Goal: Information Seeking & Learning: Compare options

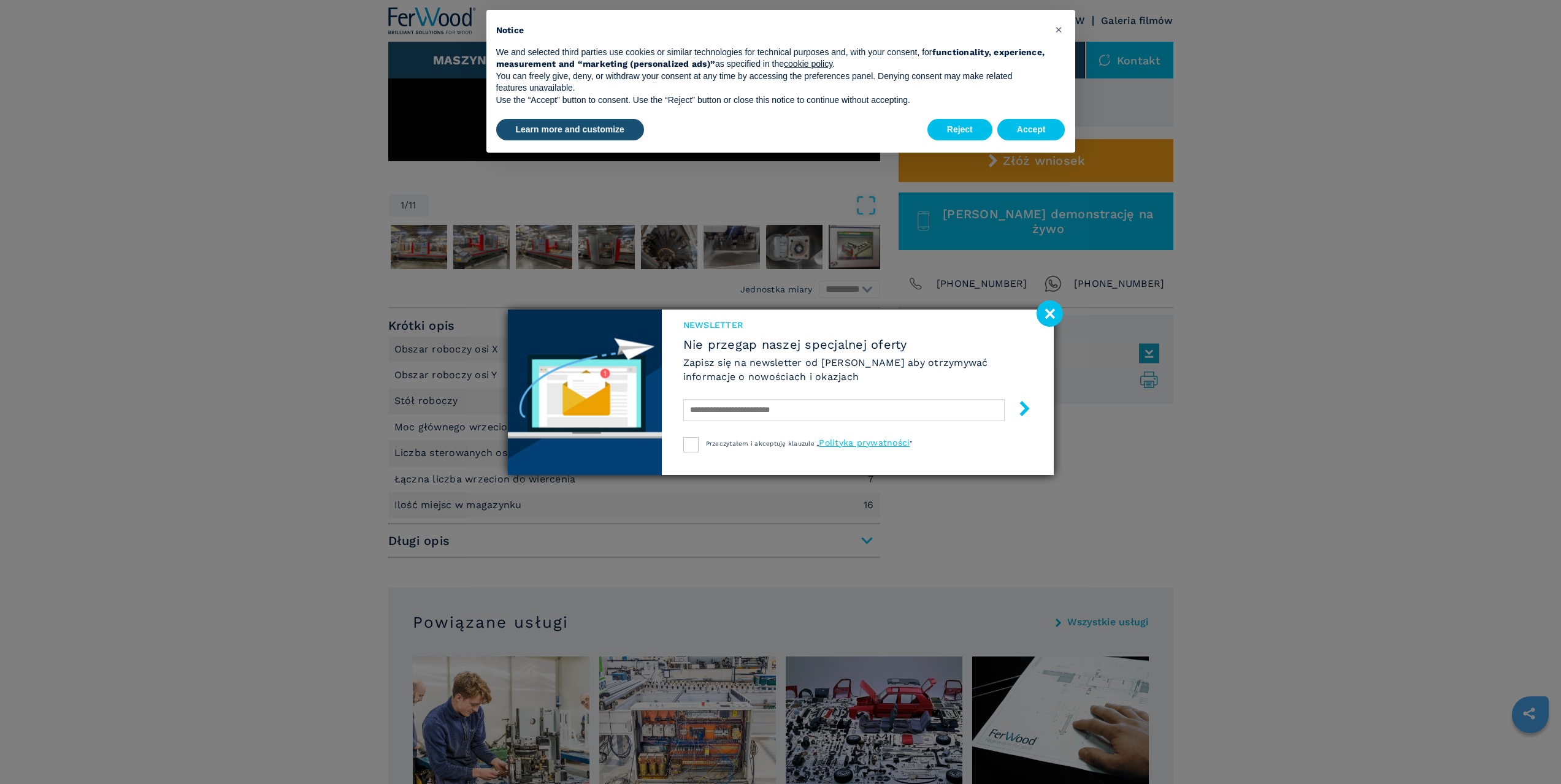
click at [1042, 312] on image at bounding box center [1050, 314] width 26 height 26
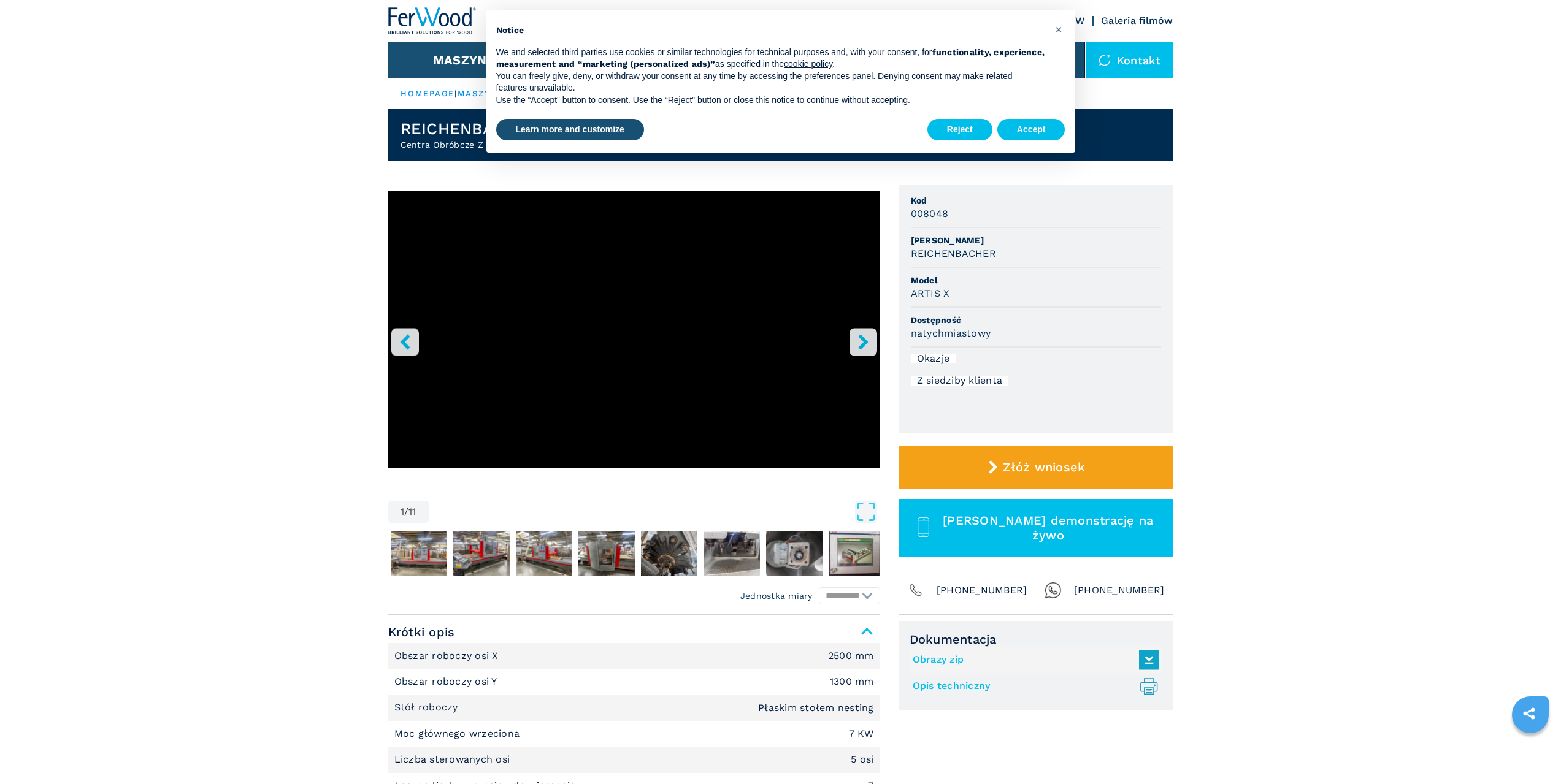
click at [867, 341] on icon "right-button" at bounding box center [864, 342] width 16 height 16
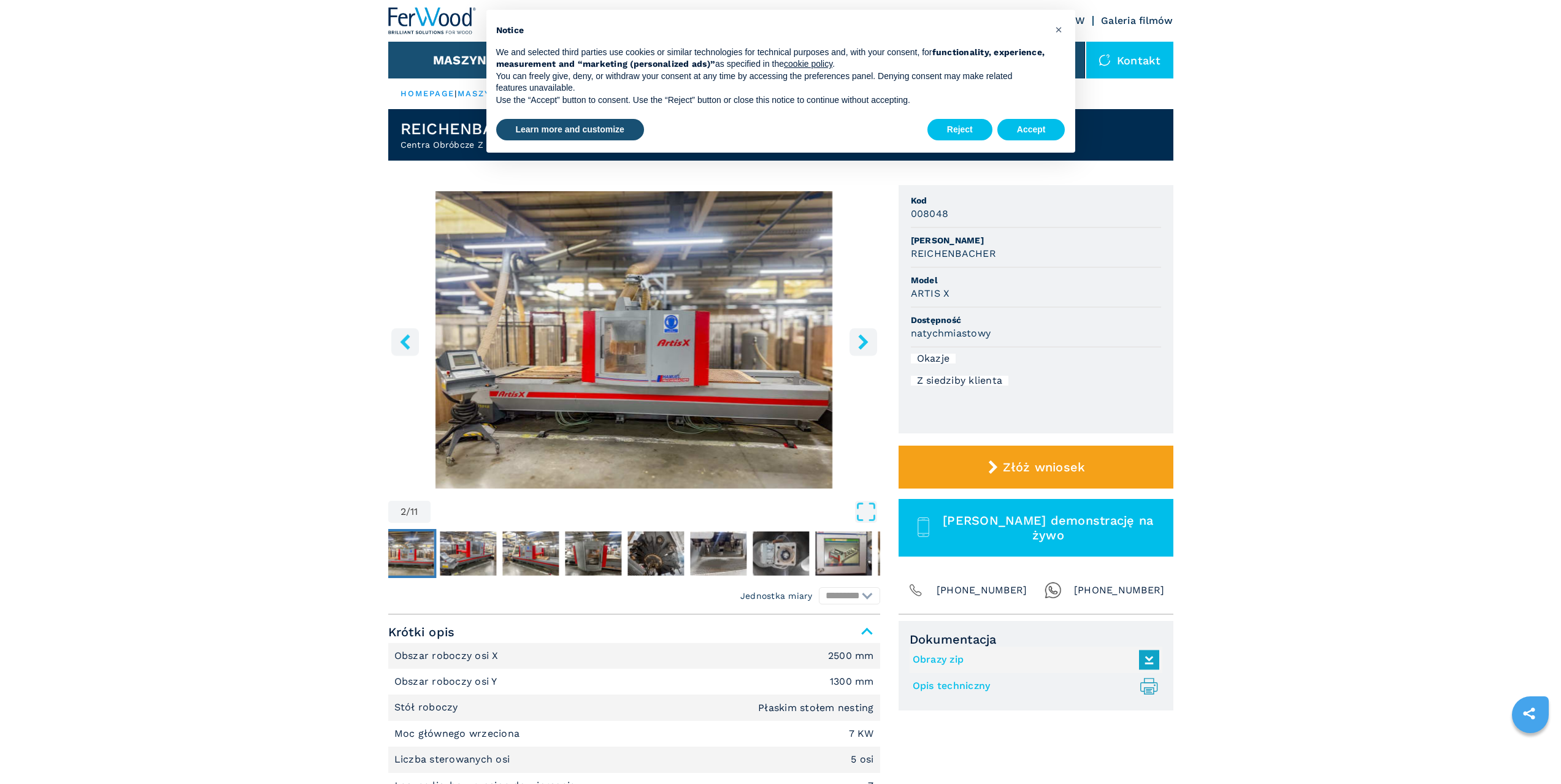
click at [867, 341] on icon "right-button" at bounding box center [864, 342] width 16 height 16
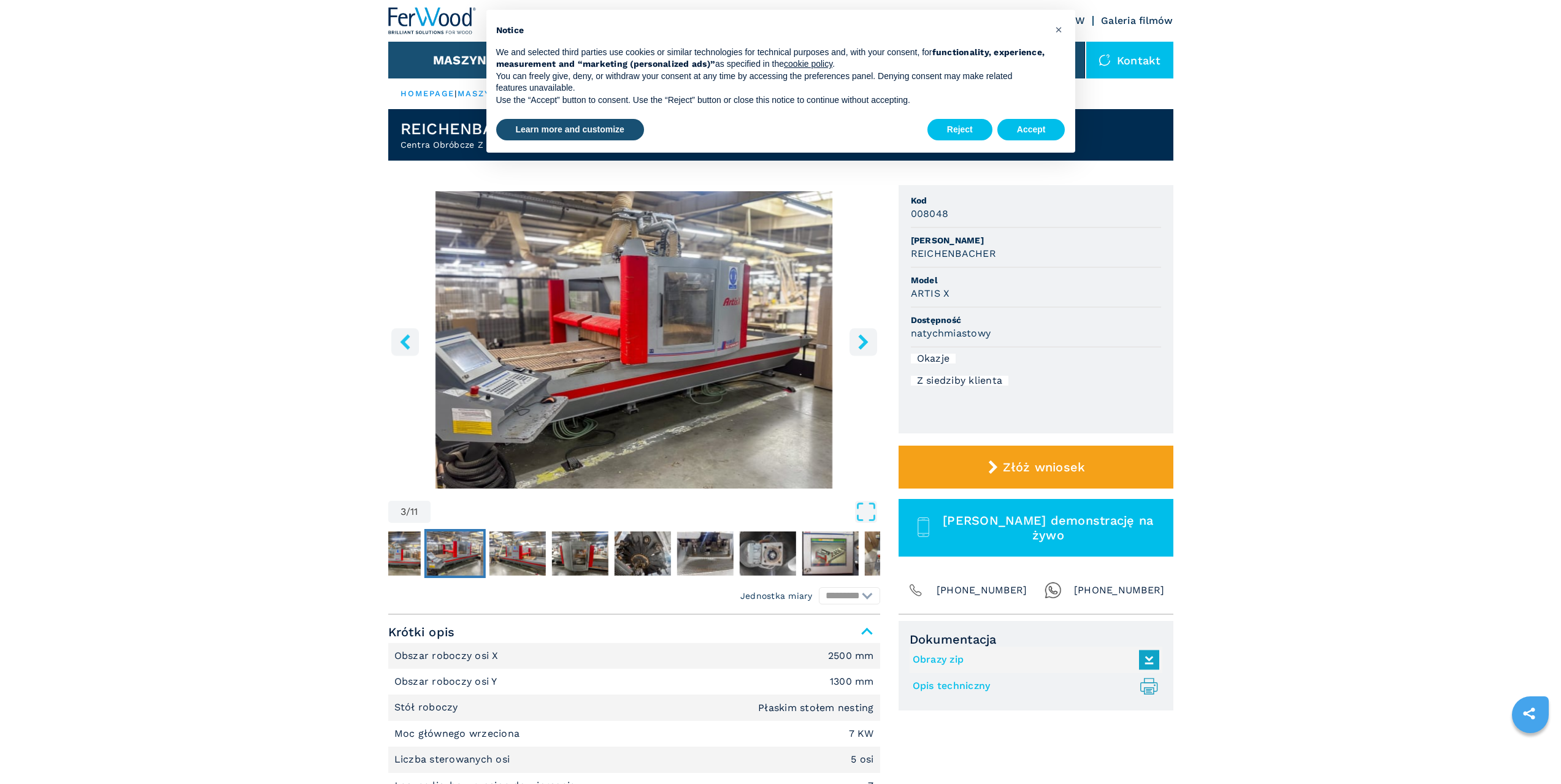
click at [862, 349] on icon "right-button" at bounding box center [864, 342] width 16 height 16
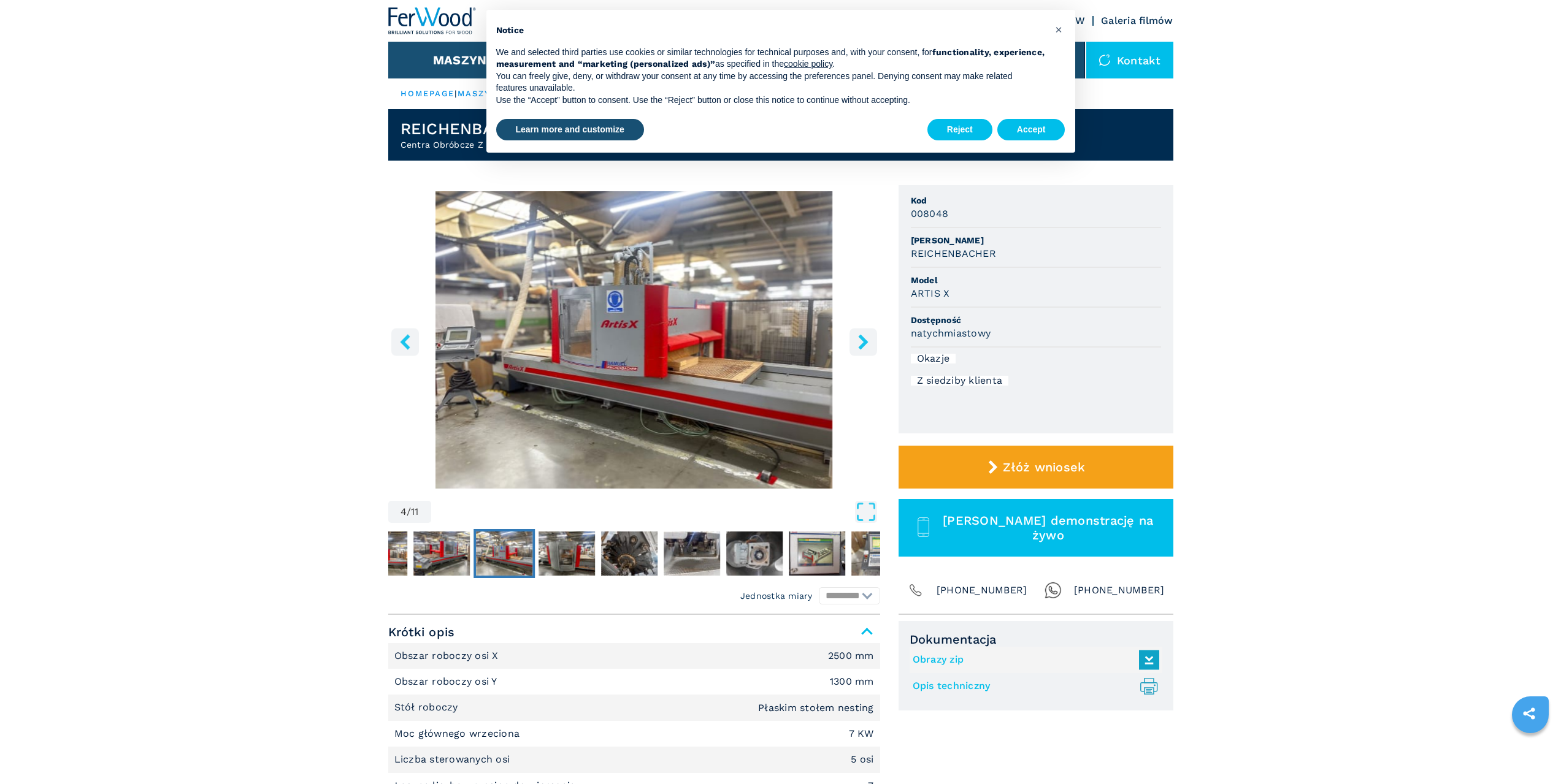
click at [862, 349] on icon "right-button" at bounding box center [864, 342] width 16 height 16
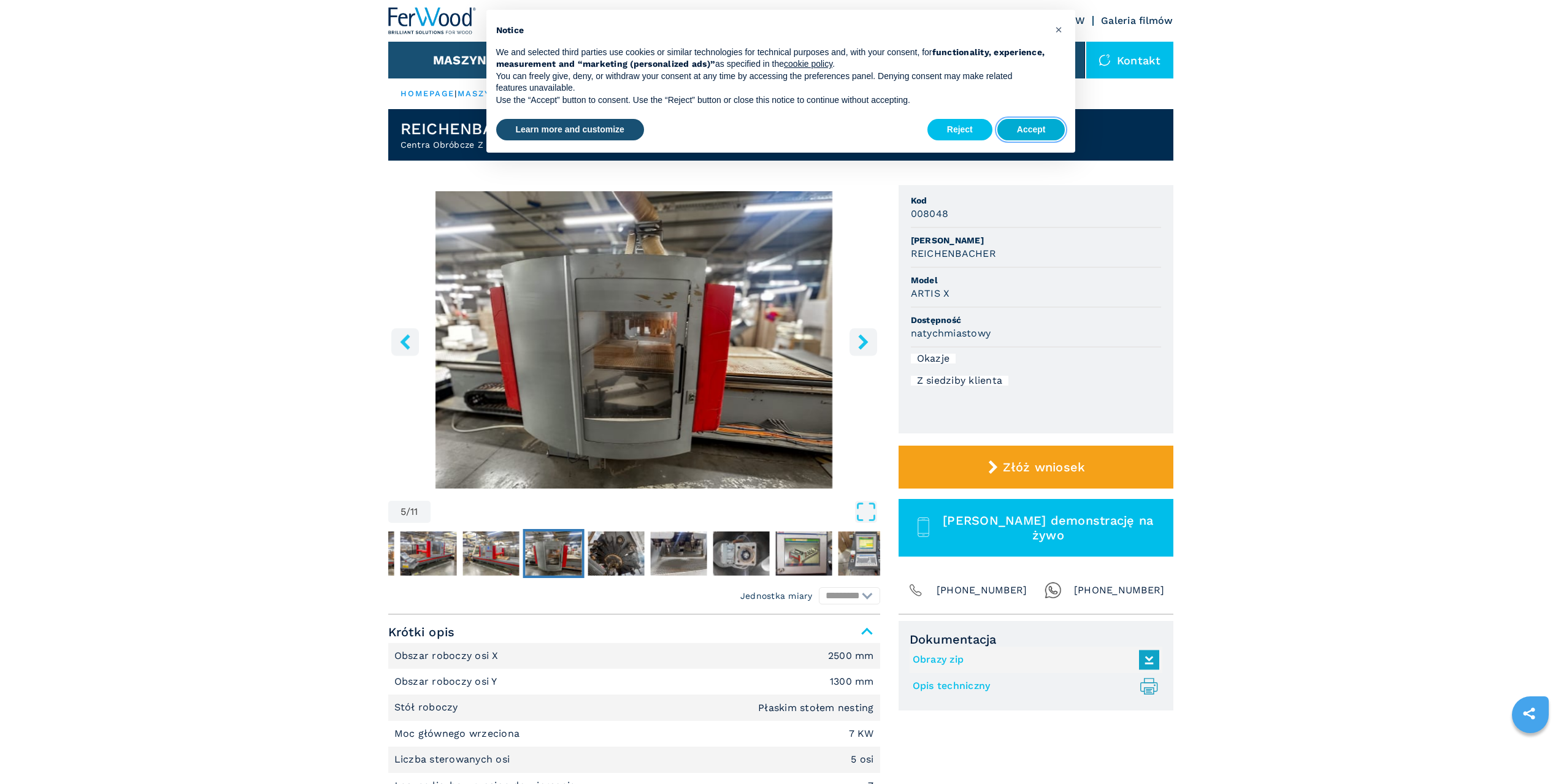
click at [1041, 130] on button "Accept" at bounding box center [1032, 130] width 68 height 22
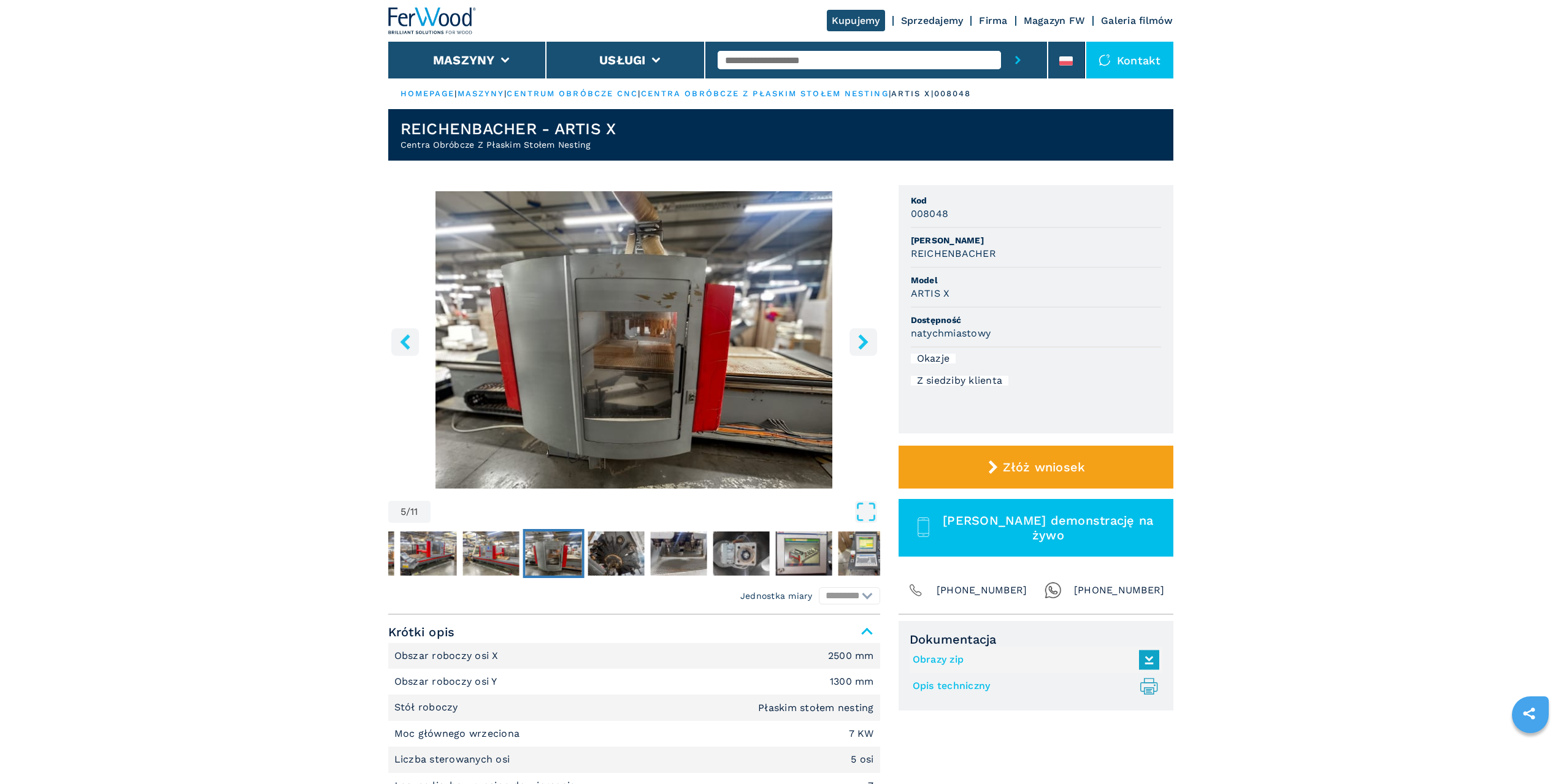
click at [867, 344] on icon "right-button" at bounding box center [864, 342] width 16 height 16
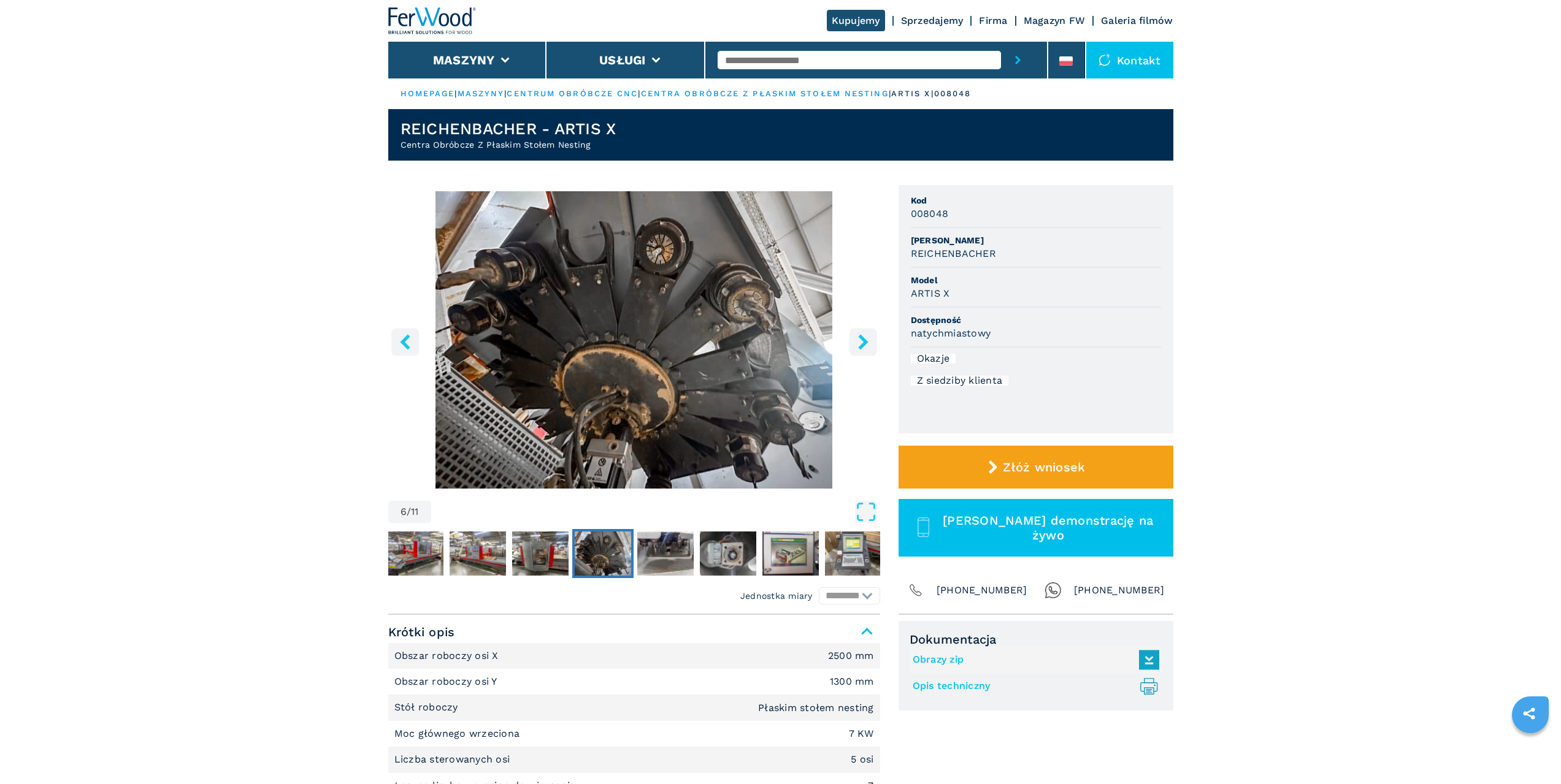
click at [867, 344] on icon "right-button" at bounding box center [864, 342] width 16 height 16
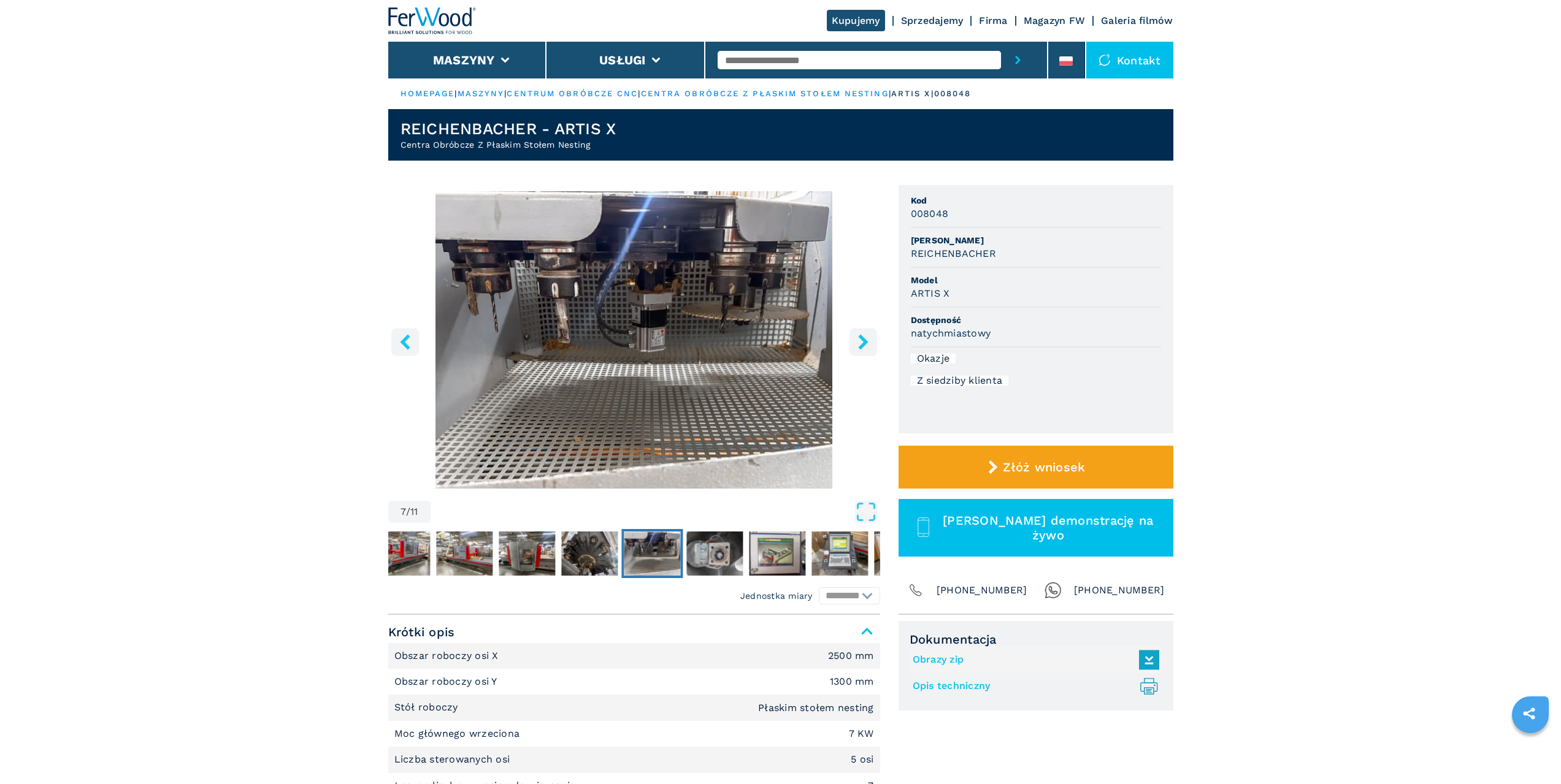
click at [867, 344] on icon "right-button" at bounding box center [864, 342] width 16 height 16
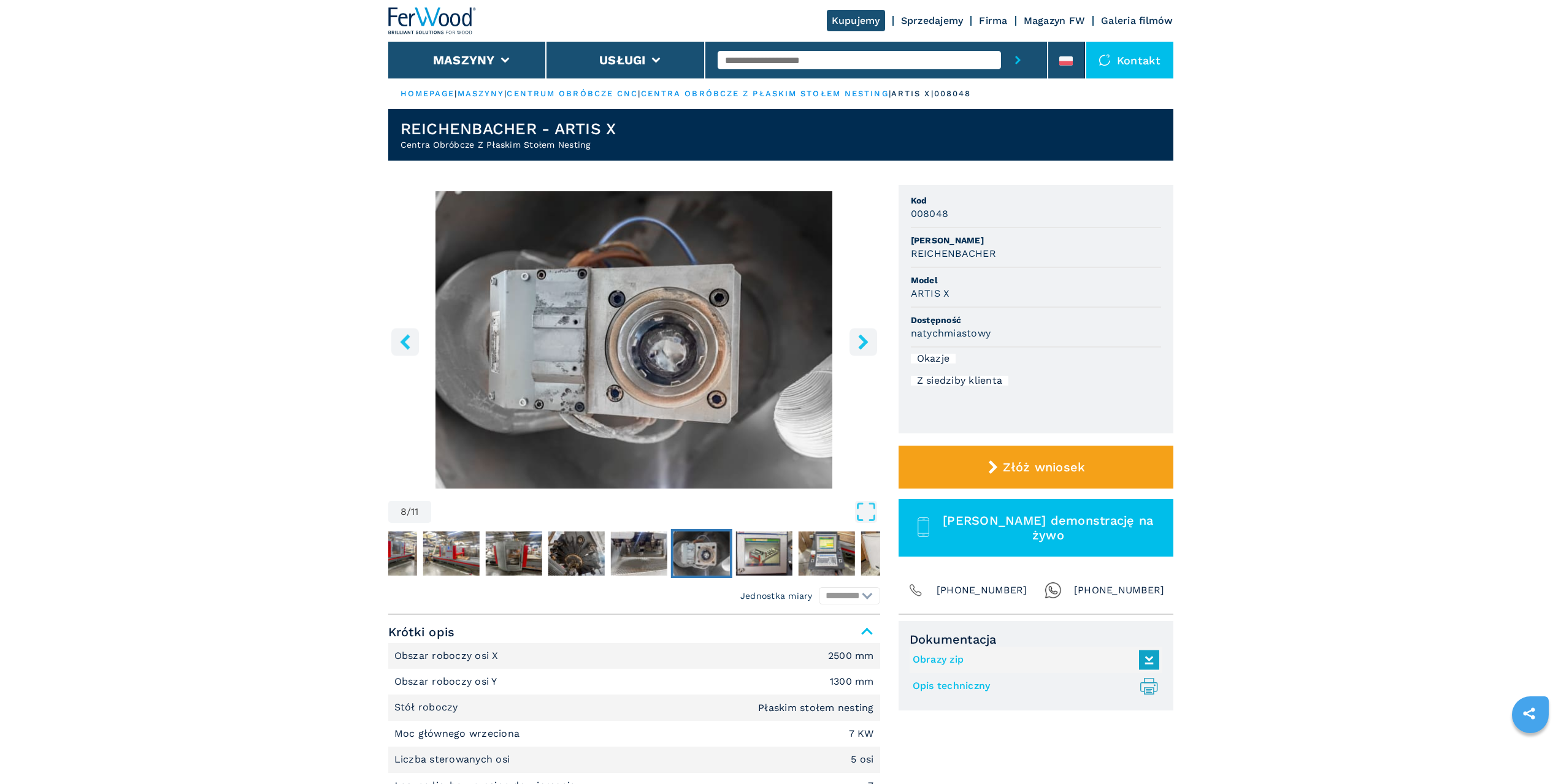
click at [867, 344] on icon "right-button" at bounding box center [864, 342] width 16 height 16
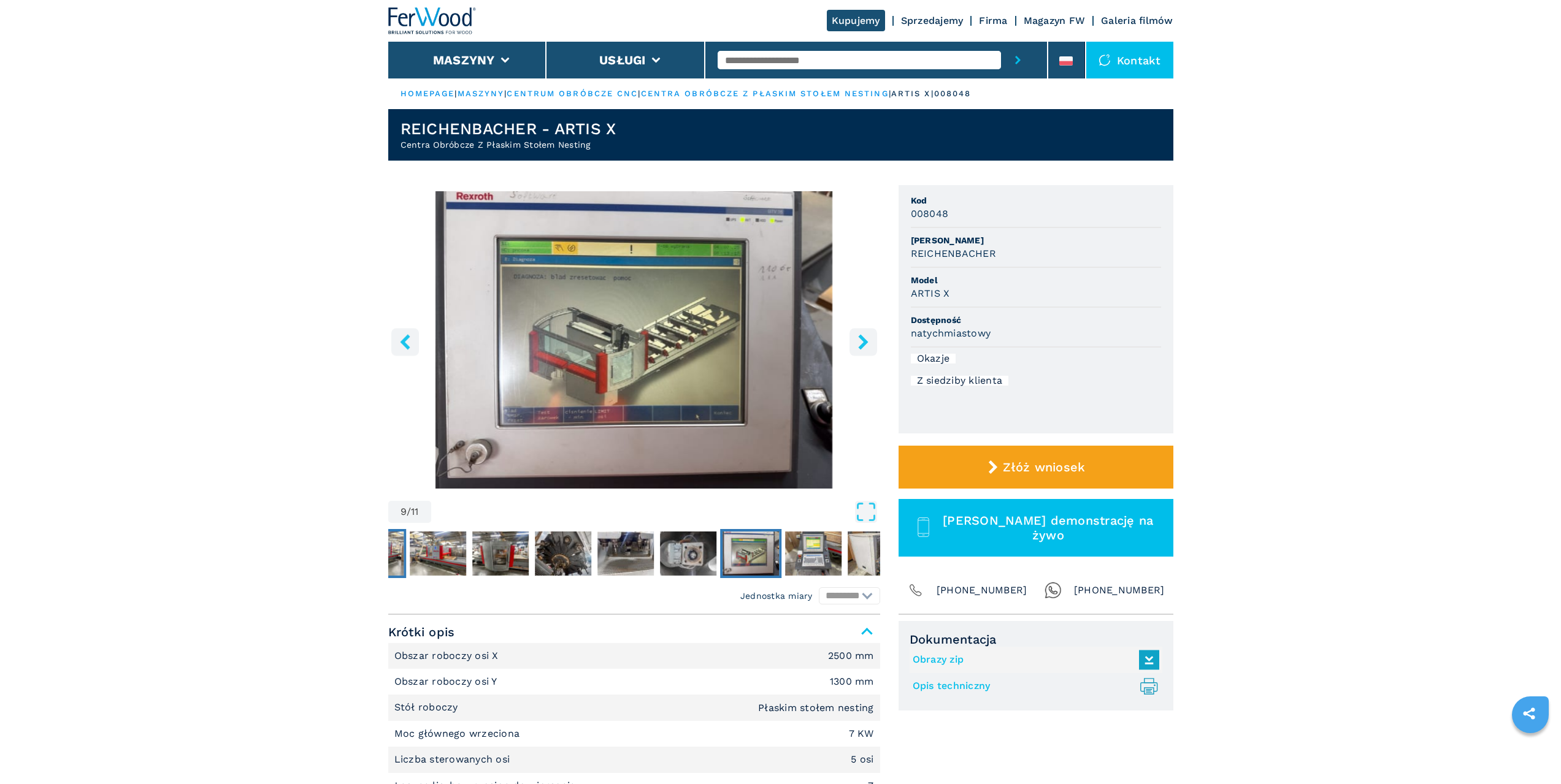
click at [401, 542] on img "Go to Slide 3" at bounding box center [375, 553] width 57 height 44
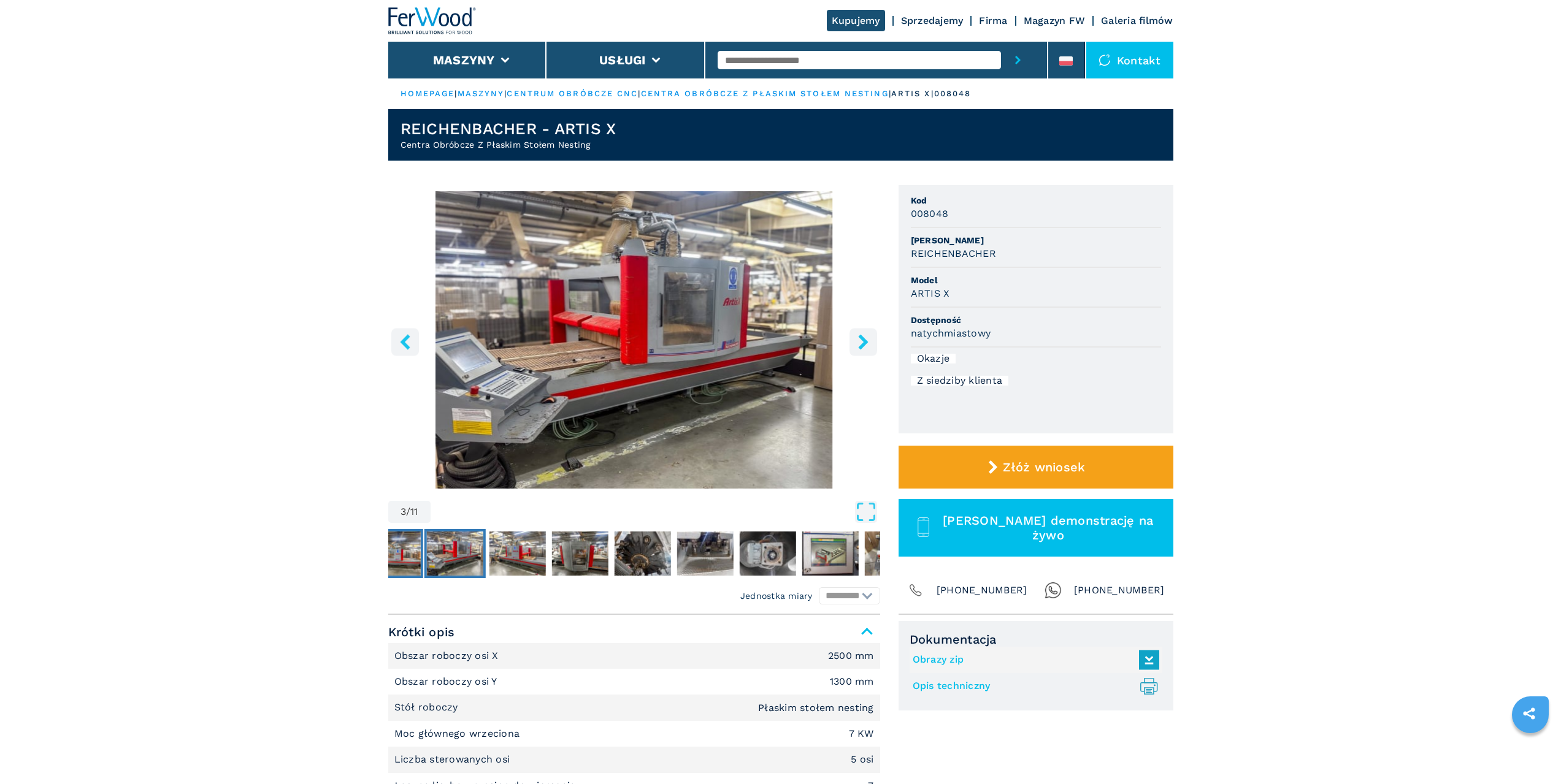
click at [407, 555] on img "Go to Slide 2" at bounding box center [391, 553] width 57 height 44
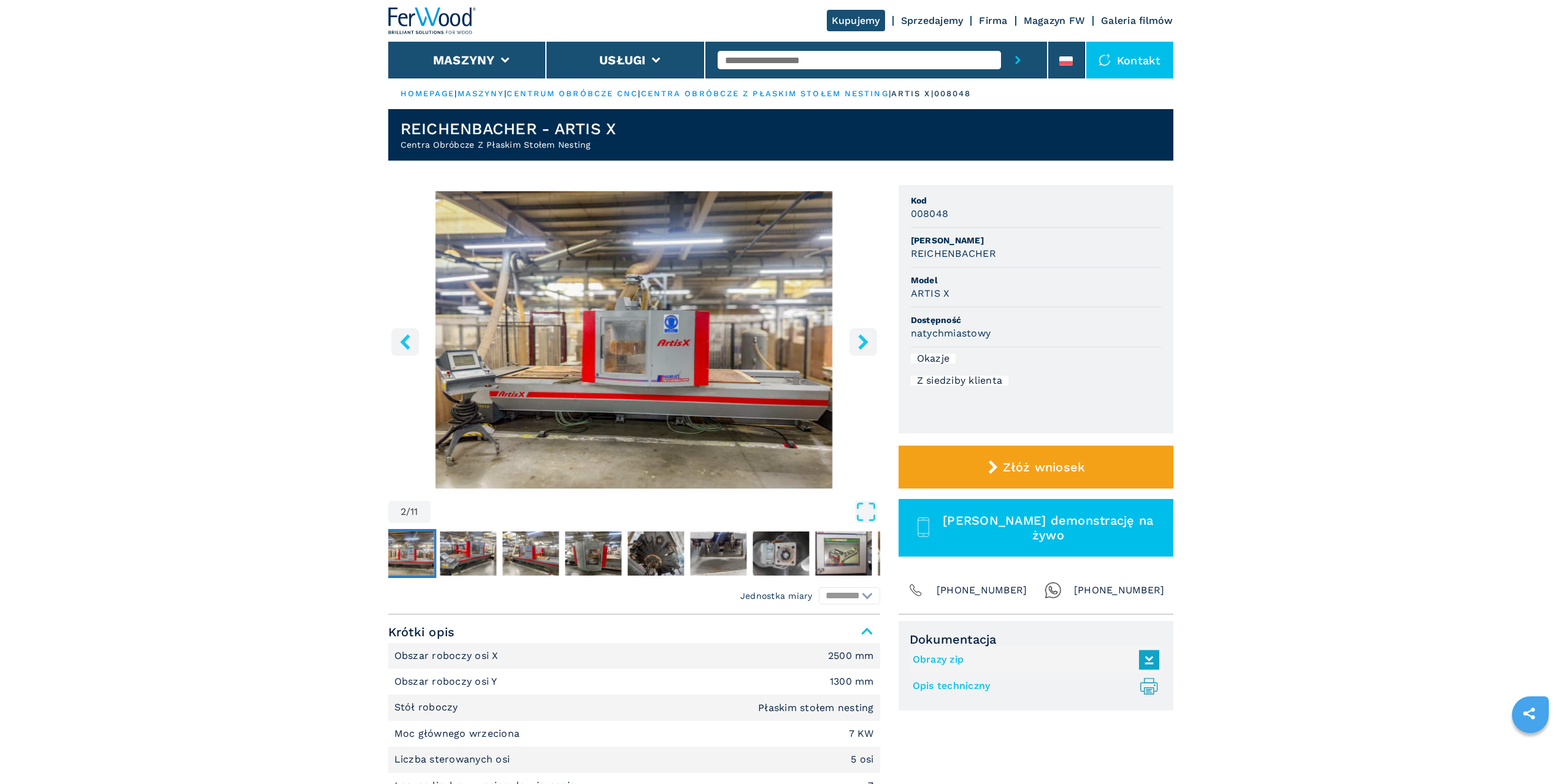
click at [862, 342] on icon "right-button" at bounding box center [864, 342] width 16 height 16
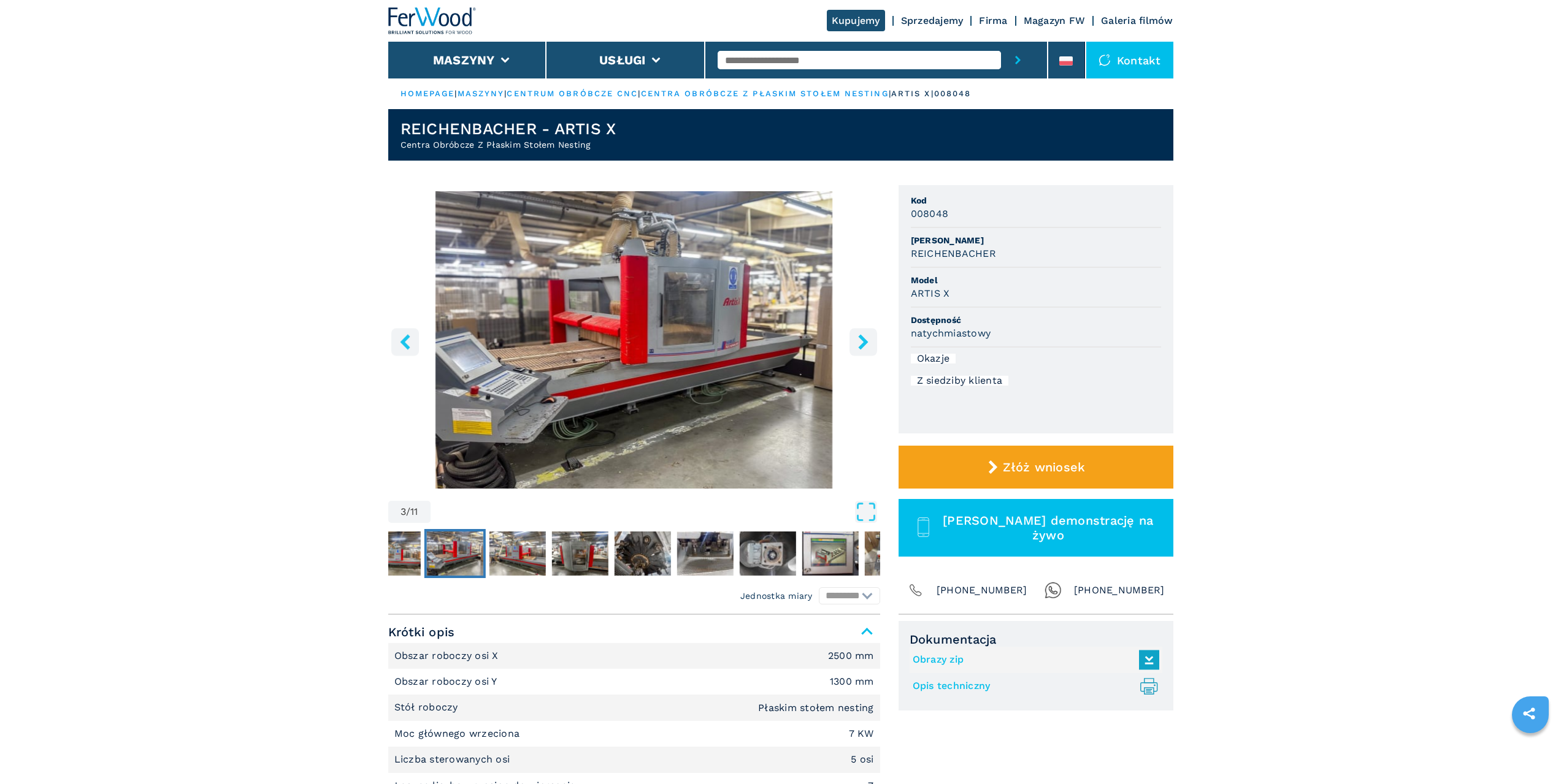
click at [862, 342] on icon "right-button" at bounding box center [864, 342] width 16 height 16
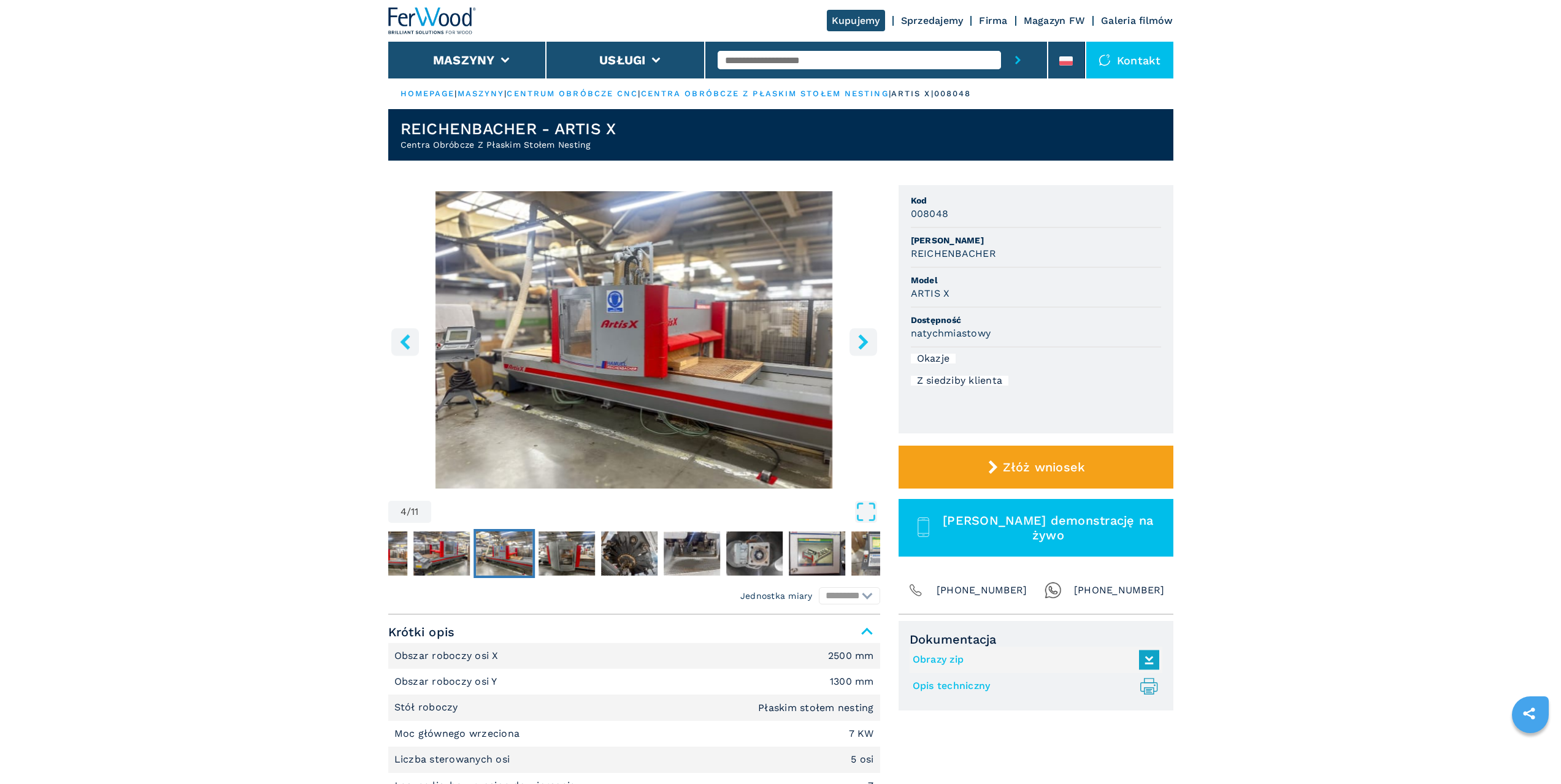
click at [867, 337] on icon "right-button" at bounding box center [864, 342] width 16 height 16
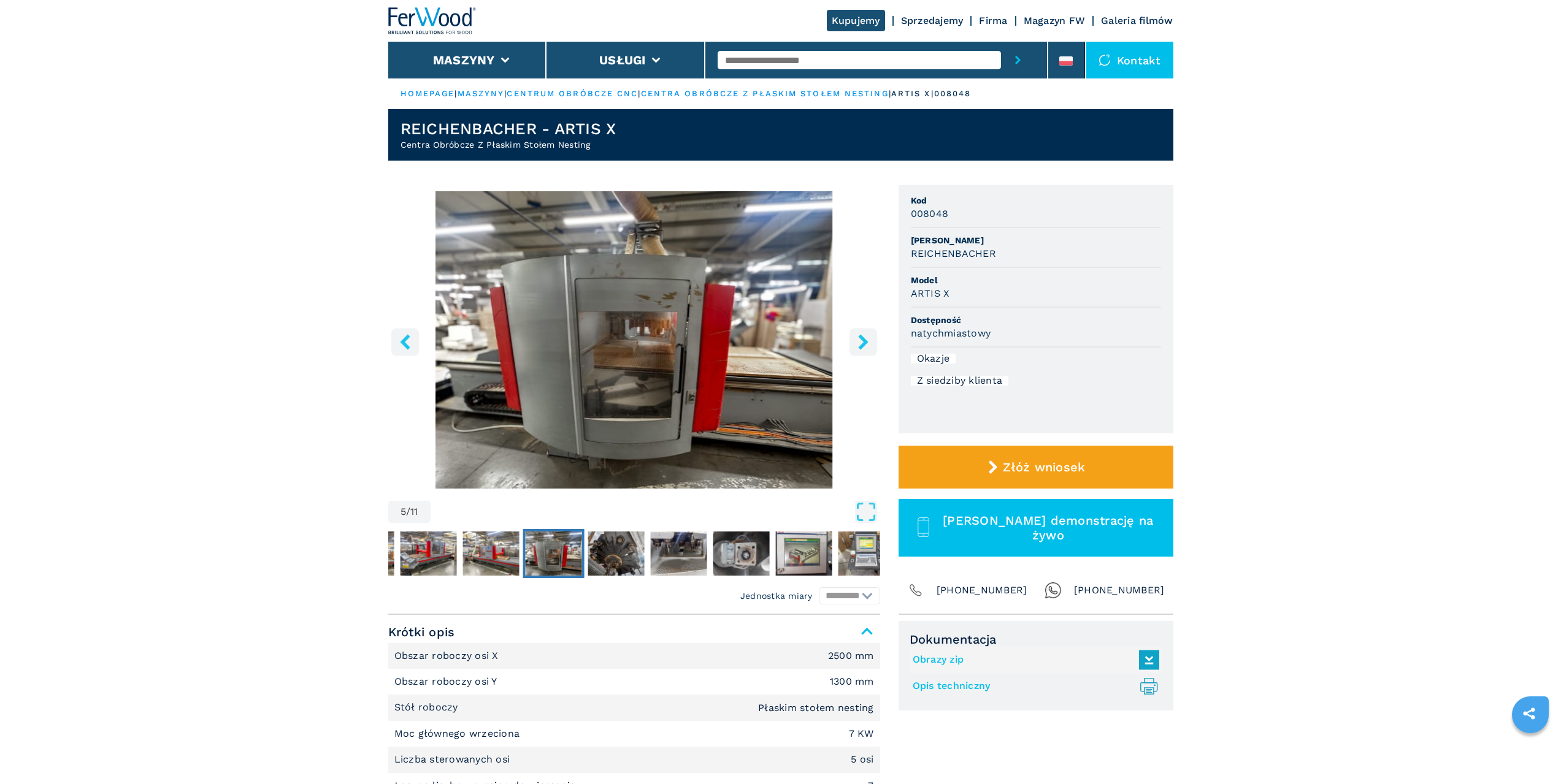
click at [860, 339] on icon "right-button" at bounding box center [863, 342] width 10 height 16
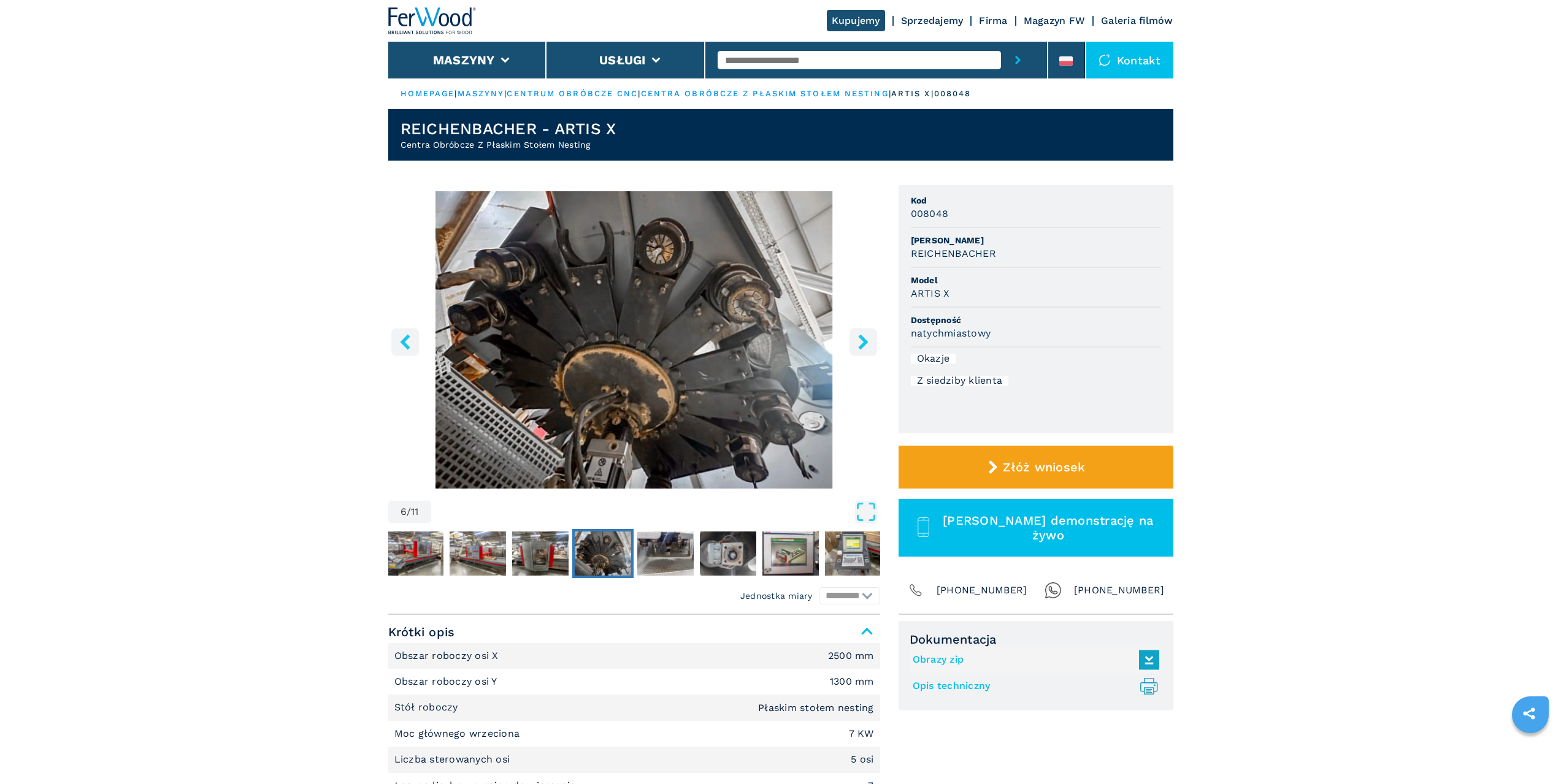
click at [407, 340] on icon "left-button" at bounding box center [405, 342] width 16 height 16
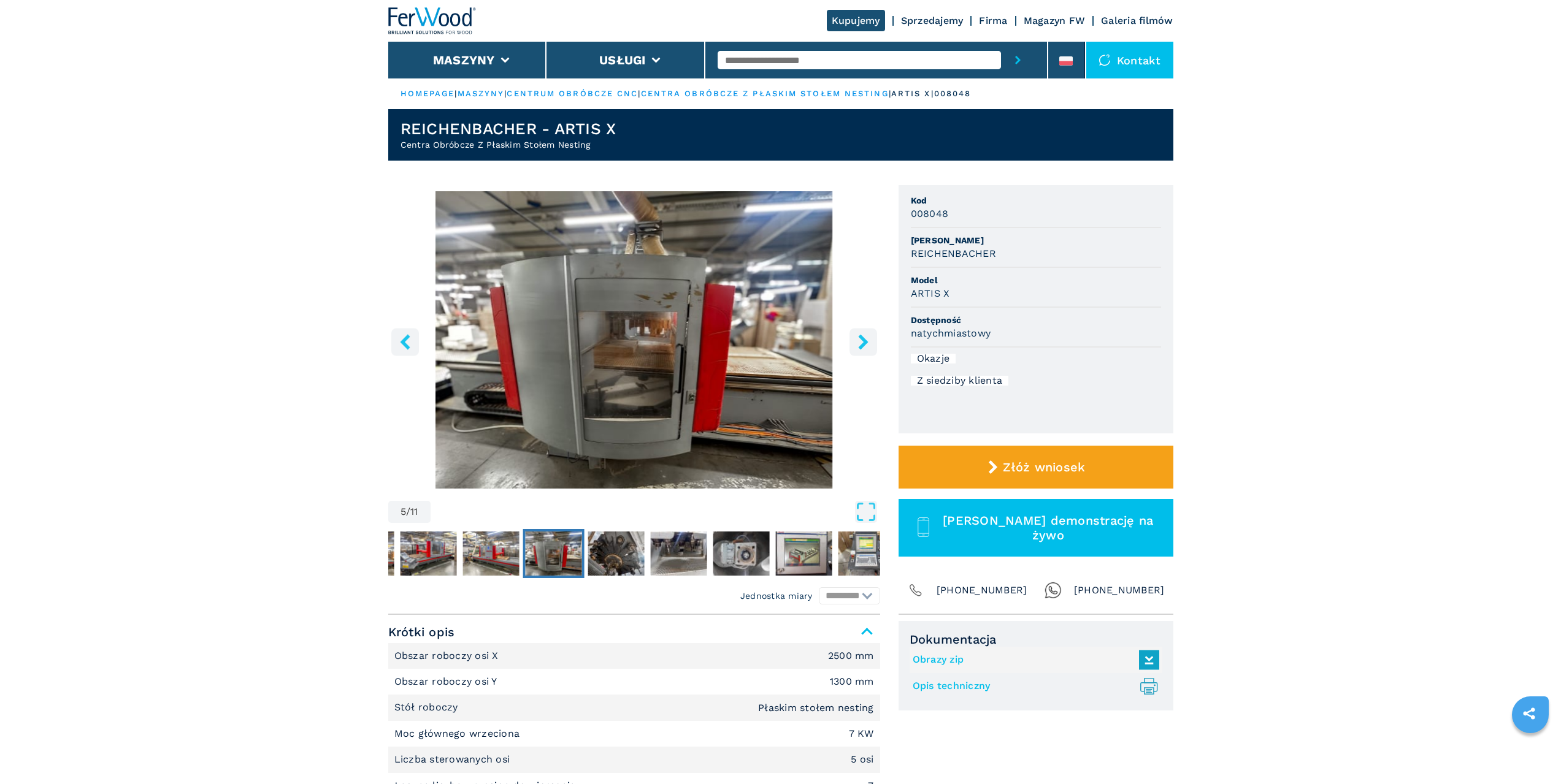
click at [859, 335] on icon "right-button" at bounding box center [864, 342] width 16 height 16
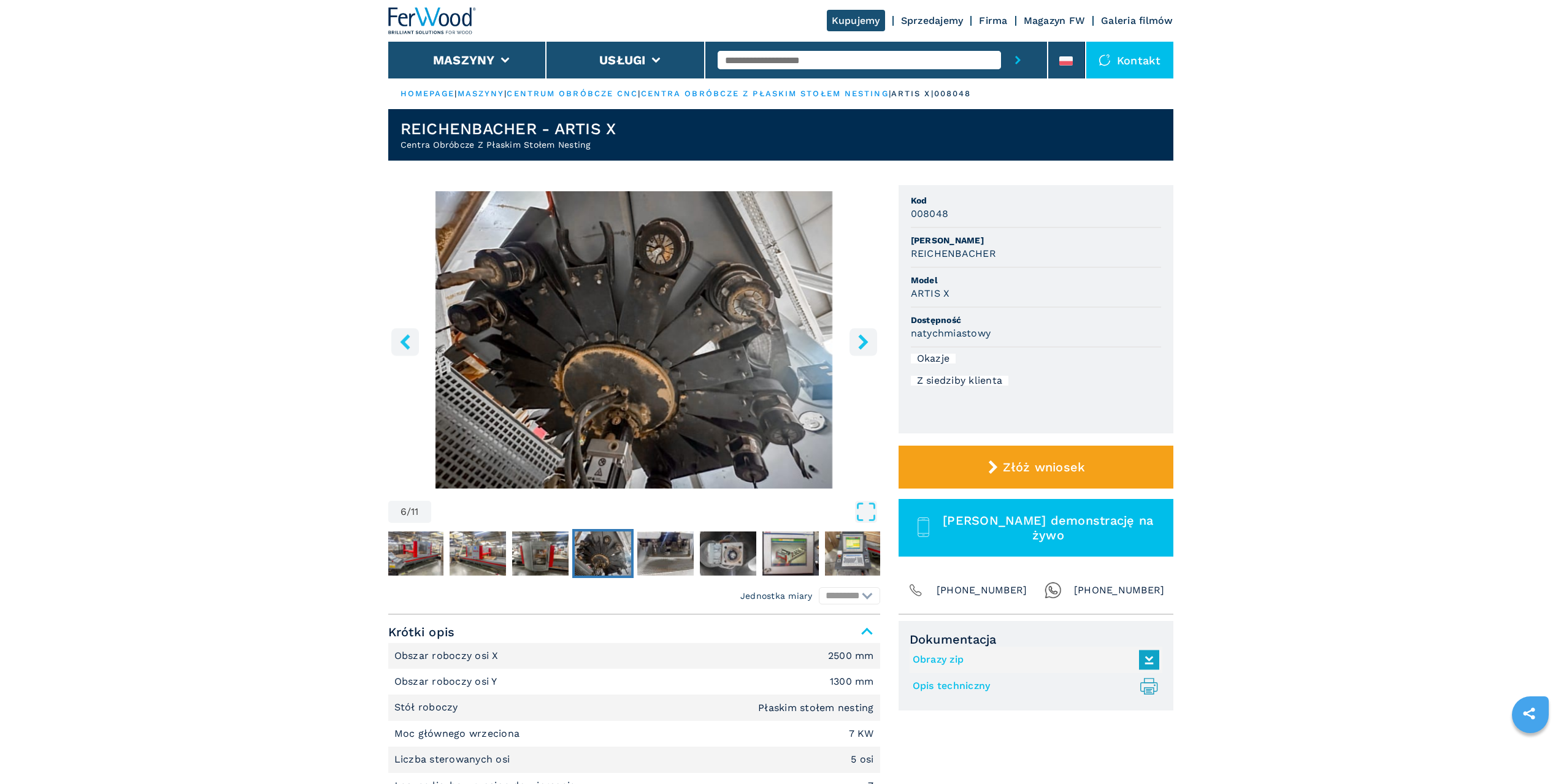
click at [859, 335] on icon "right-button" at bounding box center [864, 342] width 16 height 16
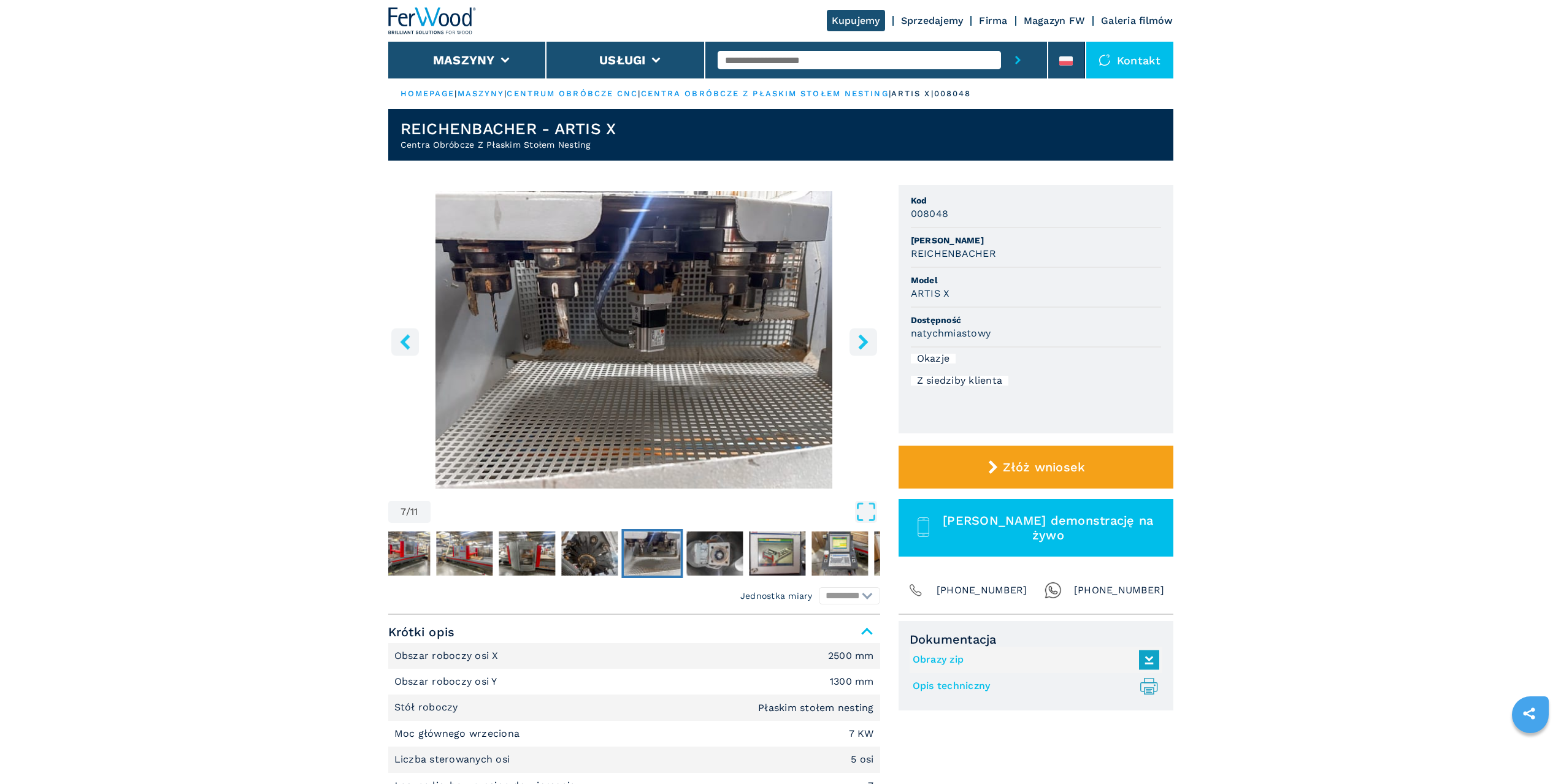
click at [859, 335] on icon "right-button" at bounding box center [864, 342] width 16 height 16
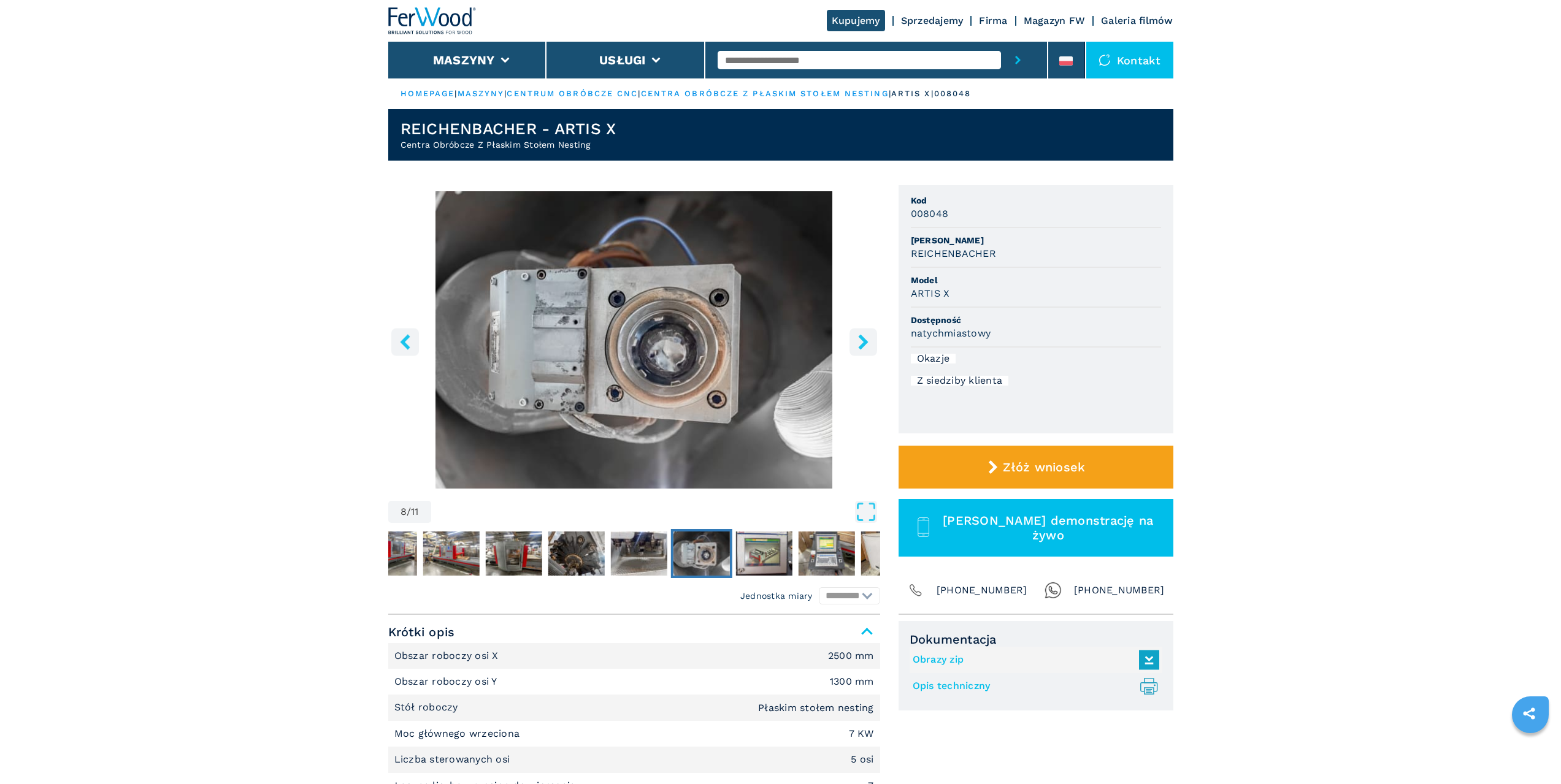
click at [859, 335] on icon "right-button" at bounding box center [864, 342] width 16 height 16
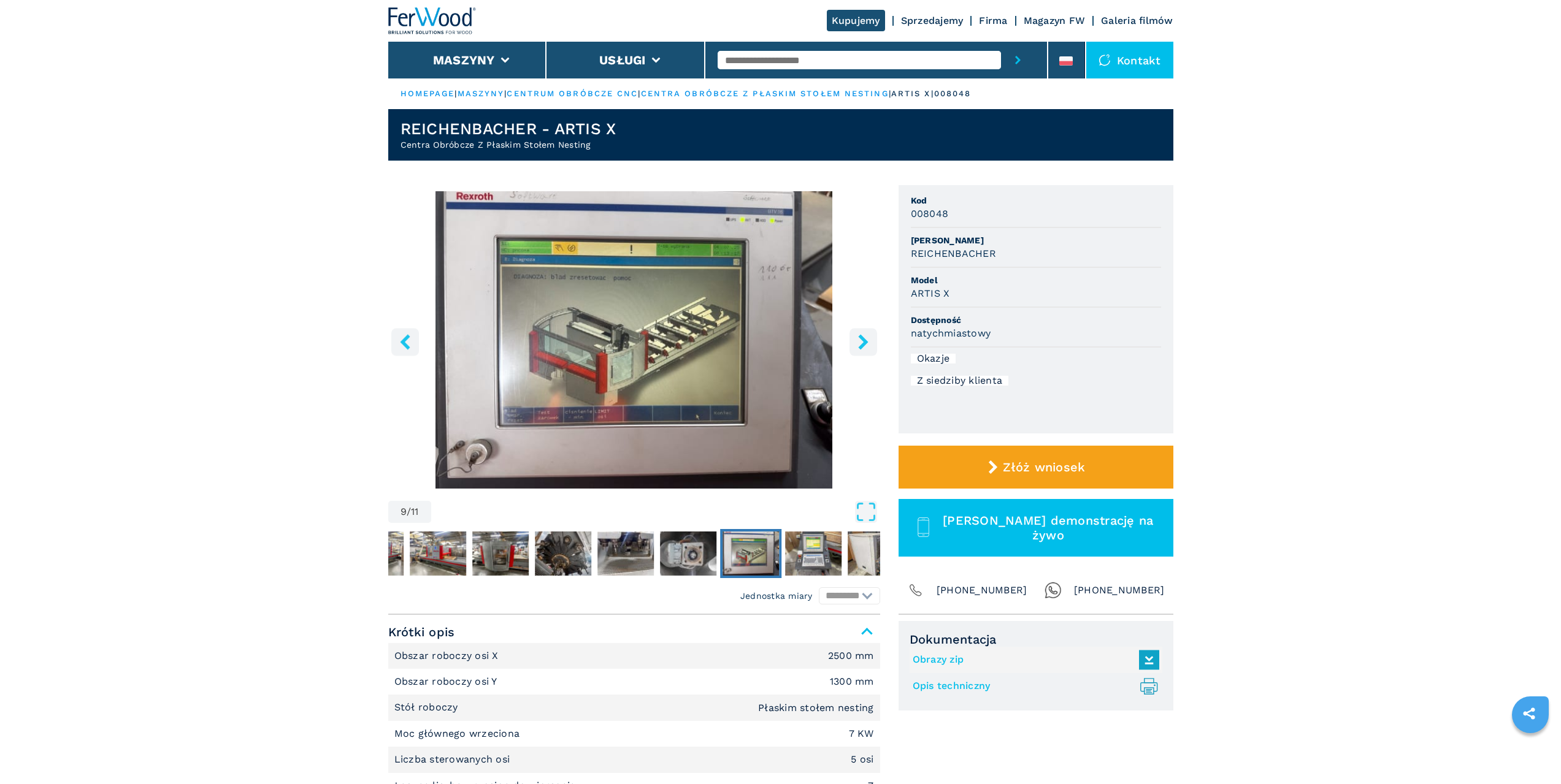
click at [859, 335] on icon "right-button" at bounding box center [864, 342] width 16 height 16
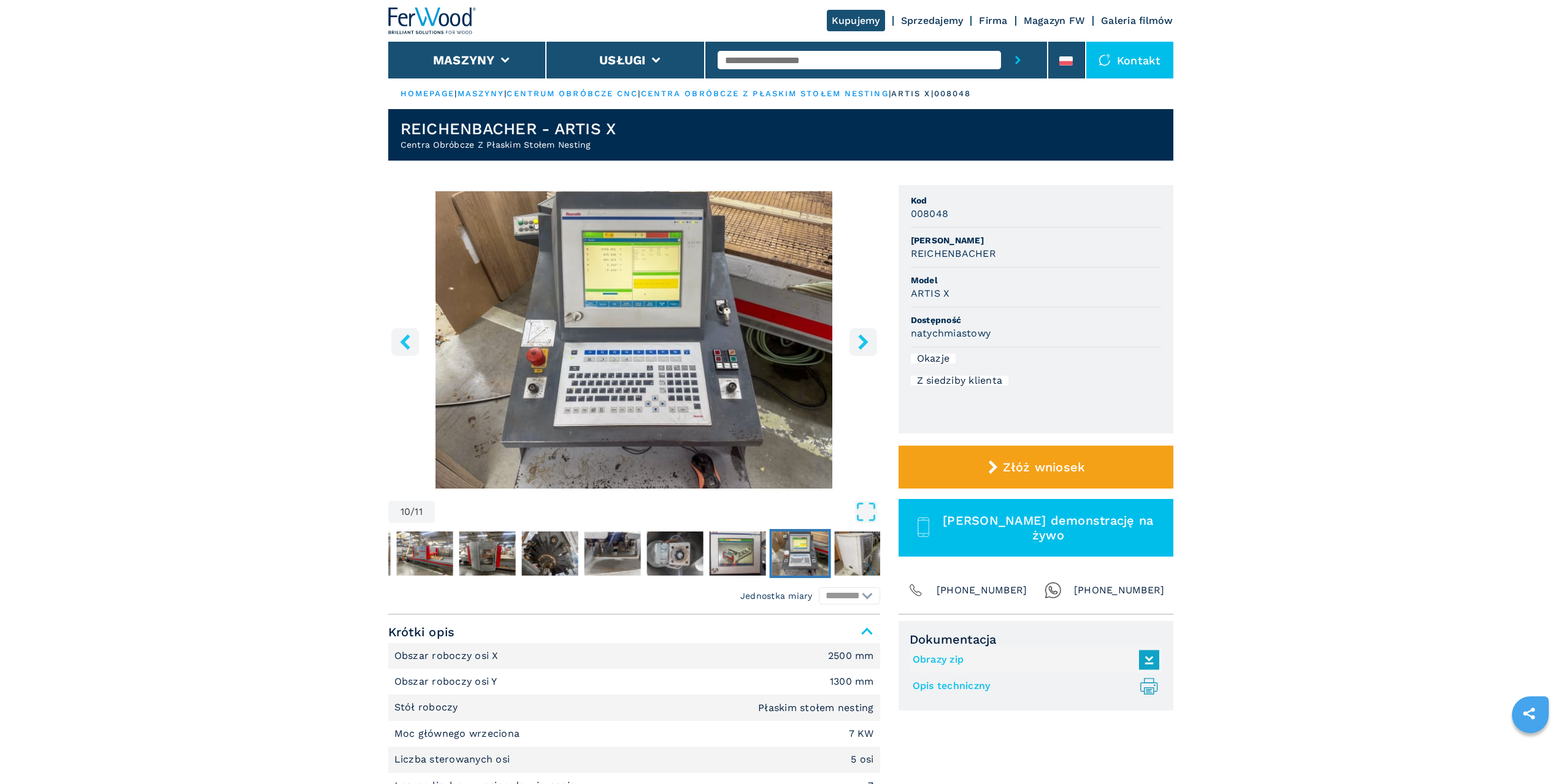
click at [859, 335] on icon "right-button" at bounding box center [864, 342] width 16 height 16
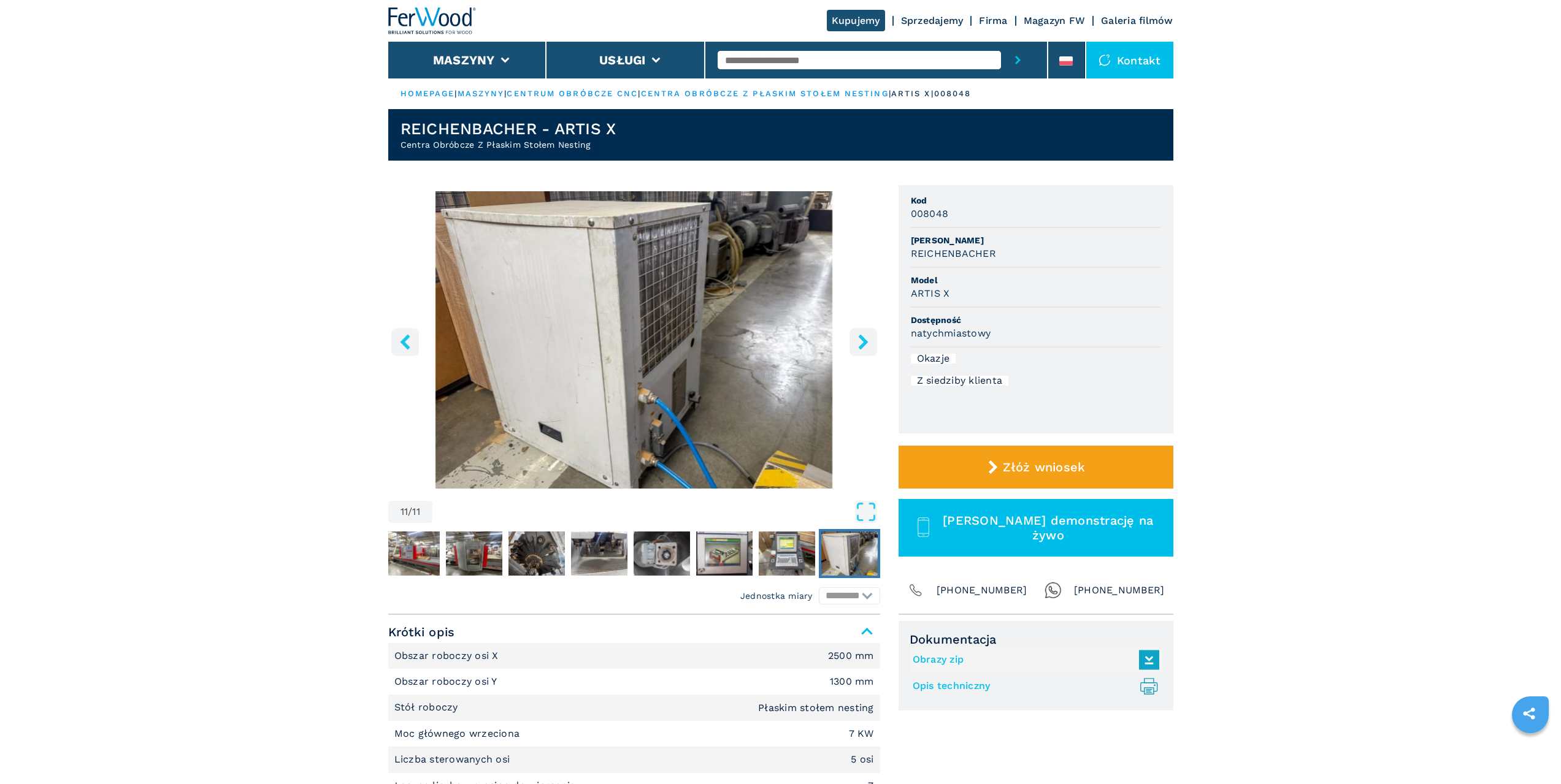
click at [863, 348] on icon "right-button" at bounding box center [864, 342] width 16 height 16
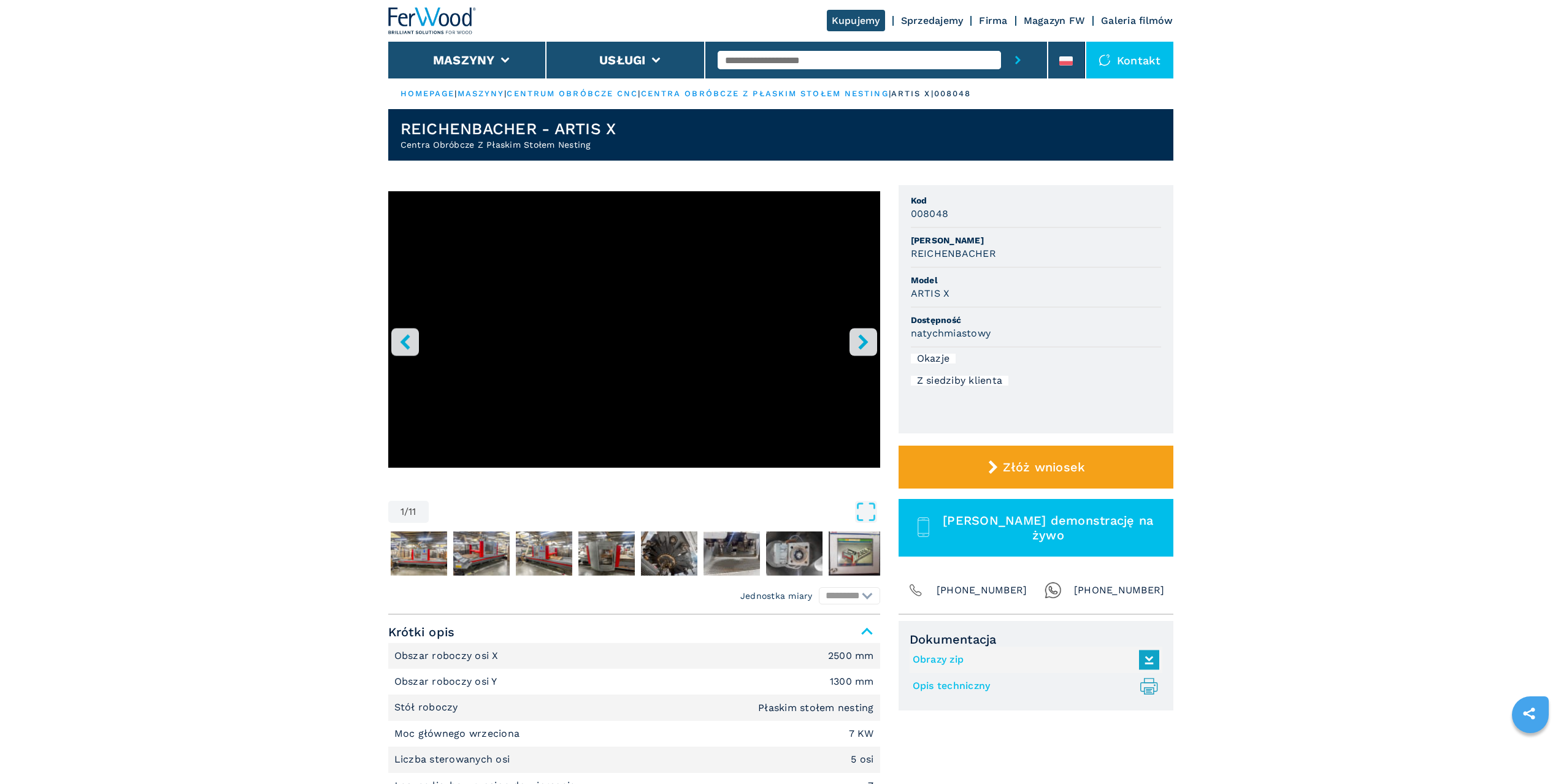
click at [863, 348] on icon "right-button" at bounding box center [864, 342] width 16 height 16
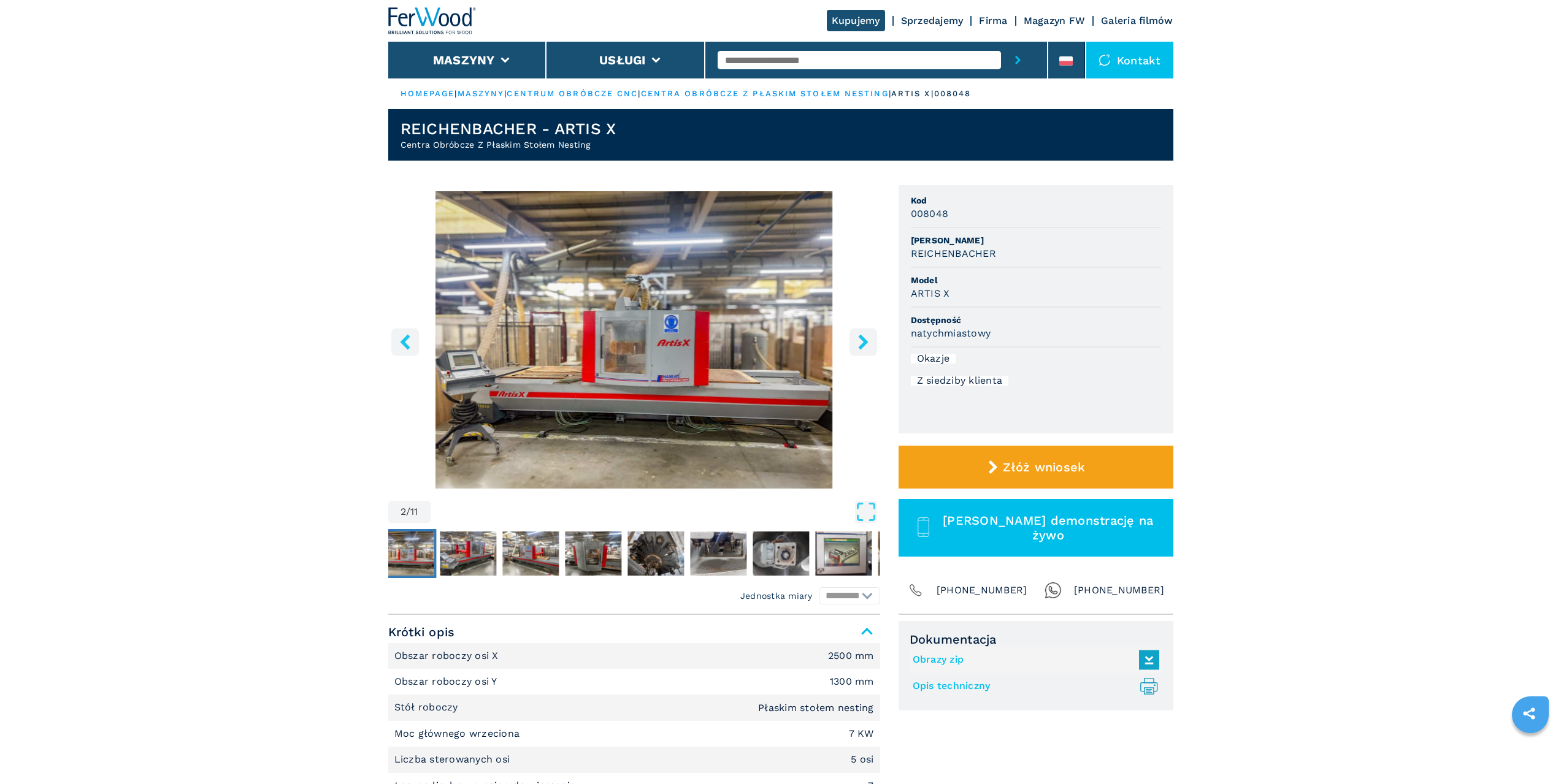
click at [863, 348] on icon "right-button" at bounding box center [864, 342] width 16 height 16
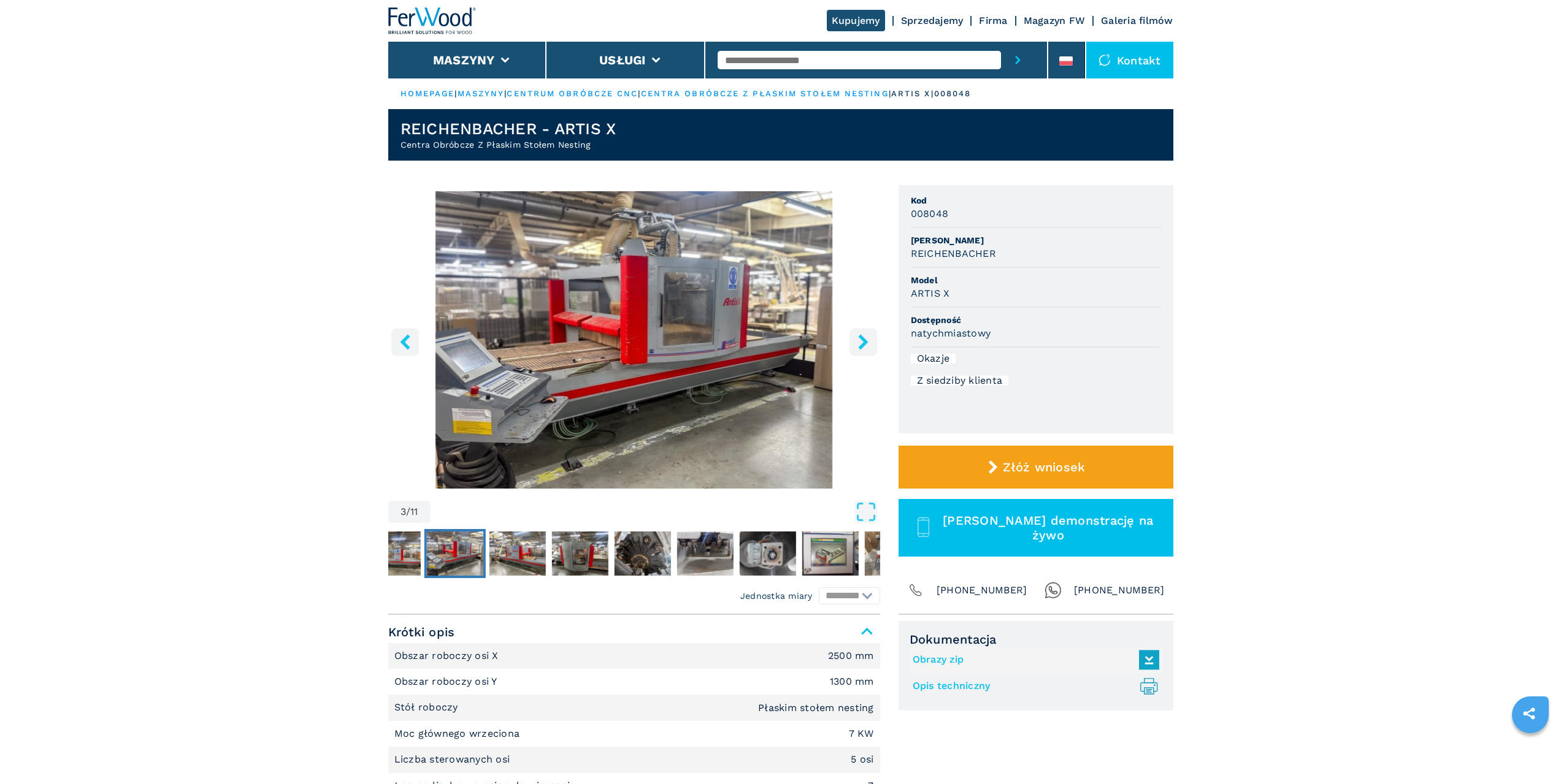
click at [863, 348] on icon "right-button" at bounding box center [864, 342] width 16 height 16
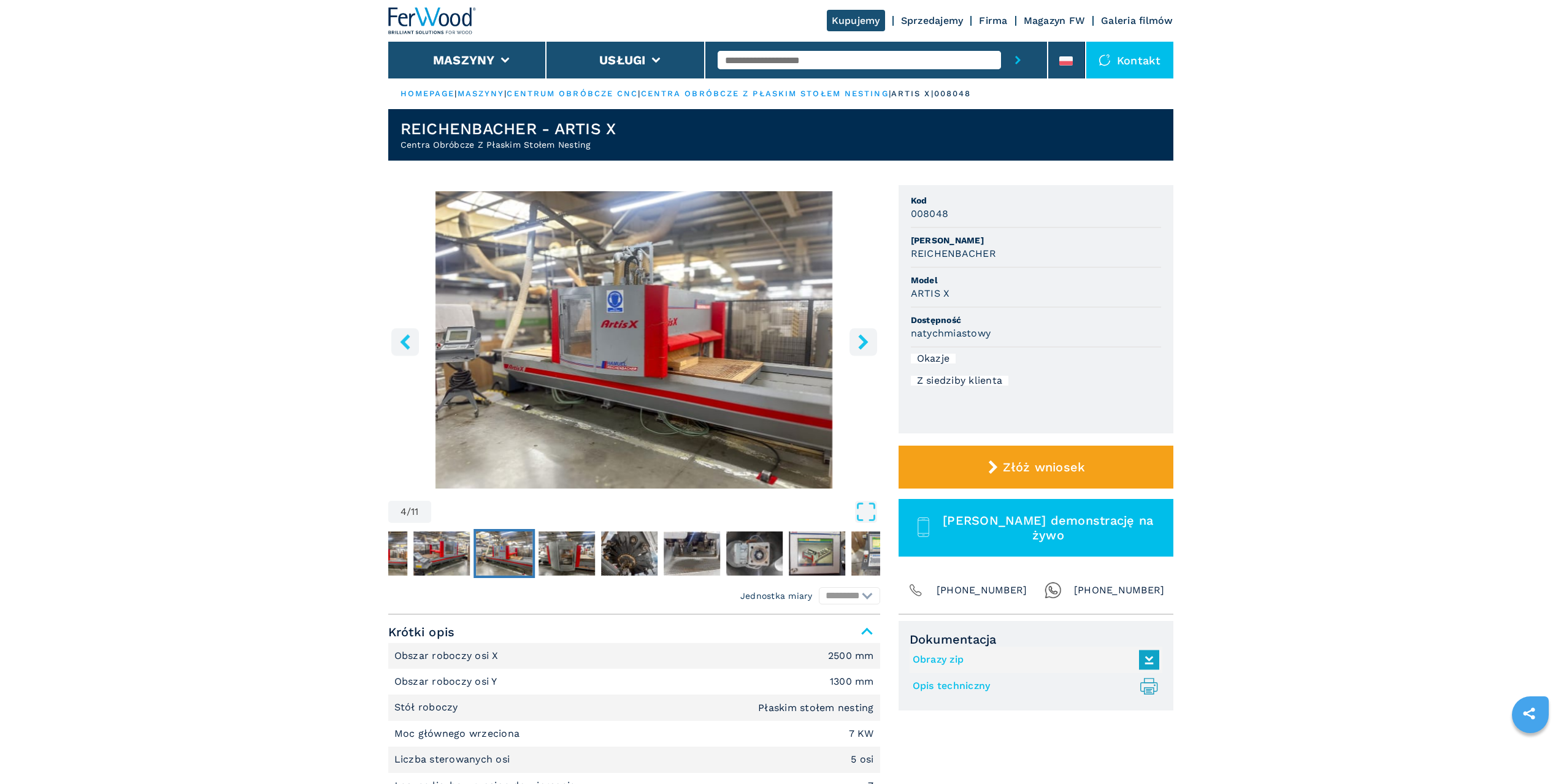
click at [863, 348] on icon "right-button" at bounding box center [864, 342] width 16 height 16
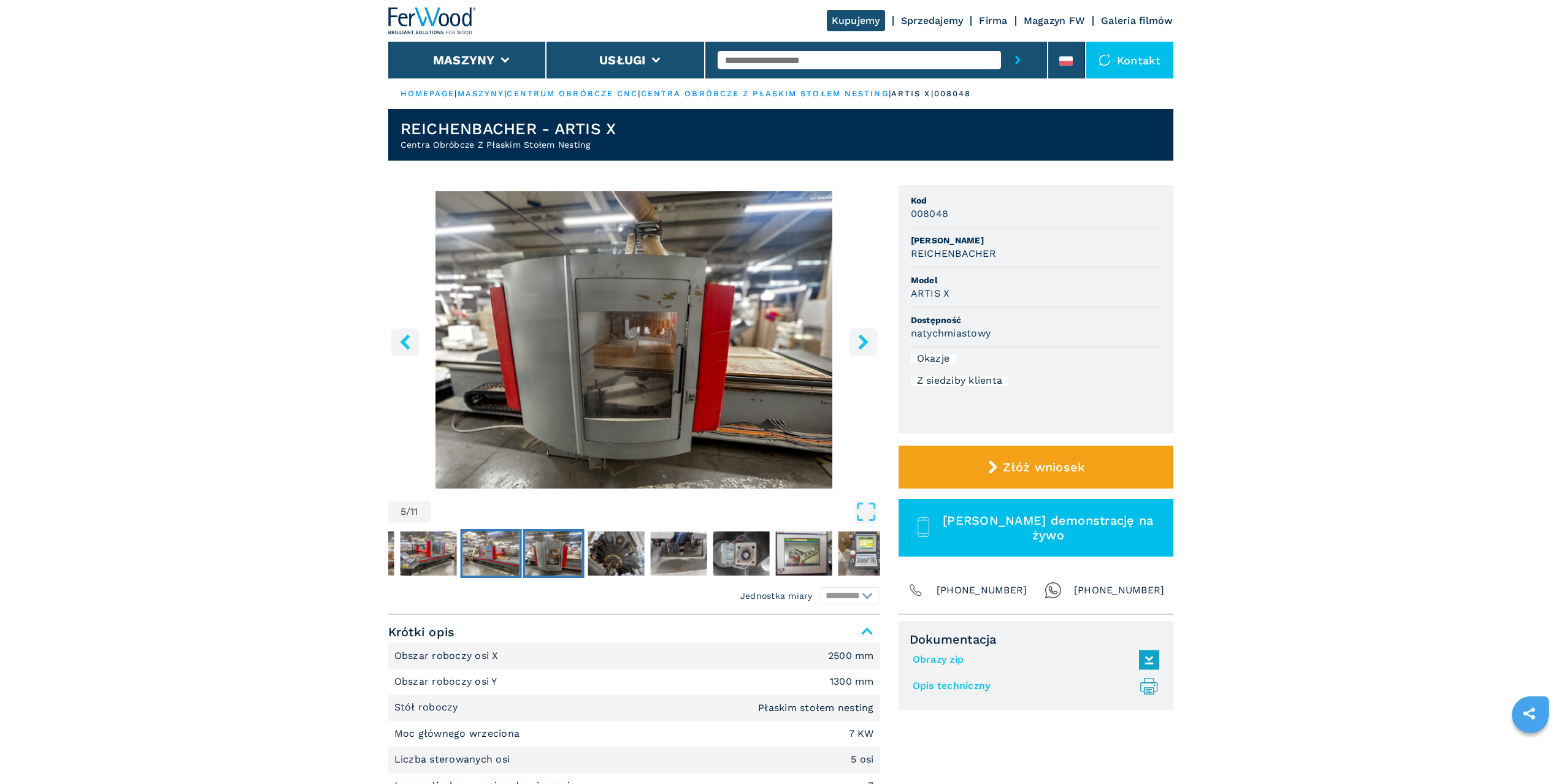
click at [471, 560] on img "Go to Slide 4" at bounding box center [491, 553] width 57 height 44
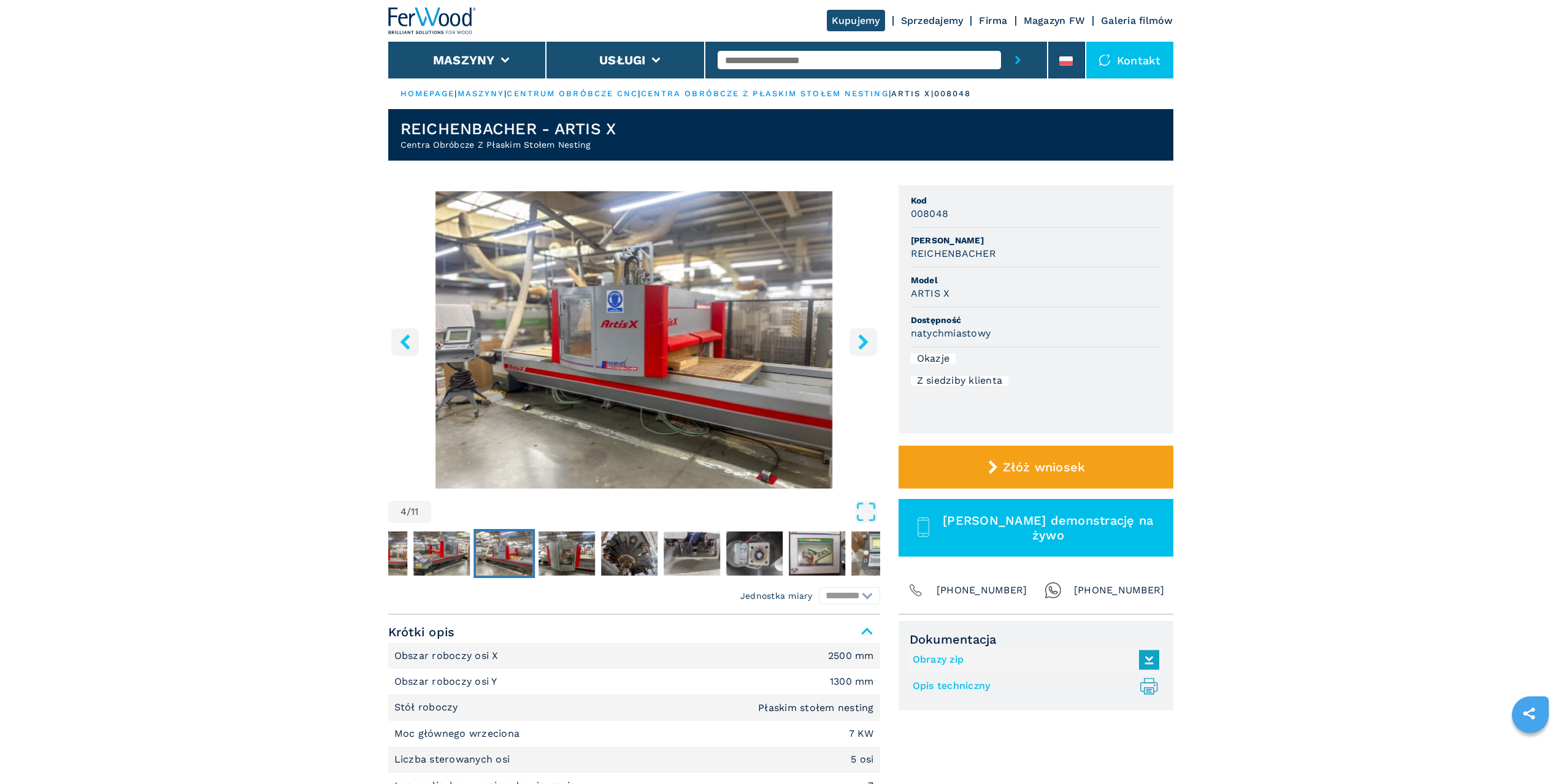
click at [399, 341] on icon "left-button" at bounding box center [405, 342] width 16 height 16
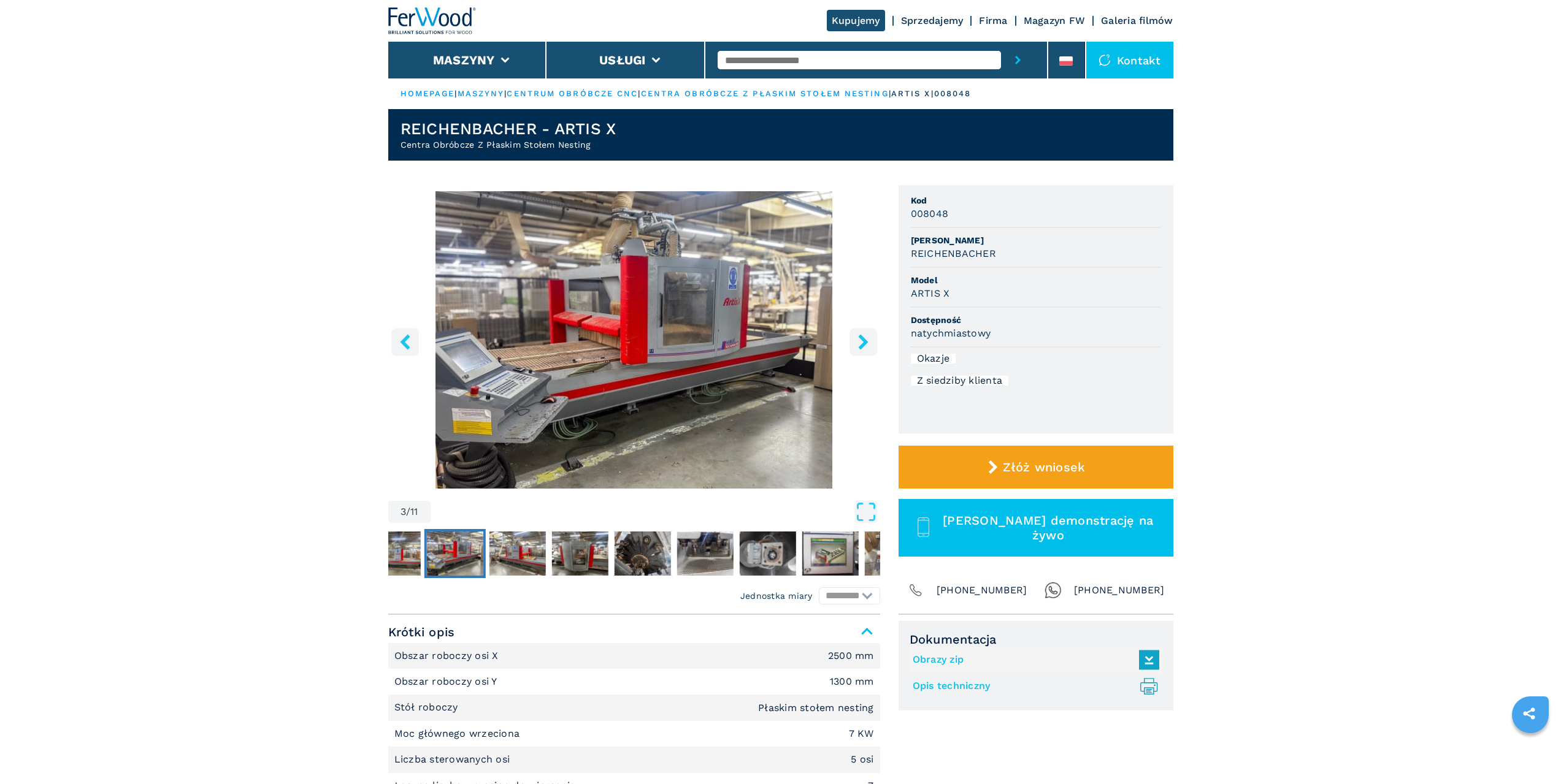
click at [857, 338] on icon "right-button" at bounding box center [864, 342] width 16 height 16
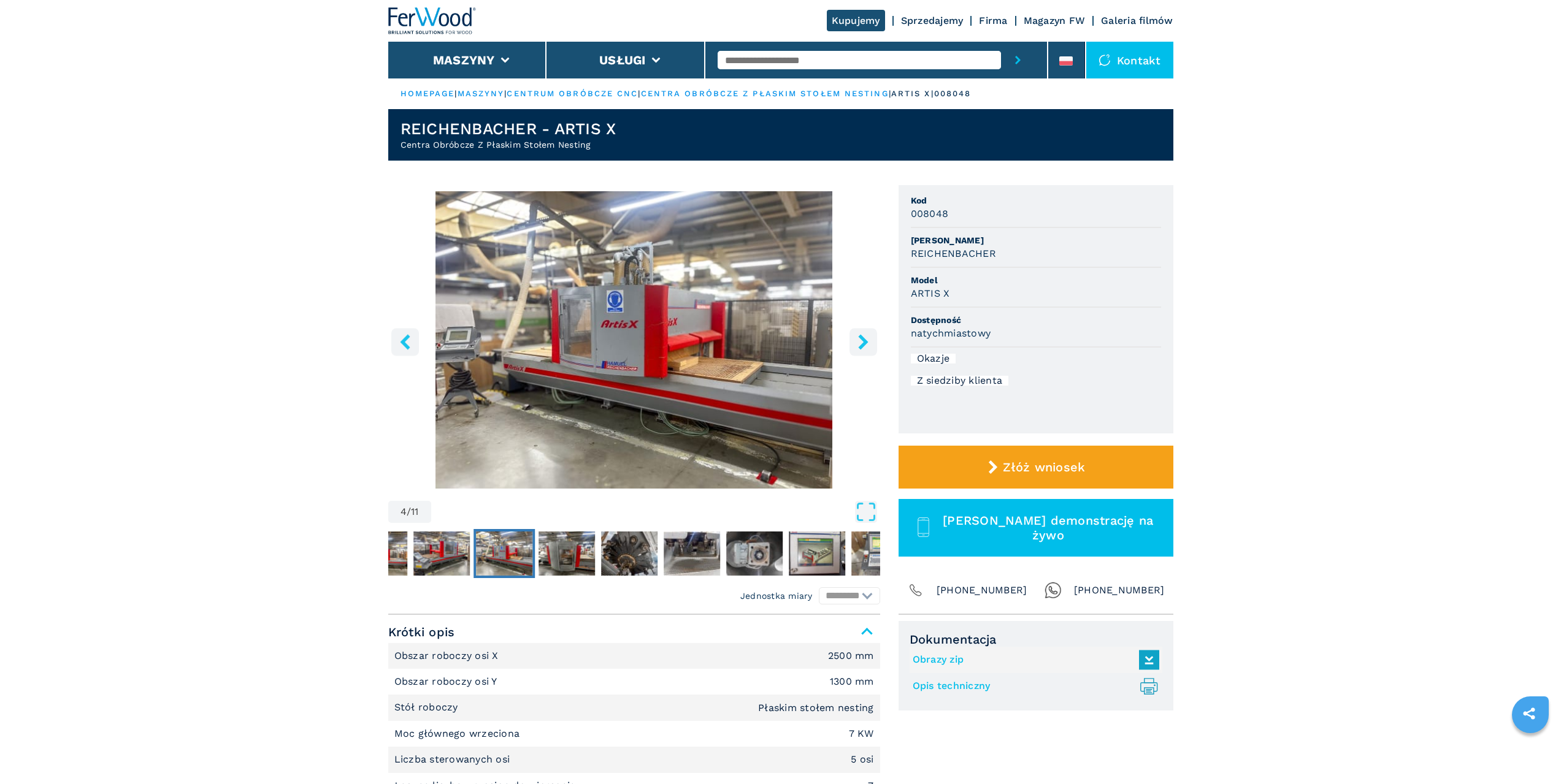
click at [856, 338] on icon "right-button" at bounding box center [864, 342] width 16 height 16
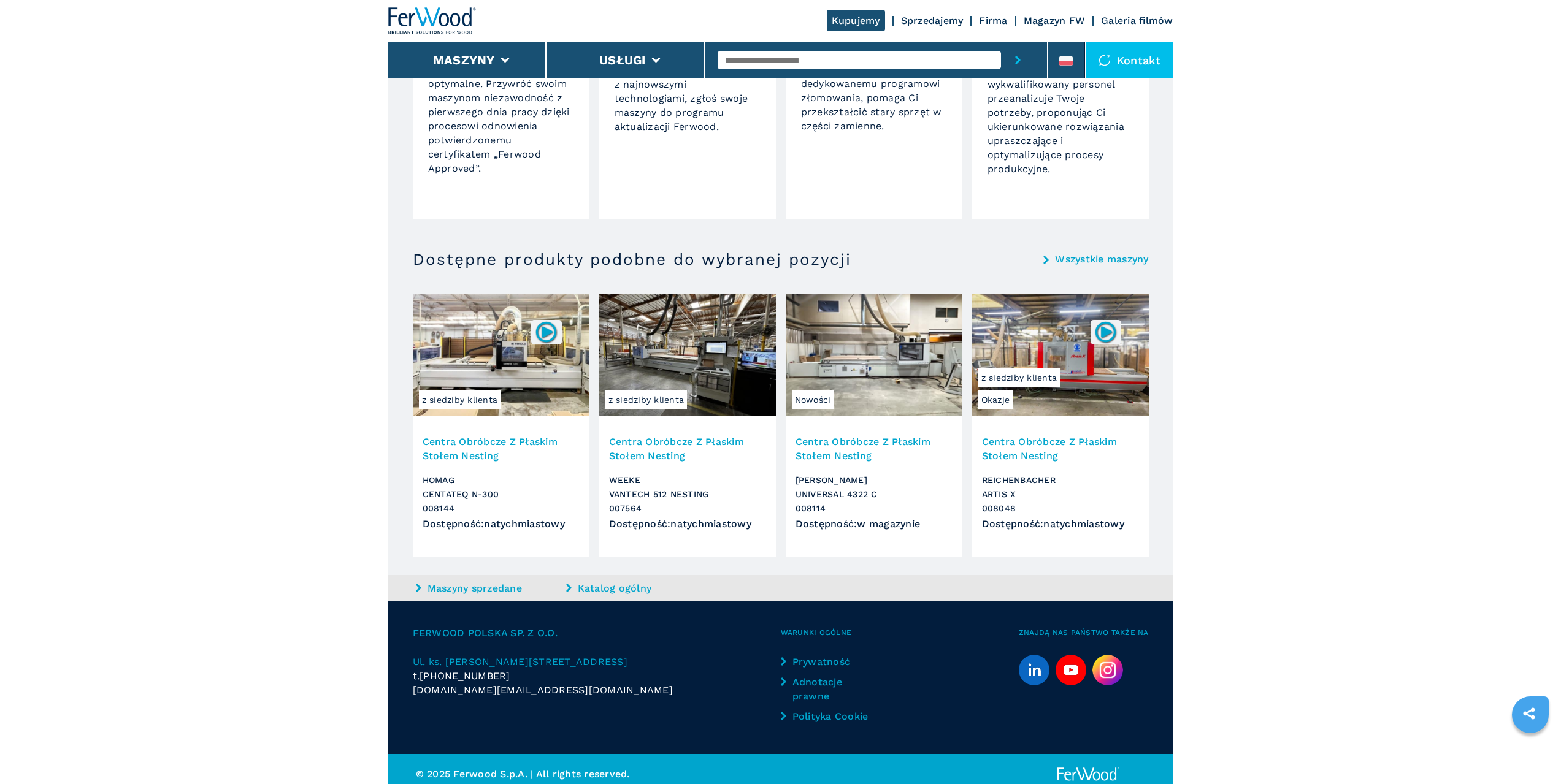
scroll to position [1136, 0]
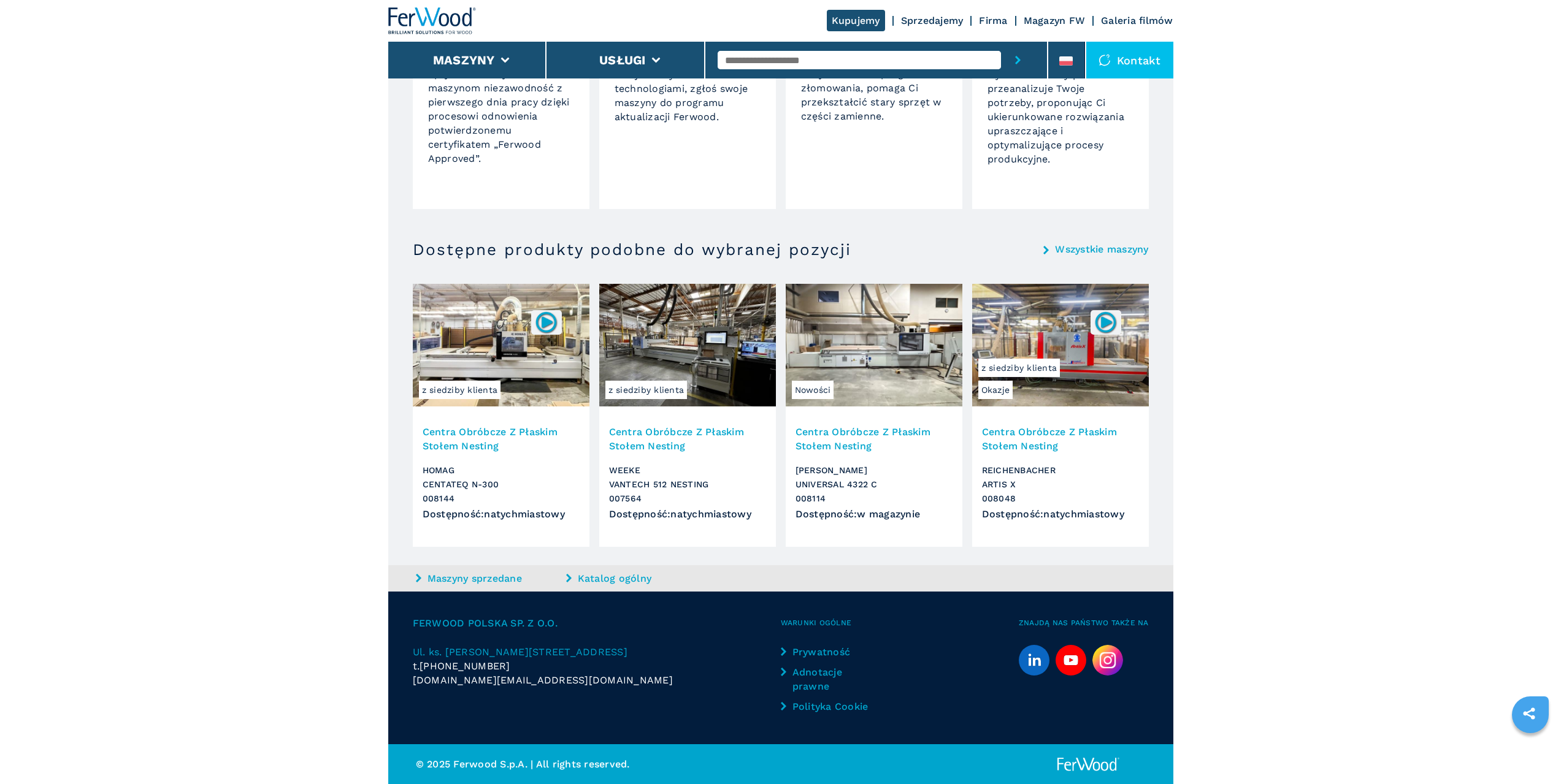
click at [865, 355] on img at bounding box center [874, 345] width 177 height 123
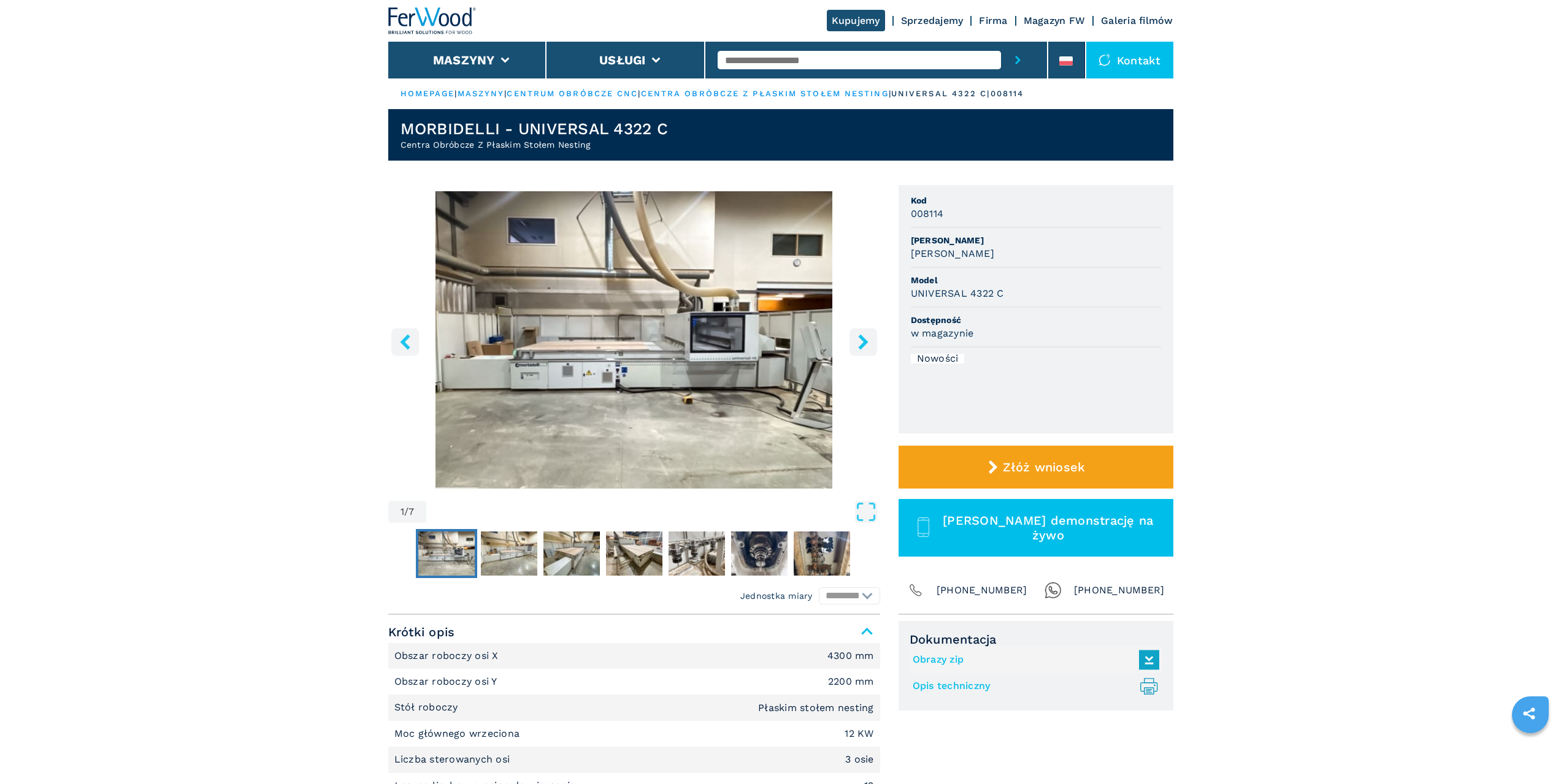
click at [859, 335] on icon "right-button" at bounding box center [864, 342] width 16 height 16
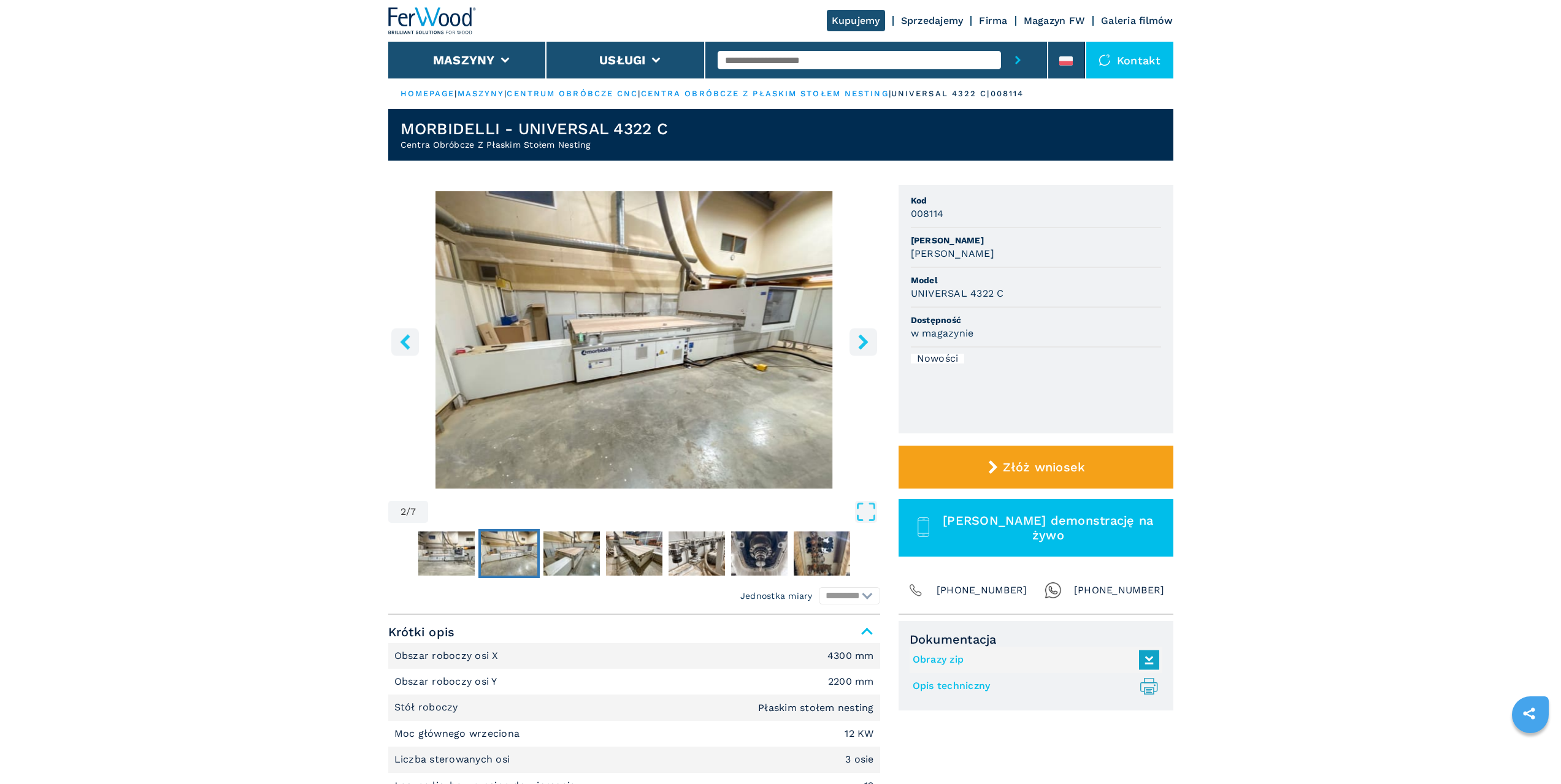
click at [867, 339] on icon "right-button" at bounding box center [864, 342] width 16 height 16
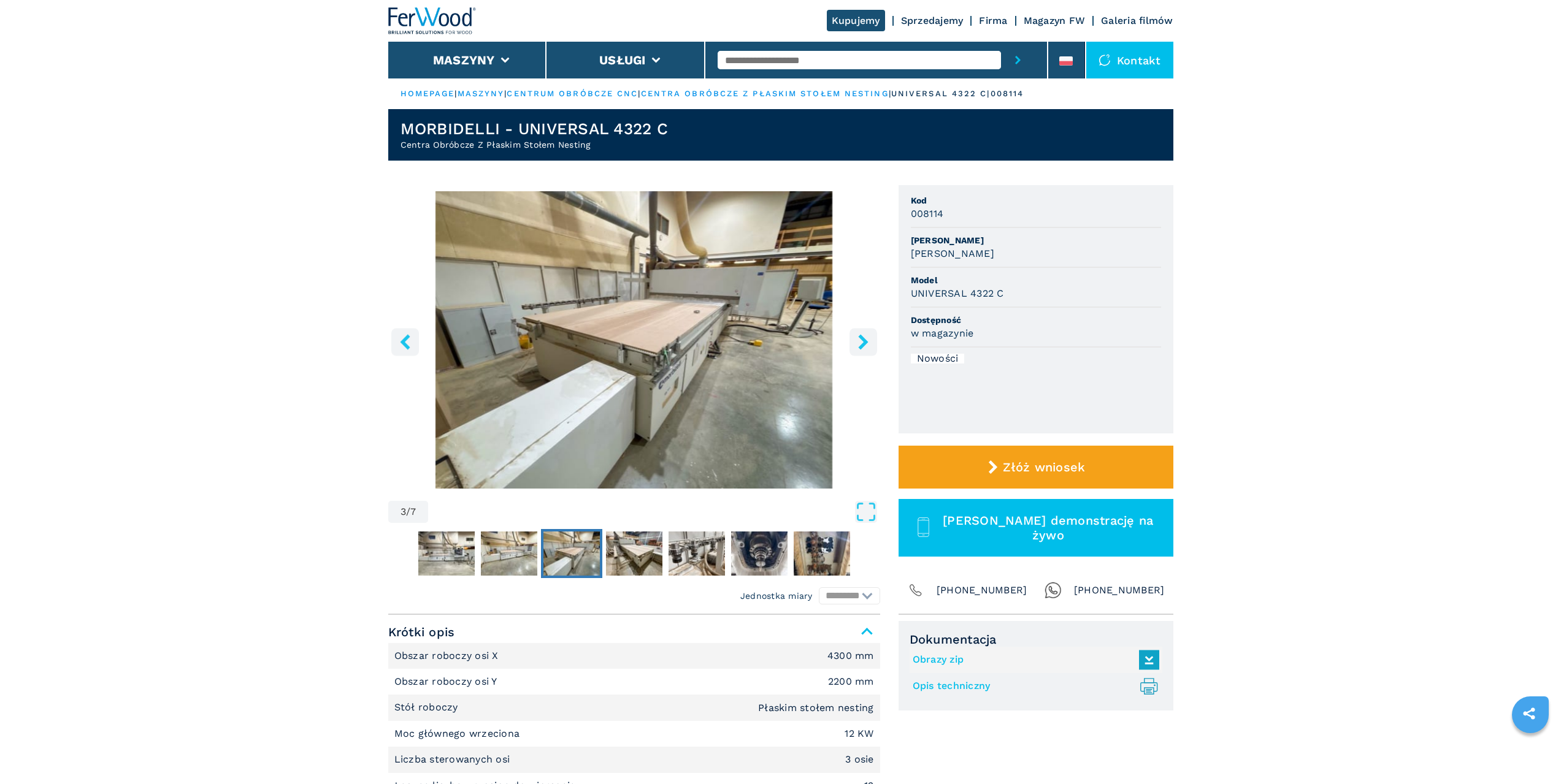
click at [867, 339] on icon "right-button" at bounding box center [864, 342] width 16 height 16
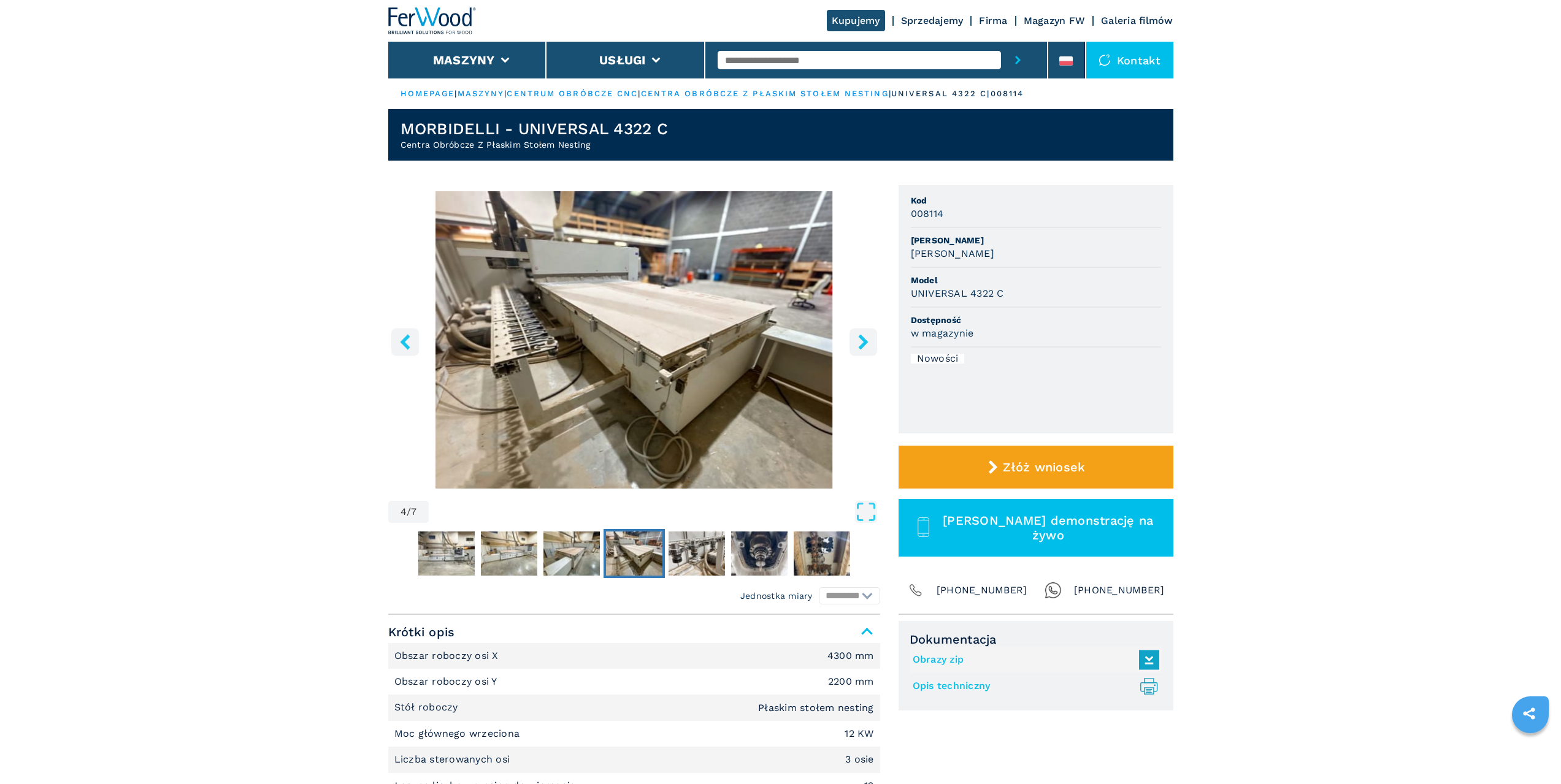
click at [867, 339] on icon "right-button" at bounding box center [864, 342] width 16 height 16
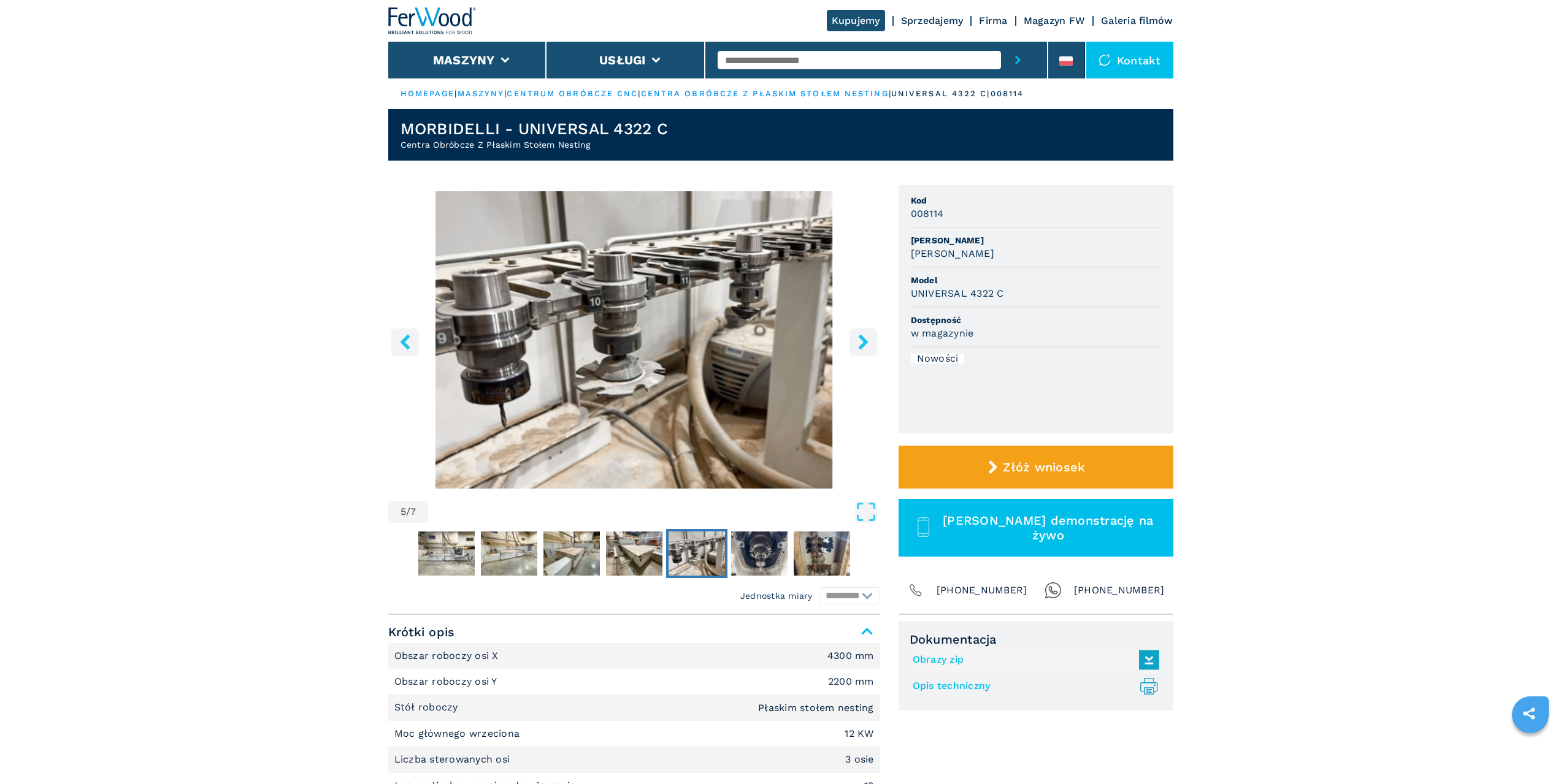
click at [867, 339] on icon "right-button" at bounding box center [864, 342] width 16 height 16
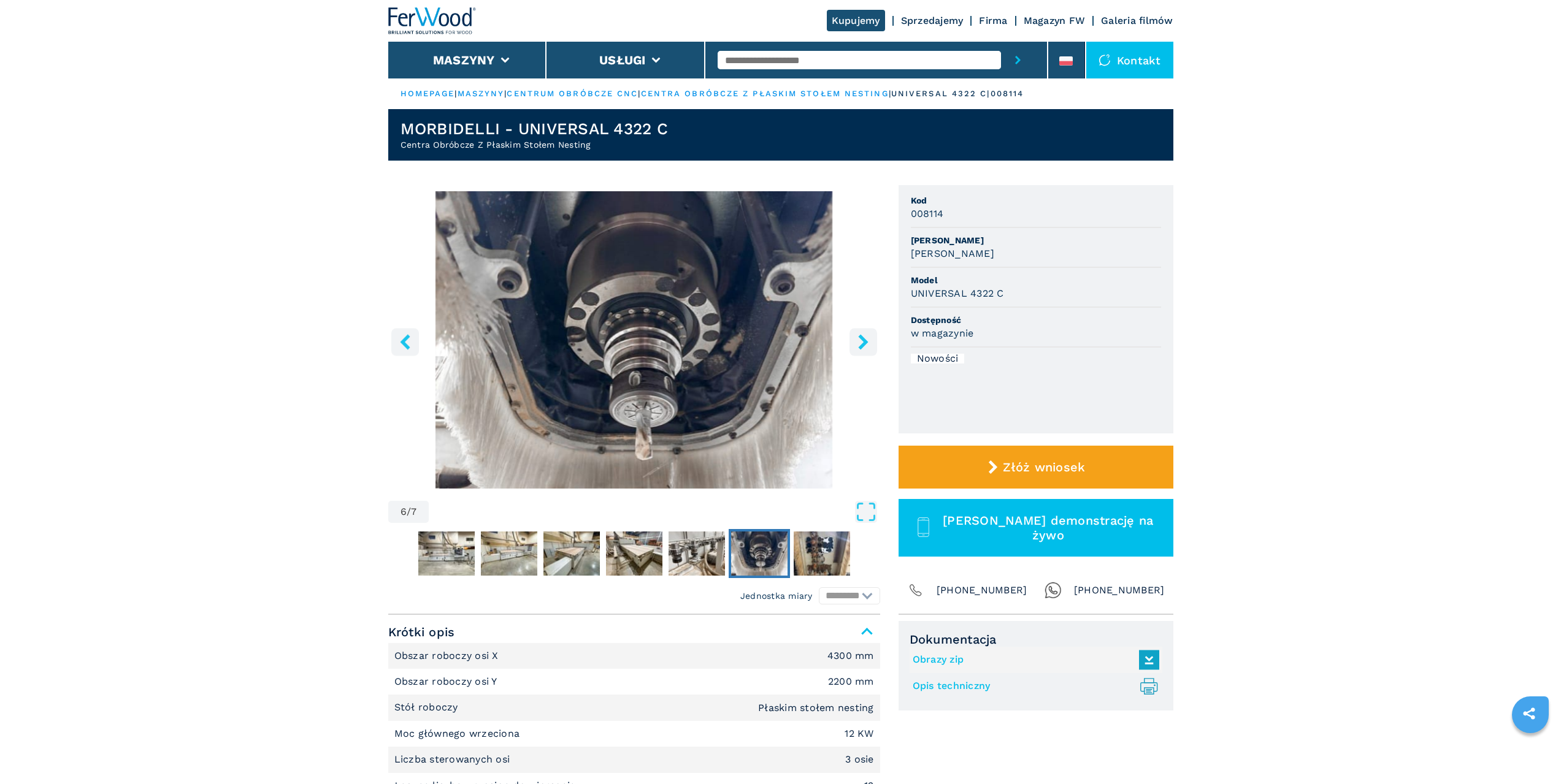
click at [867, 339] on icon "right-button" at bounding box center [864, 342] width 16 height 16
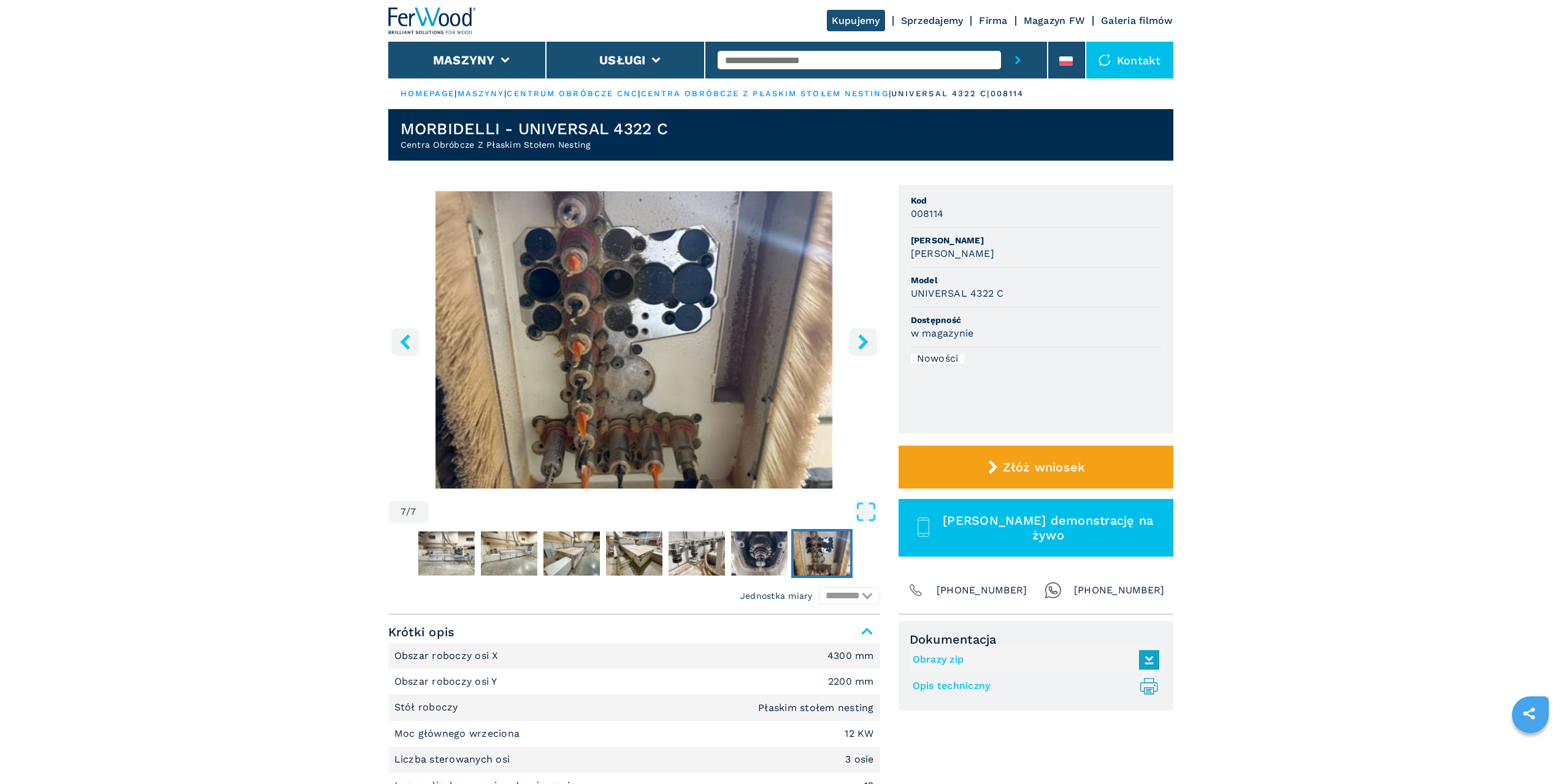
click at [867, 339] on icon "right-button" at bounding box center [864, 342] width 16 height 16
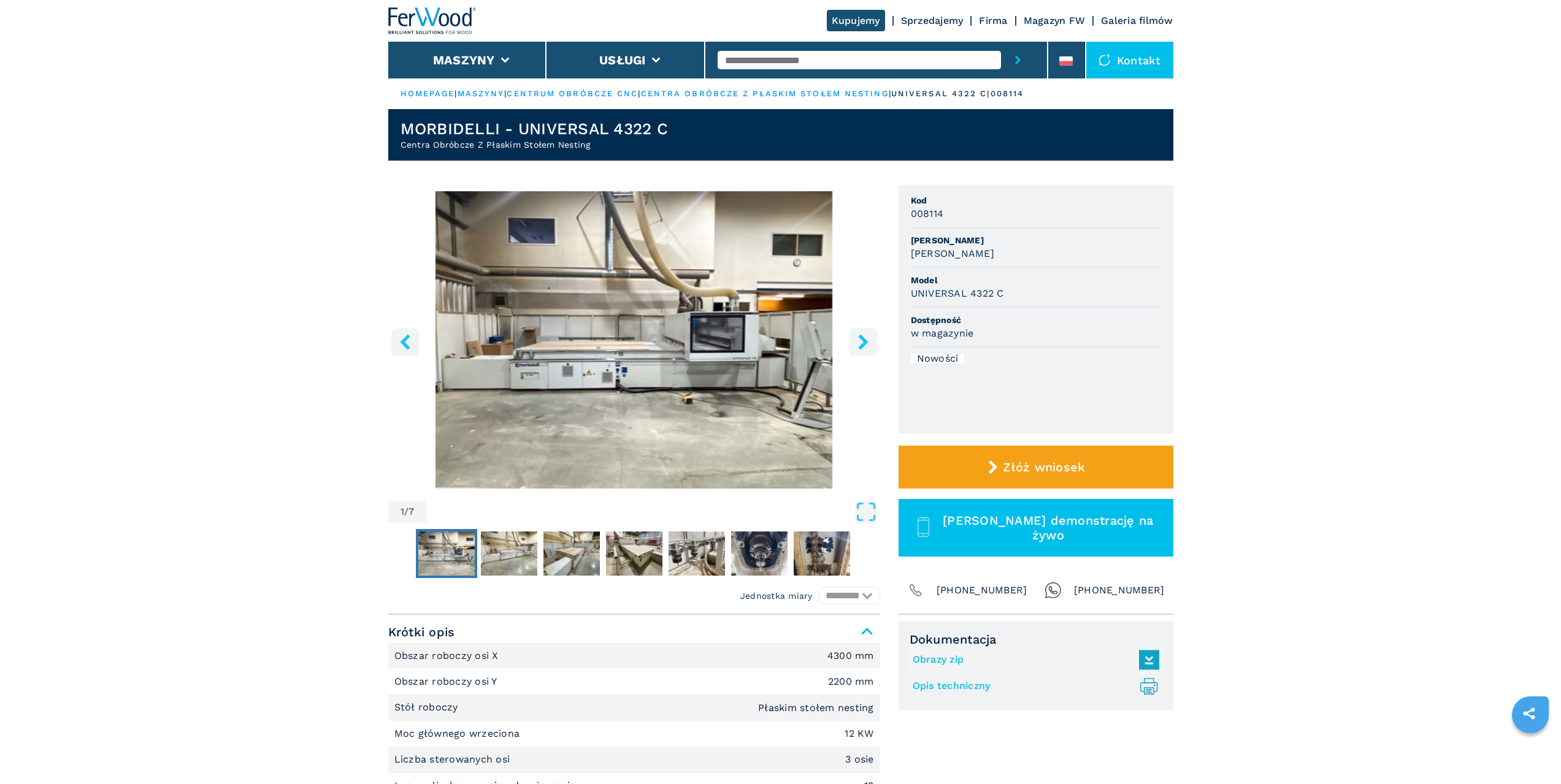
click at [867, 339] on icon "right-button" at bounding box center [864, 342] width 16 height 16
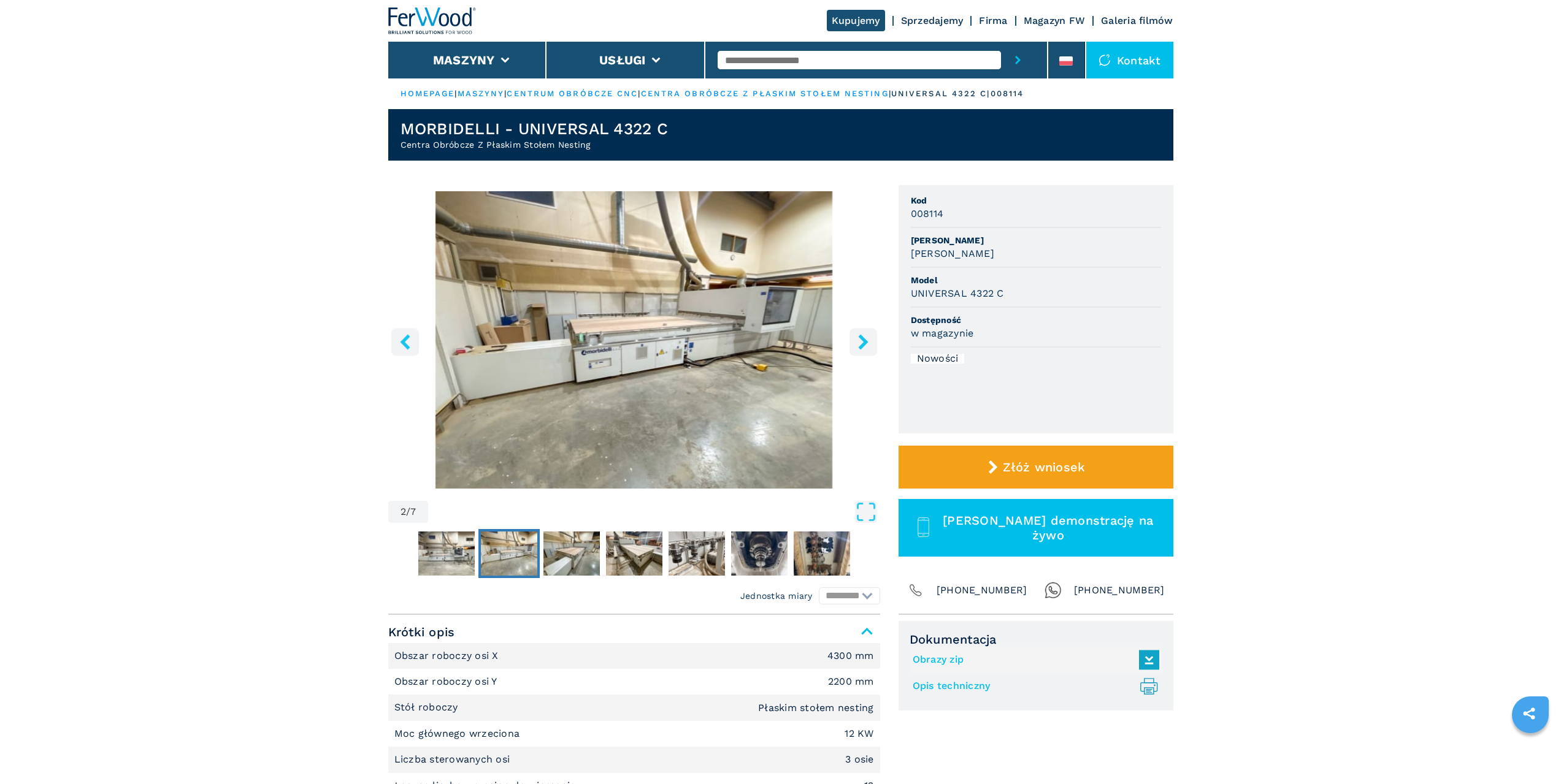
click at [865, 339] on icon "right-button" at bounding box center [863, 342] width 10 height 16
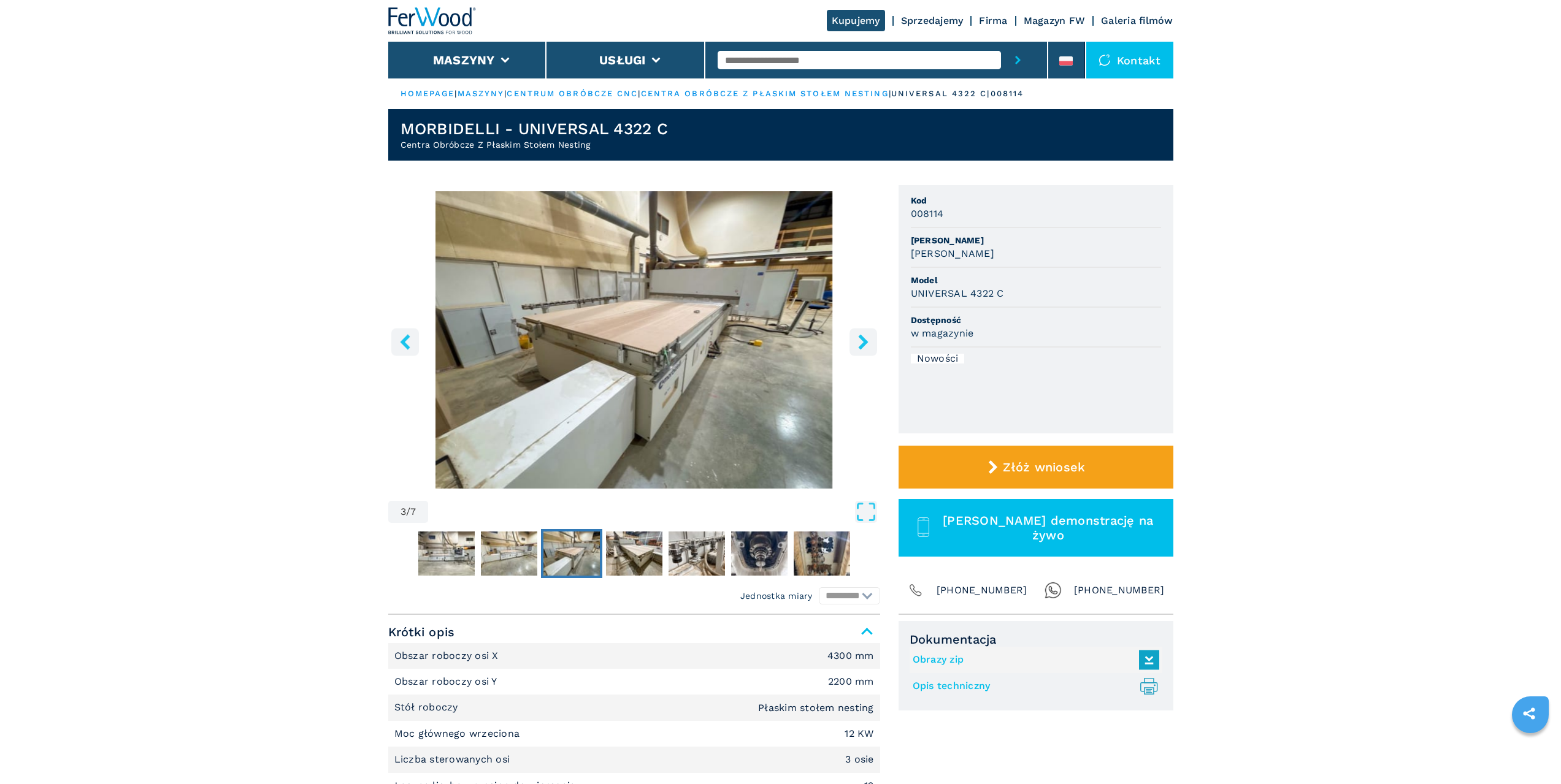
click at [865, 339] on icon "right-button" at bounding box center [863, 342] width 10 height 16
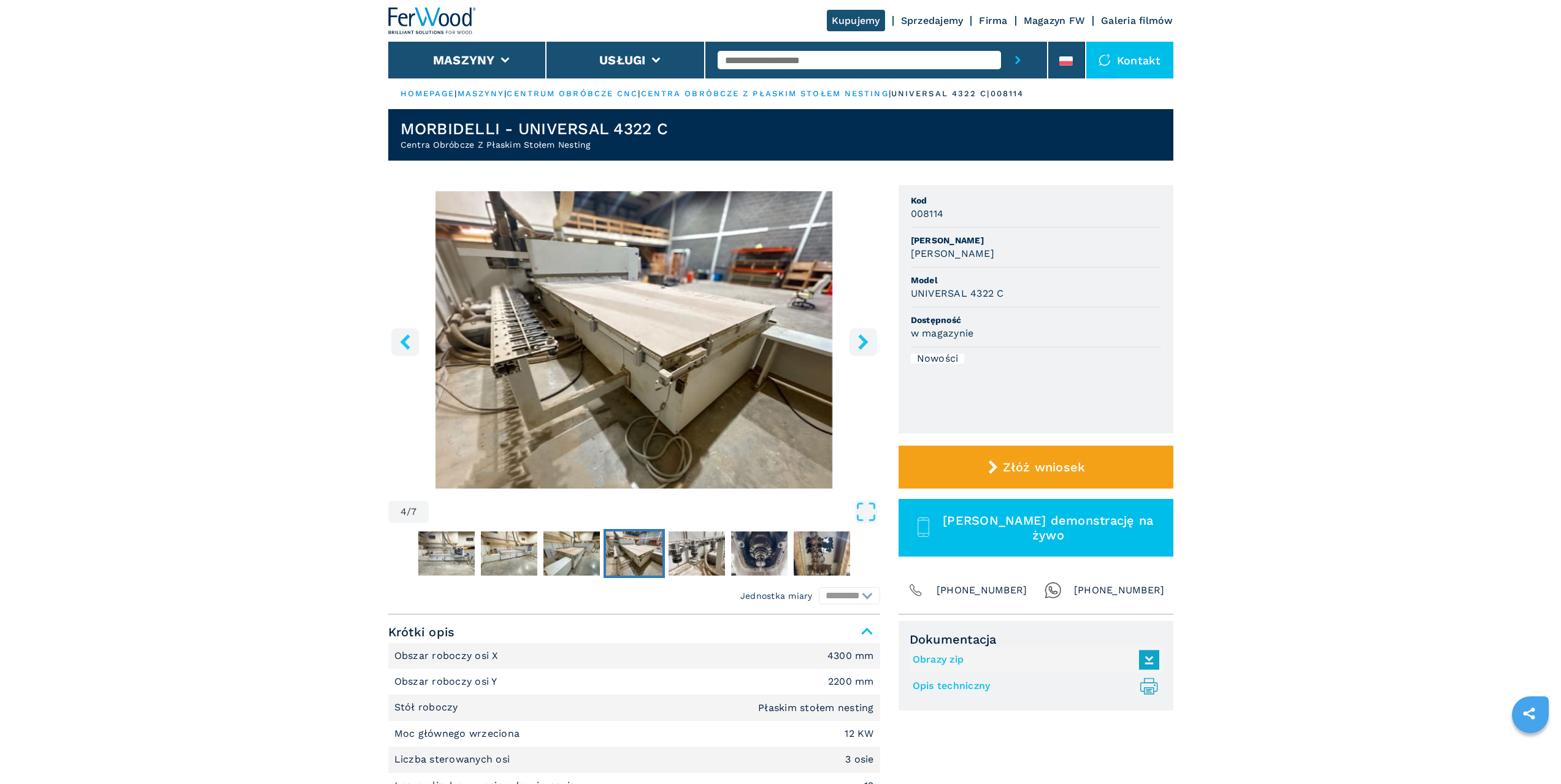
click at [865, 339] on icon "right-button" at bounding box center [863, 342] width 10 height 16
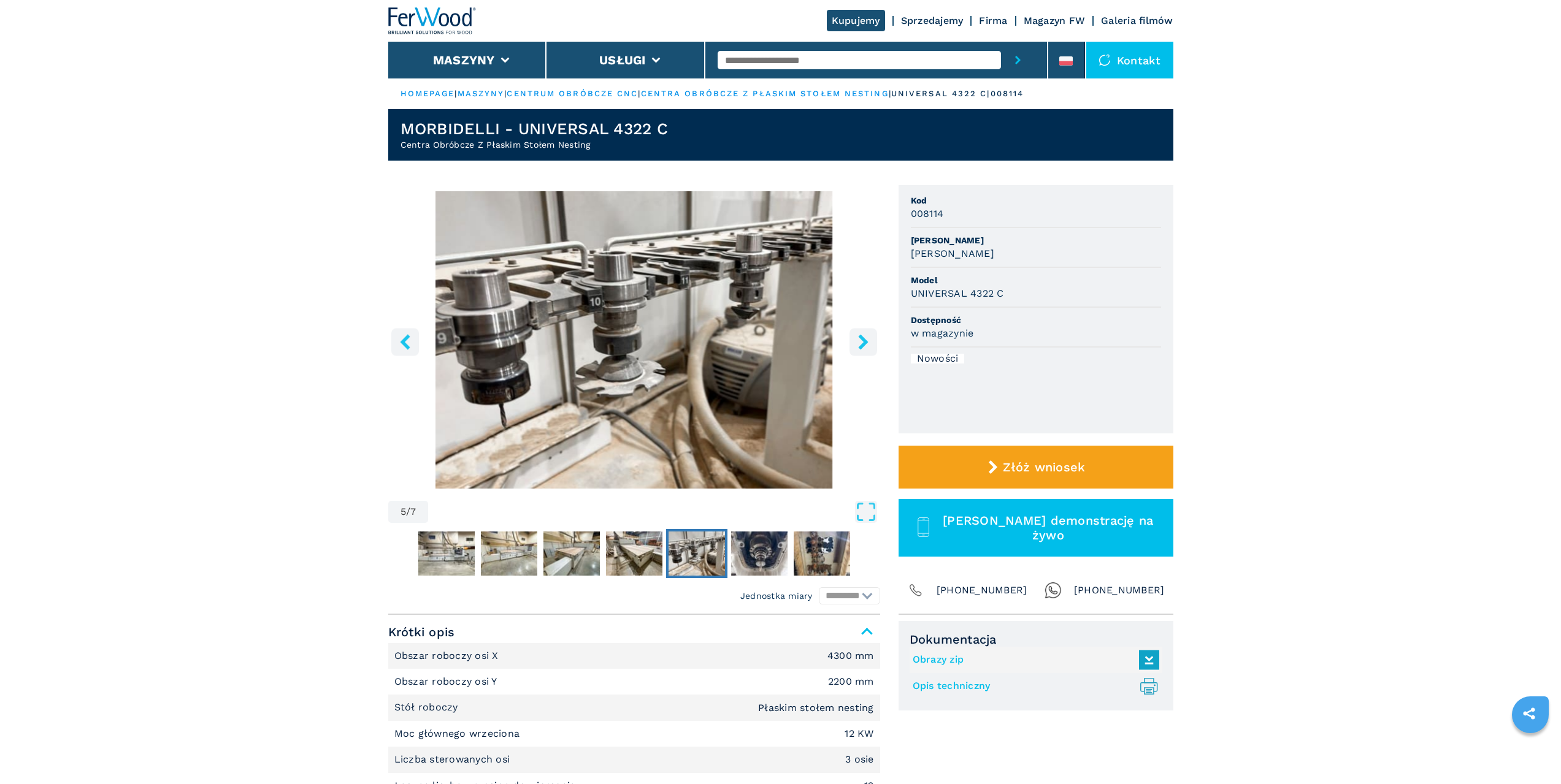
click at [865, 339] on icon "right-button" at bounding box center [863, 342] width 10 height 16
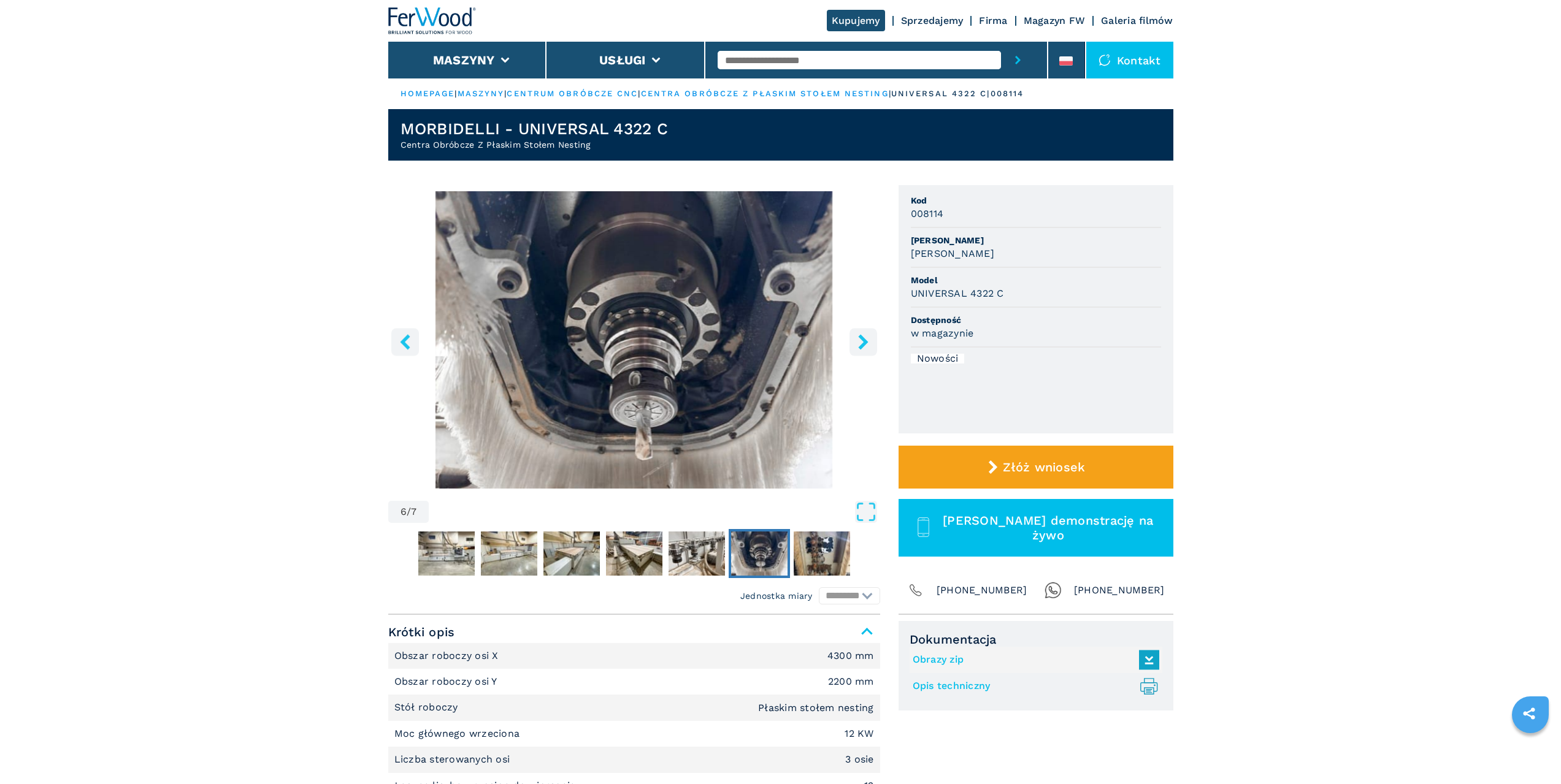
click at [865, 339] on icon "right-button" at bounding box center [863, 342] width 10 height 16
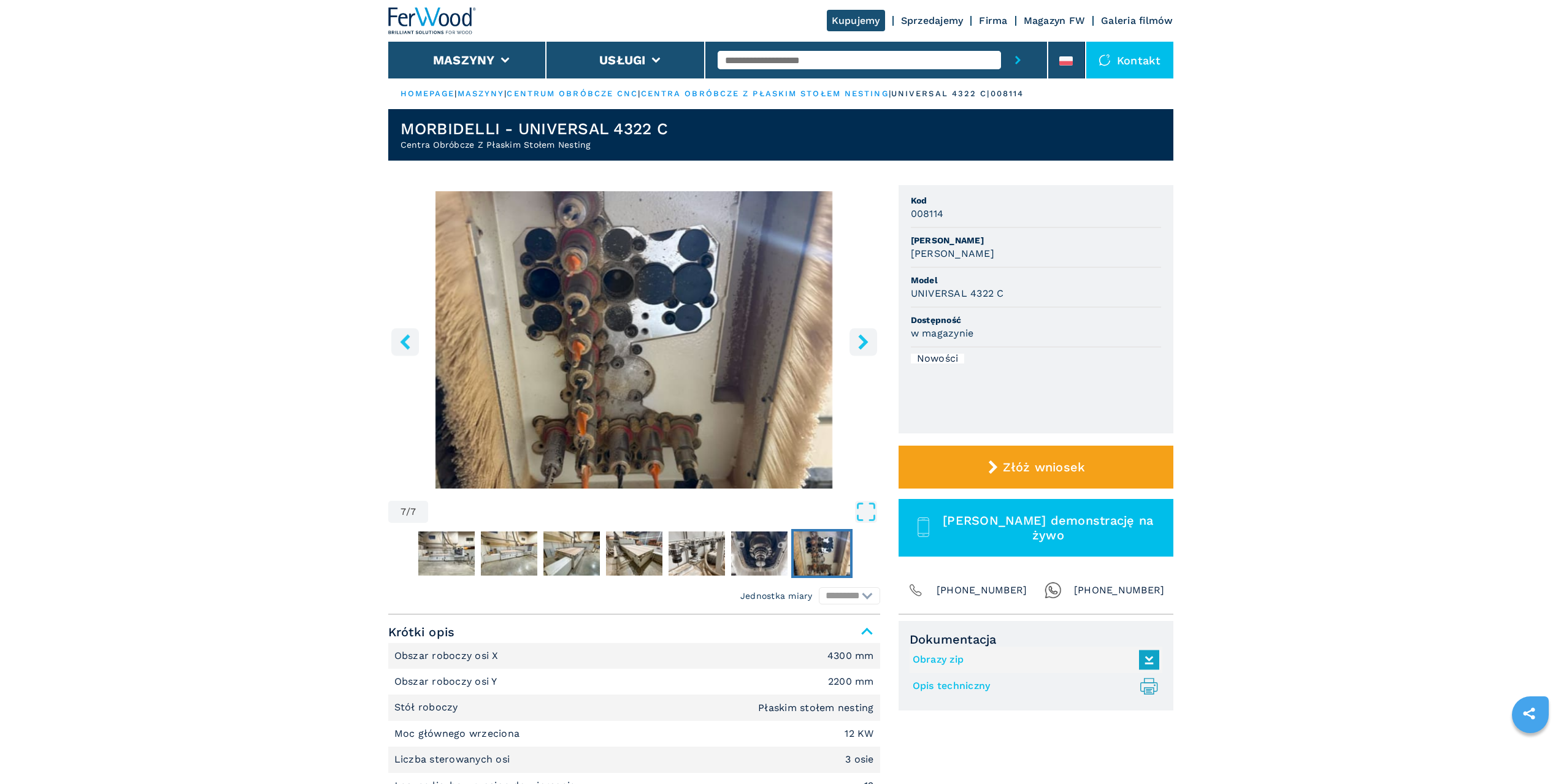
click at [865, 339] on icon "right-button" at bounding box center [863, 342] width 10 height 16
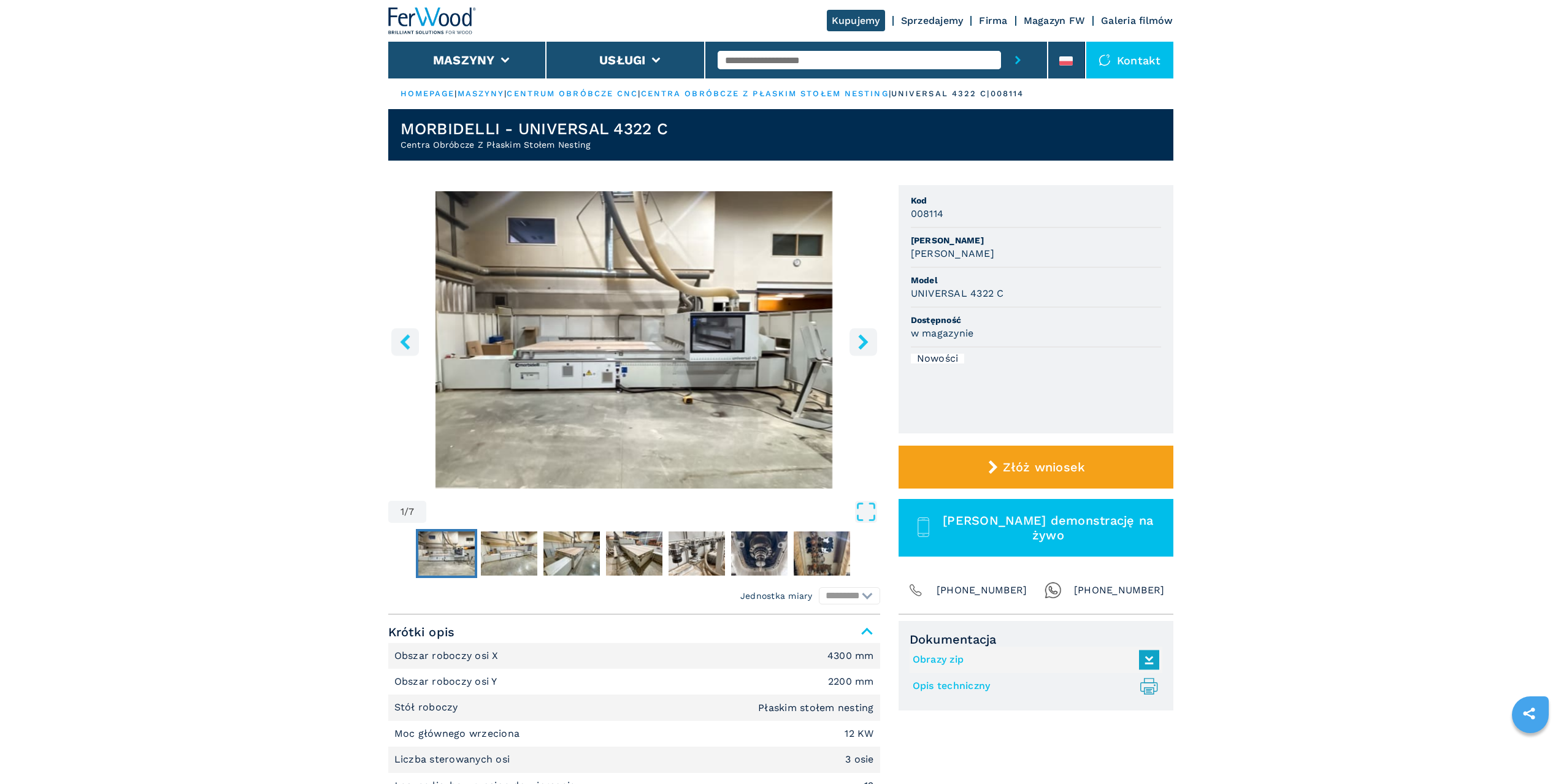
click at [865, 339] on icon "right-button" at bounding box center [863, 342] width 10 height 16
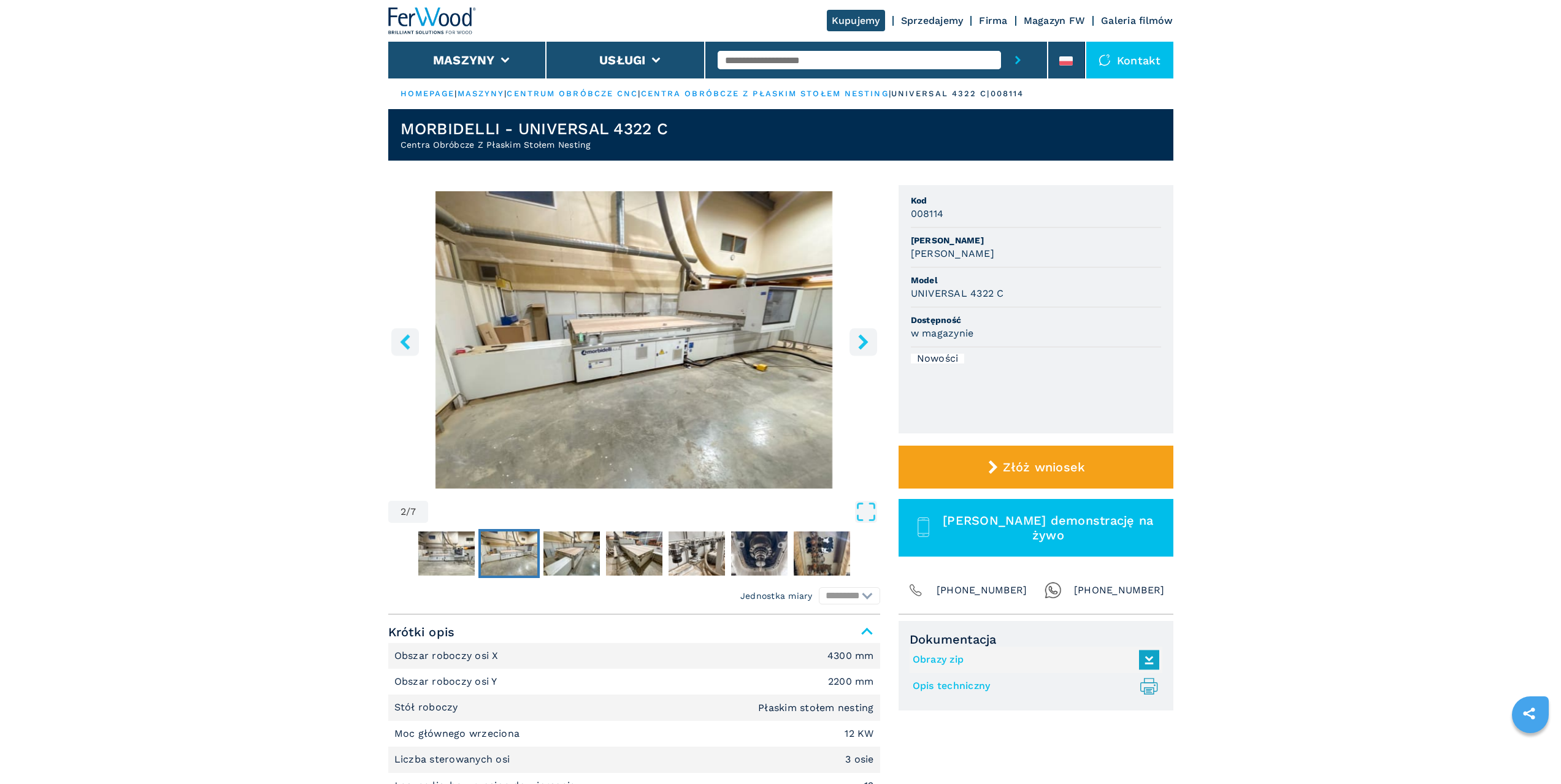
click at [865, 339] on icon "right-button" at bounding box center [863, 342] width 10 height 16
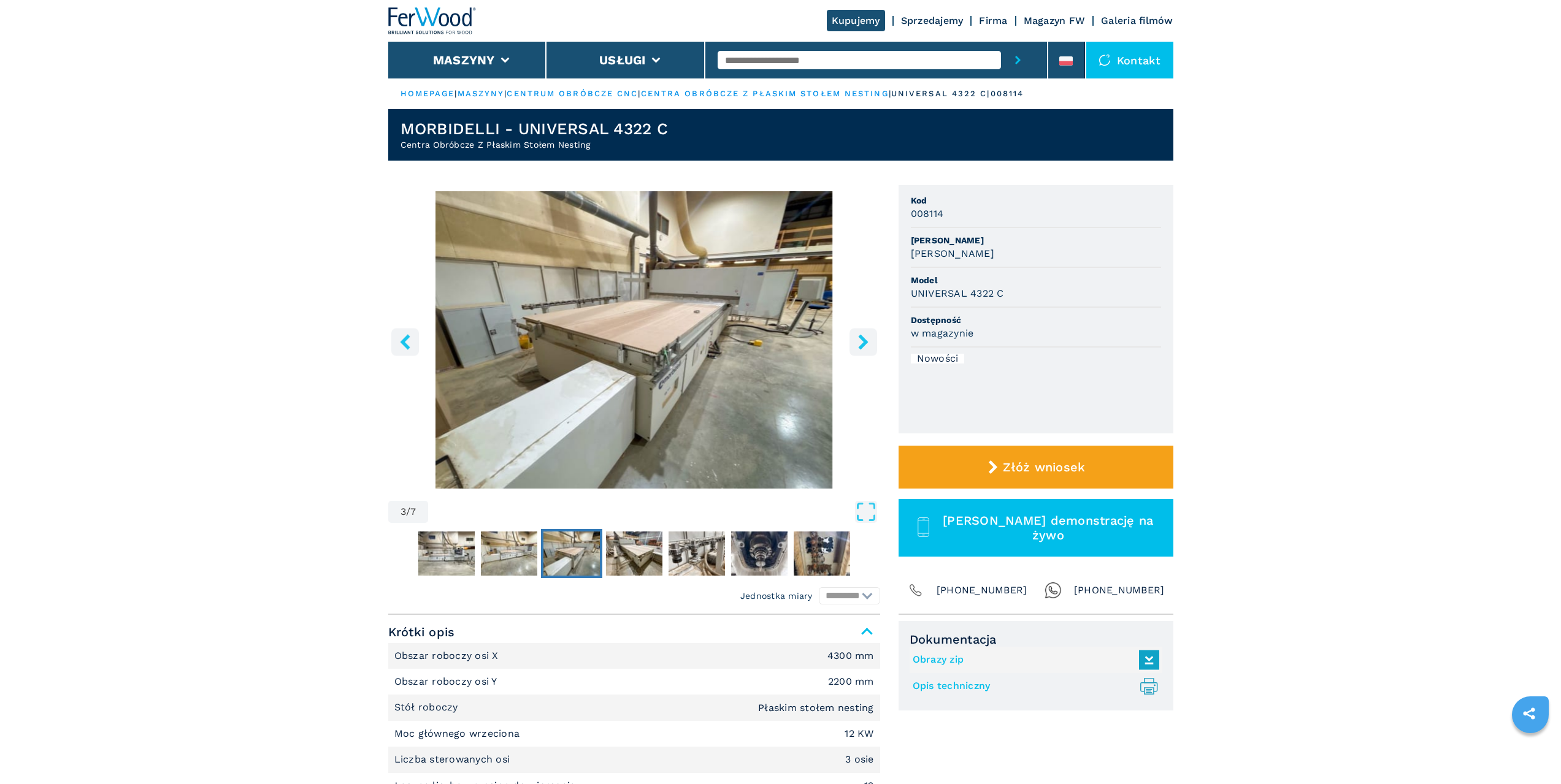
click at [865, 339] on icon "right-button" at bounding box center [863, 342] width 10 height 16
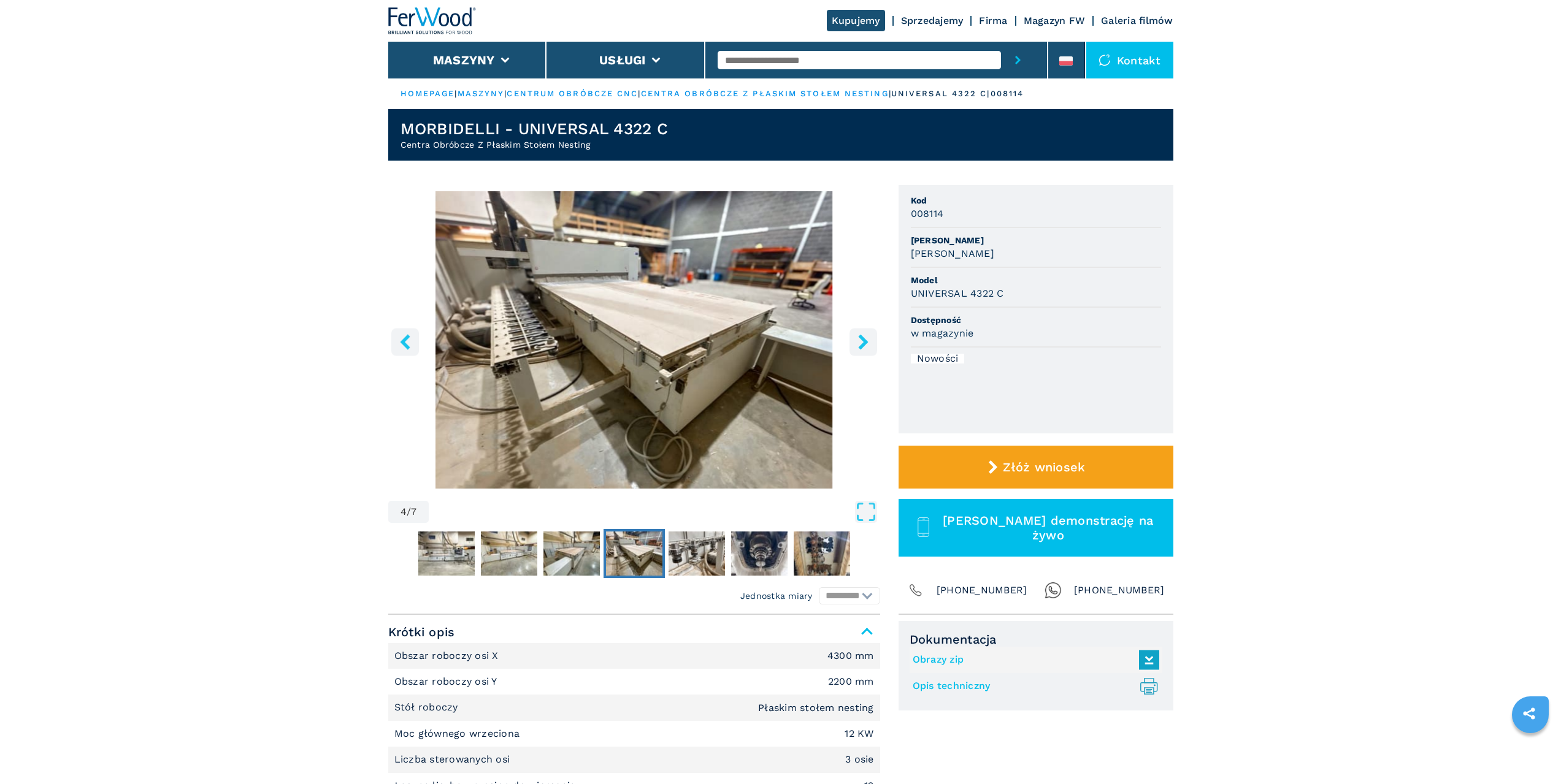
click at [865, 339] on icon "right-button" at bounding box center [863, 342] width 10 height 16
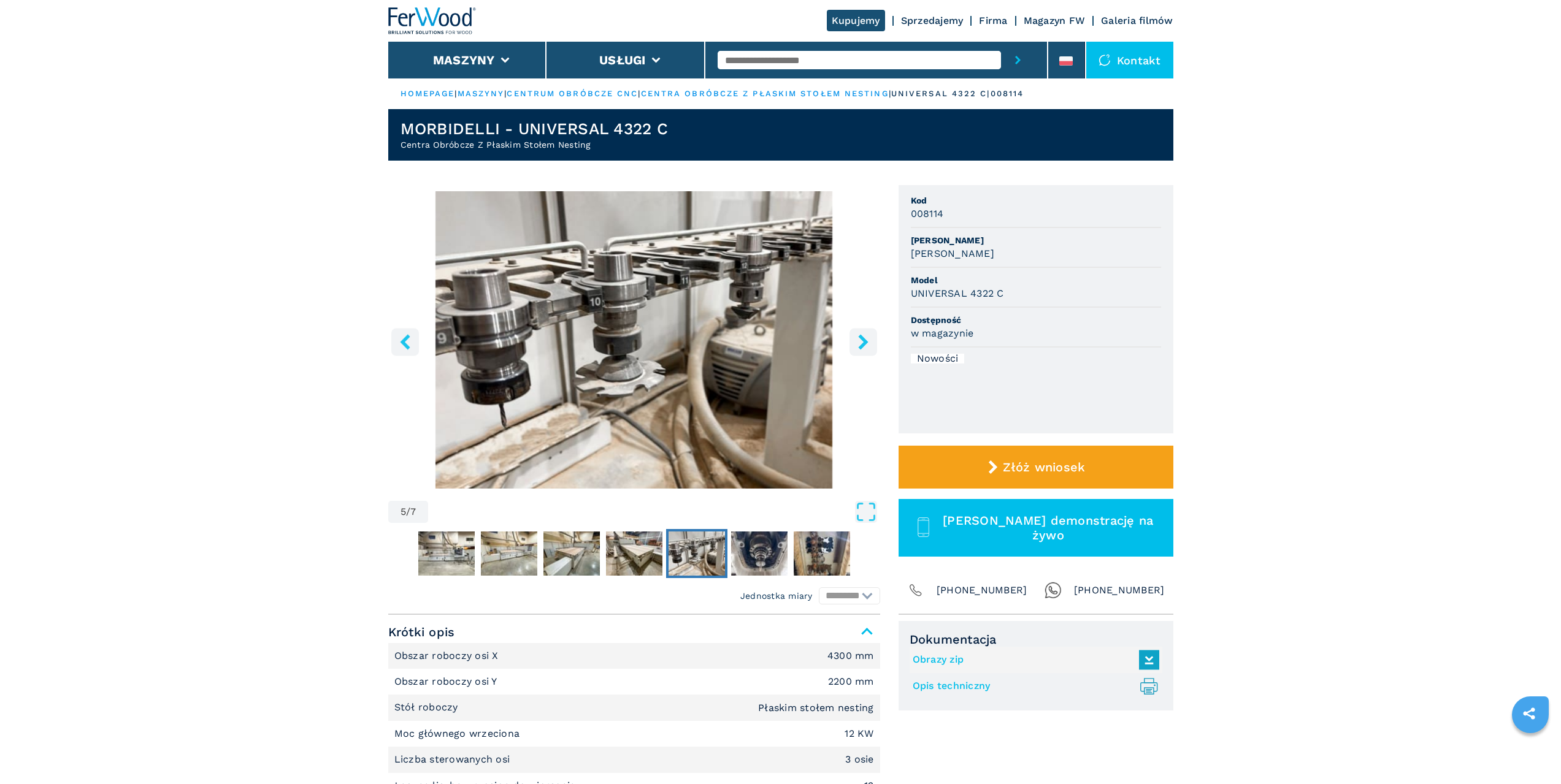
click at [865, 339] on icon "right-button" at bounding box center [863, 342] width 10 height 16
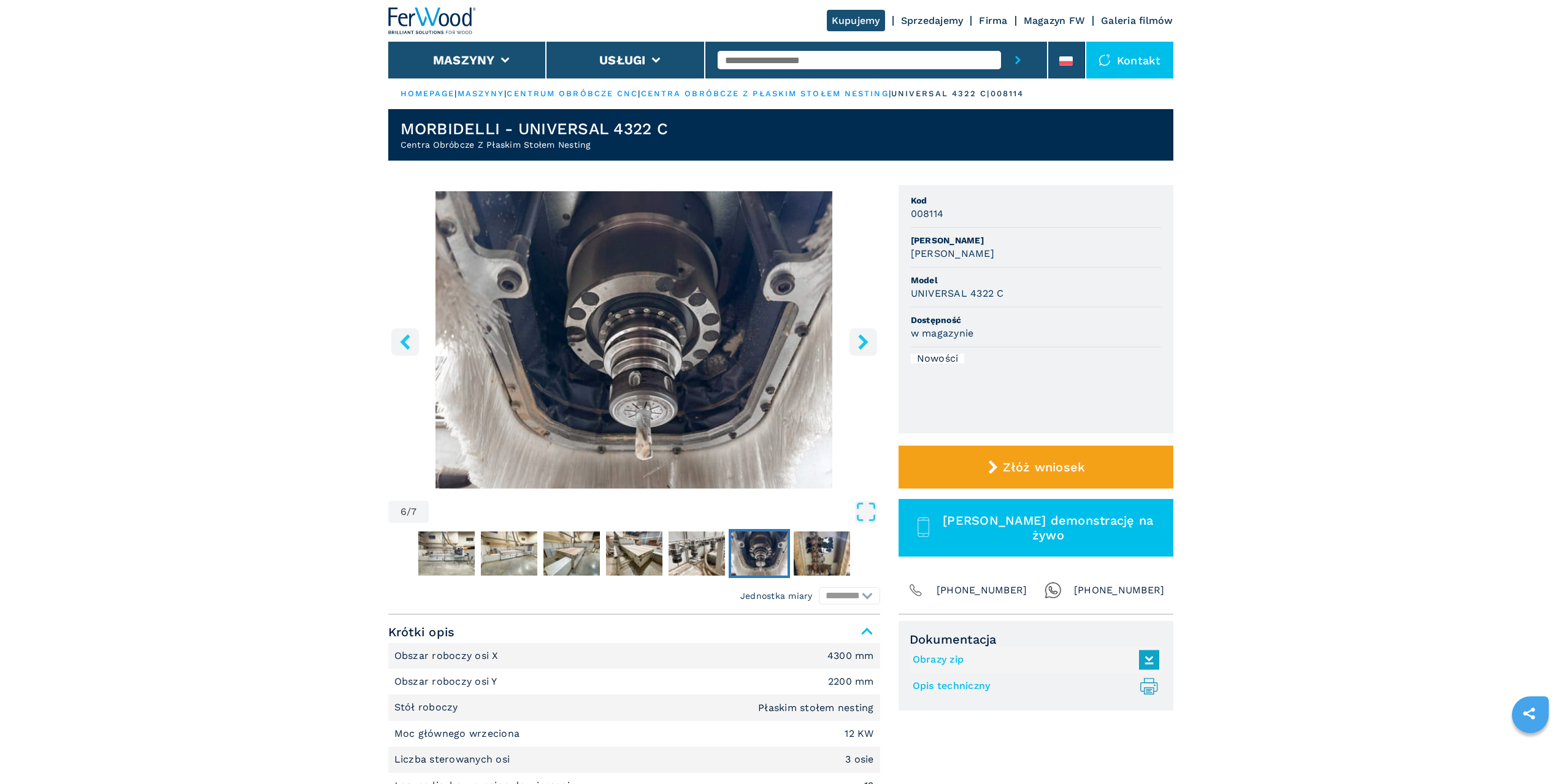
click at [865, 339] on icon "right-button" at bounding box center [863, 342] width 10 height 16
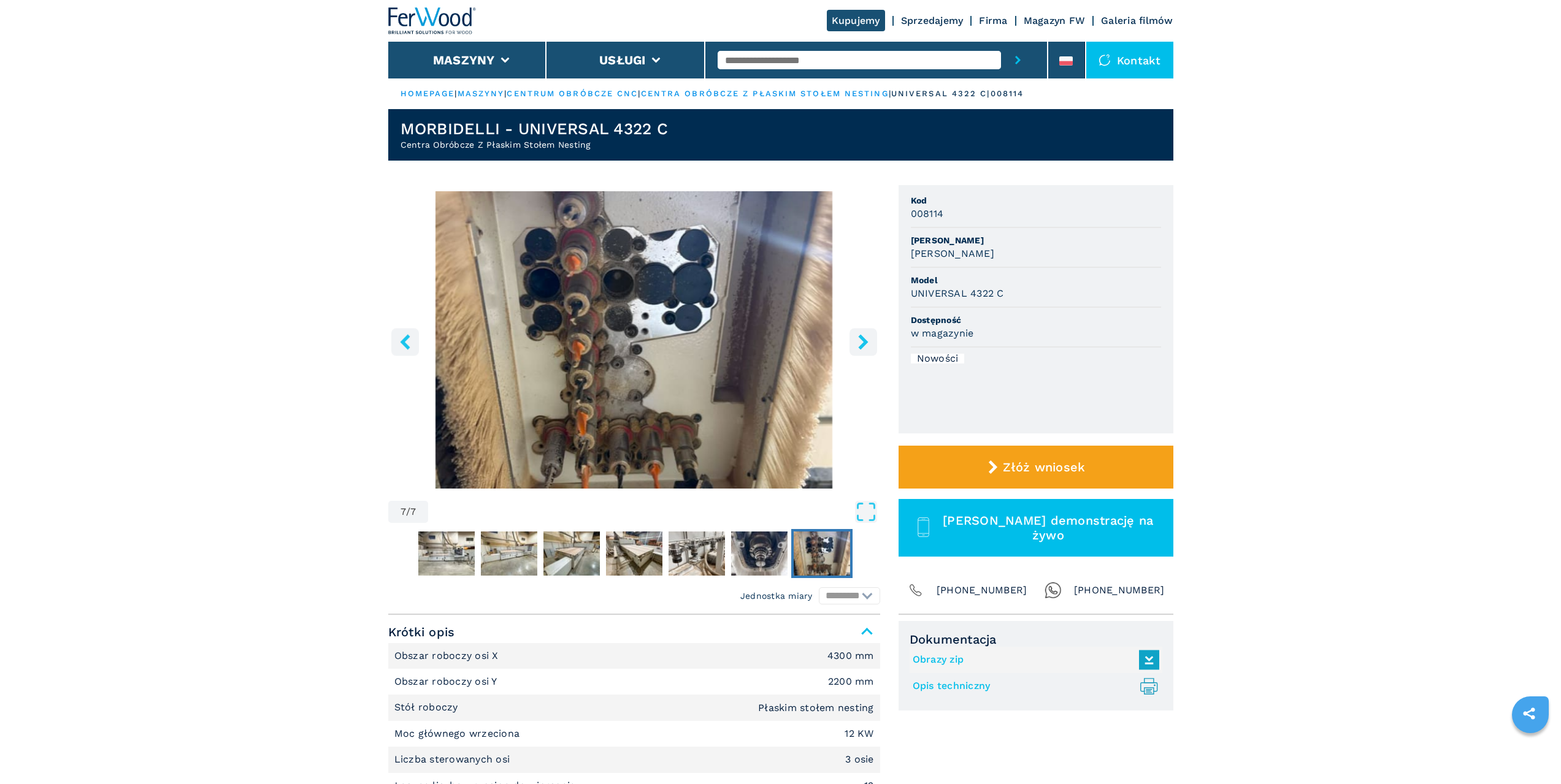
click at [875, 334] on button "right-button" at bounding box center [864, 342] width 28 height 28
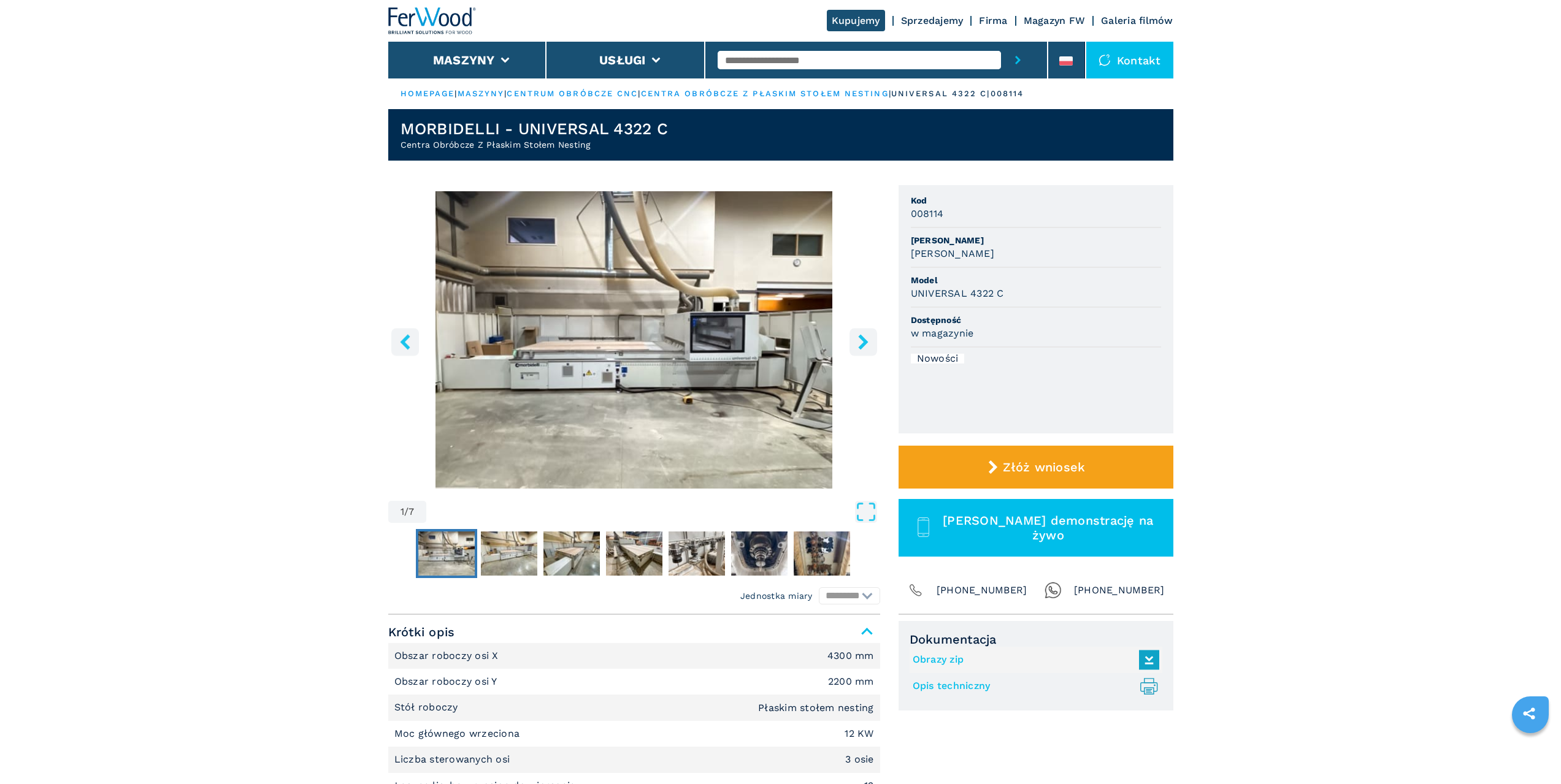
click at [865, 340] on icon "right-button" at bounding box center [863, 342] width 10 height 16
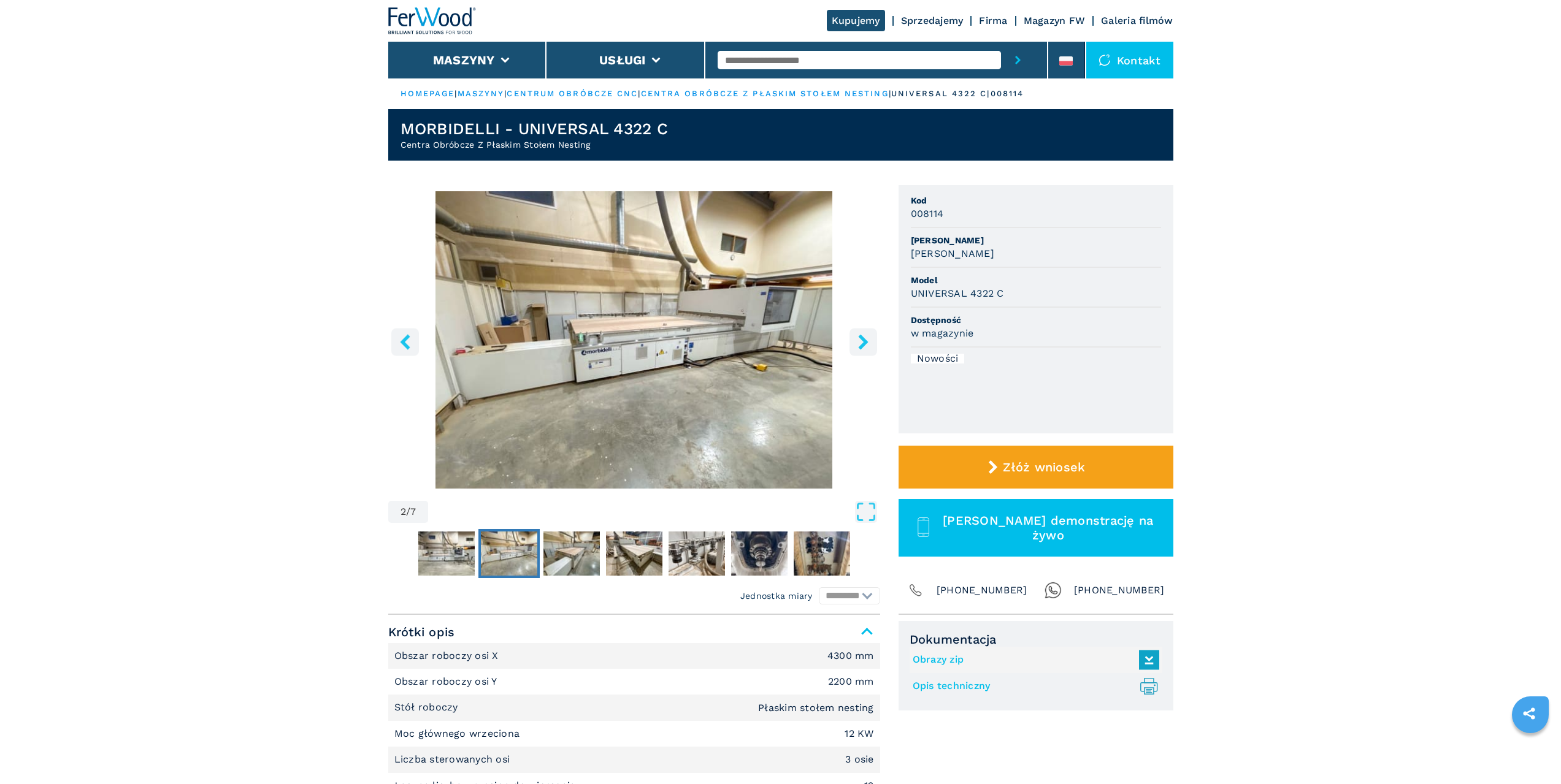
click at [865, 340] on icon "right-button" at bounding box center [863, 342] width 10 height 16
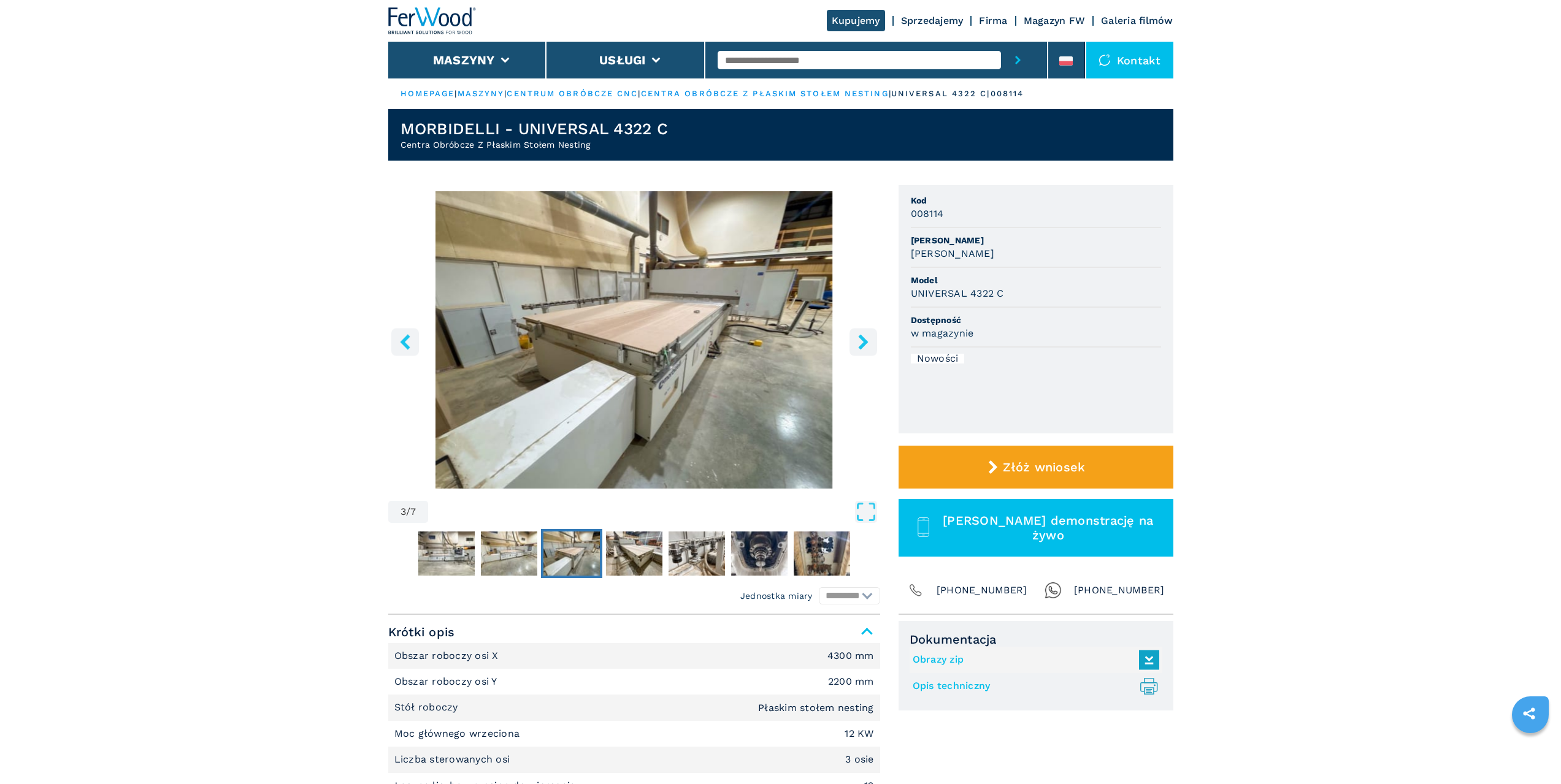
click at [863, 333] on button "right-button" at bounding box center [864, 342] width 28 height 28
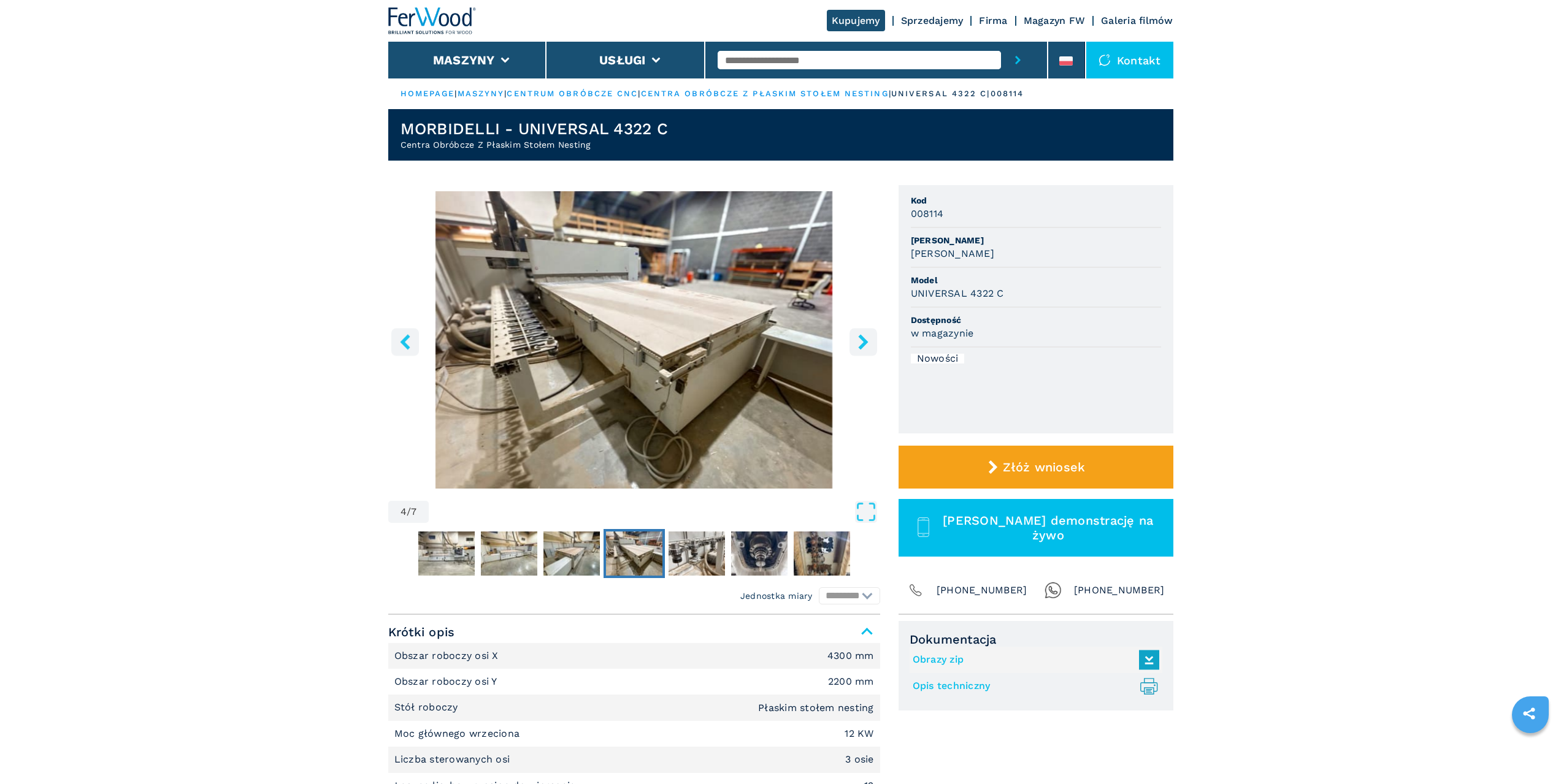
click at [863, 333] on button "right-button" at bounding box center [864, 342] width 28 height 28
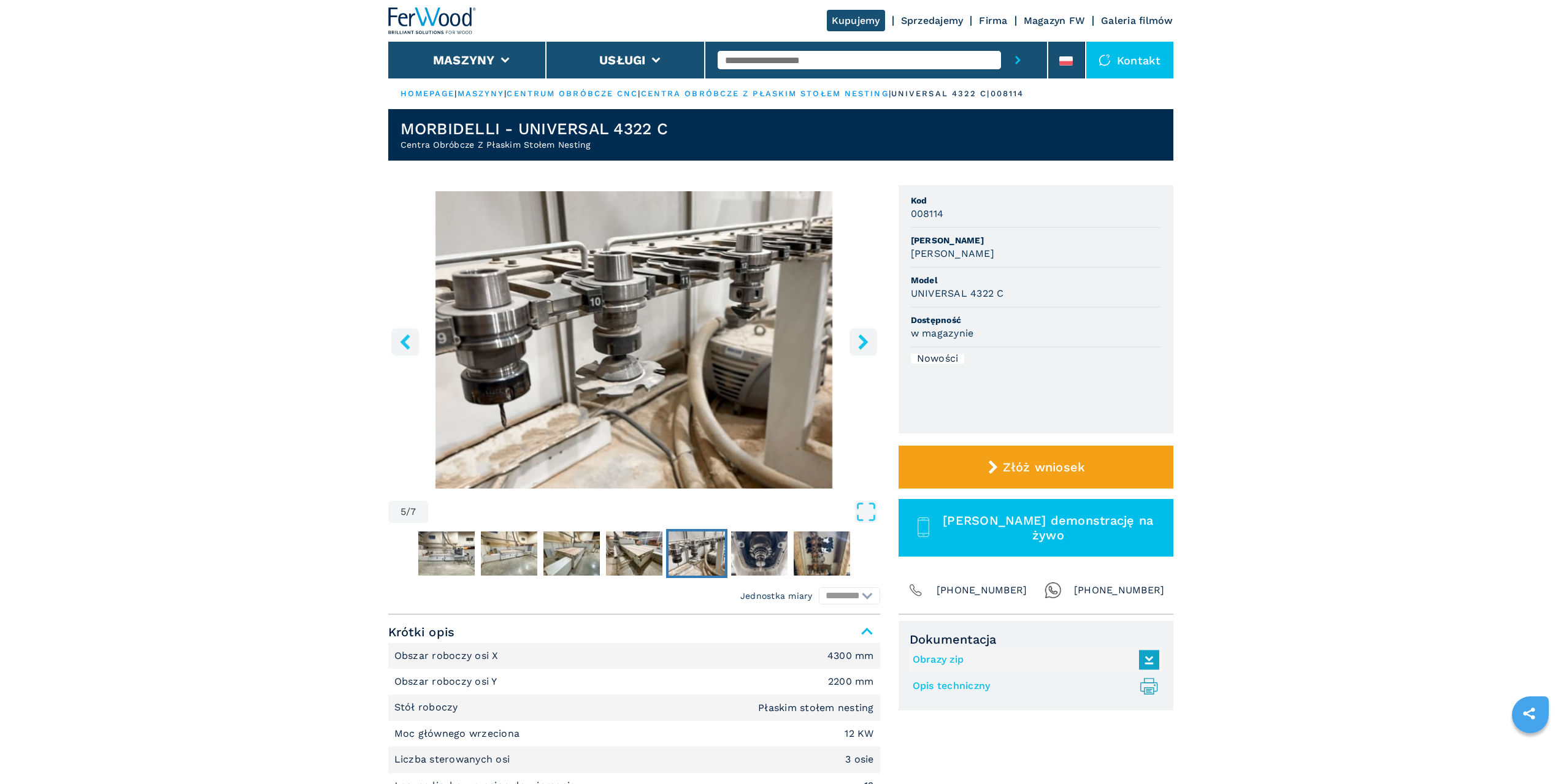
click at [863, 333] on button "right-button" at bounding box center [864, 342] width 28 height 28
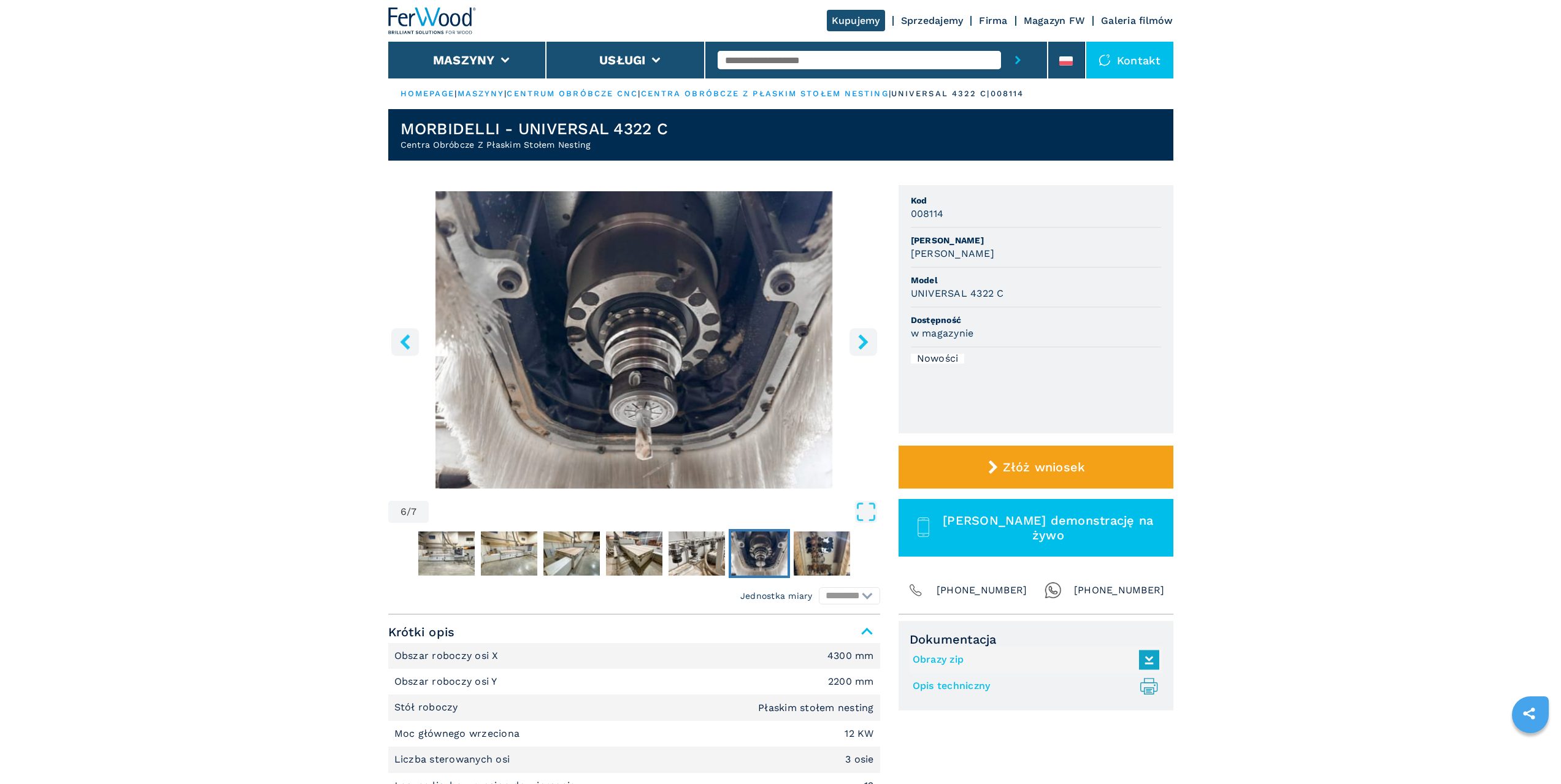
click at [408, 337] on icon "left-button" at bounding box center [404, 342] width 10 height 16
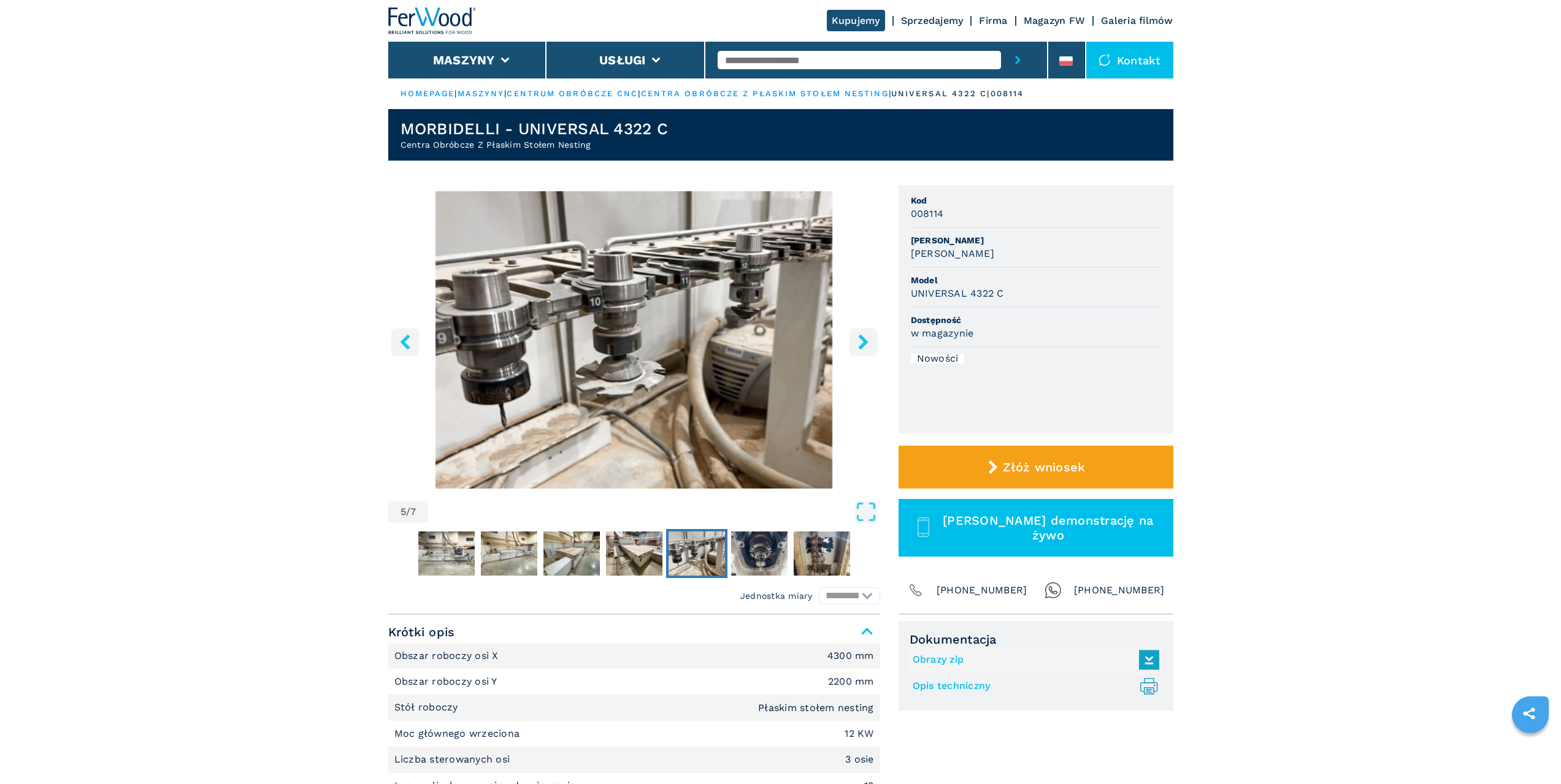
click at [863, 347] on icon "right-button" at bounding box center [864, 342] width 16 height 16
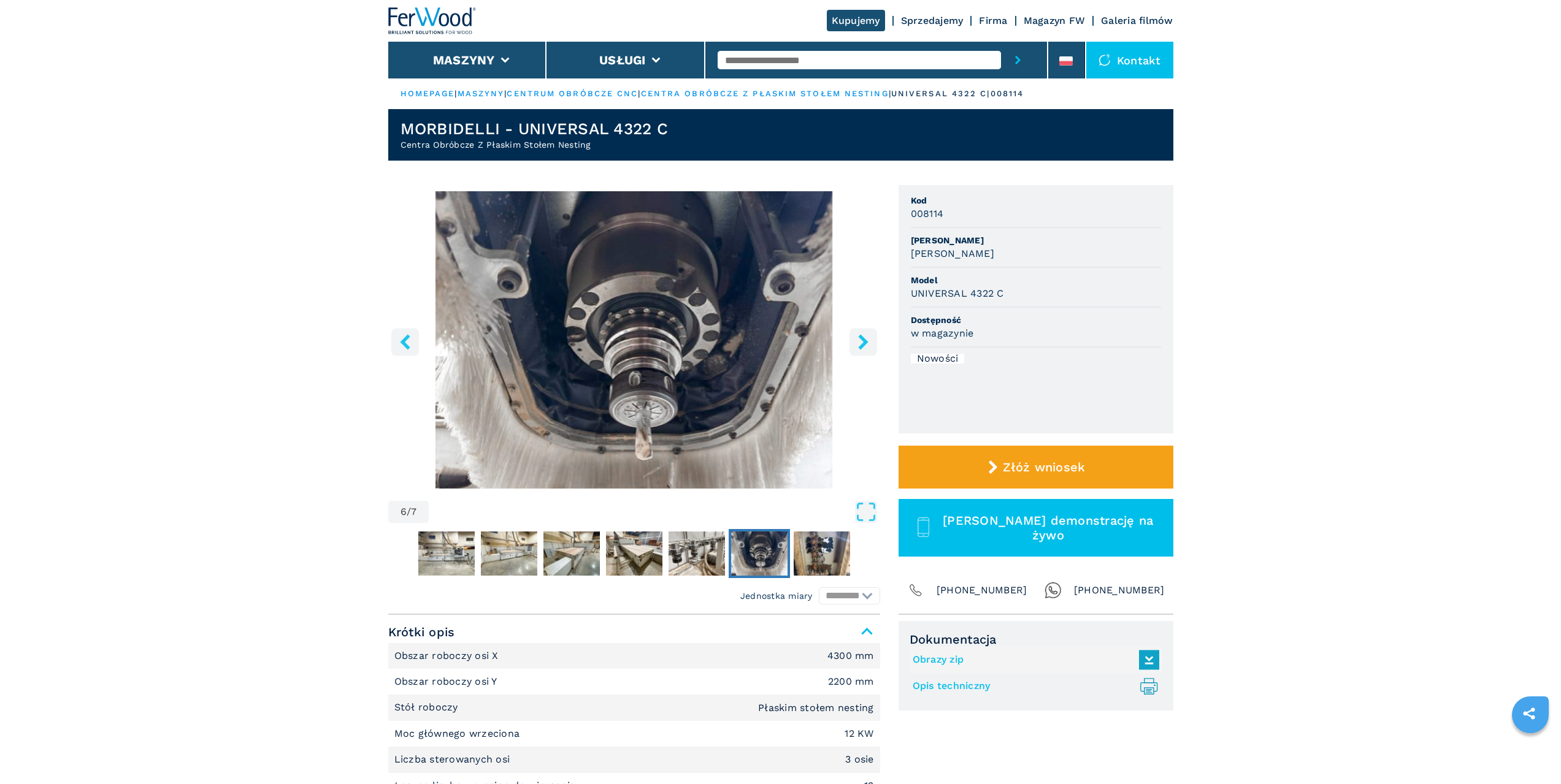
click at [869, 344] on icon "right-button" at bounding box center [864, 342] width 16 height 16
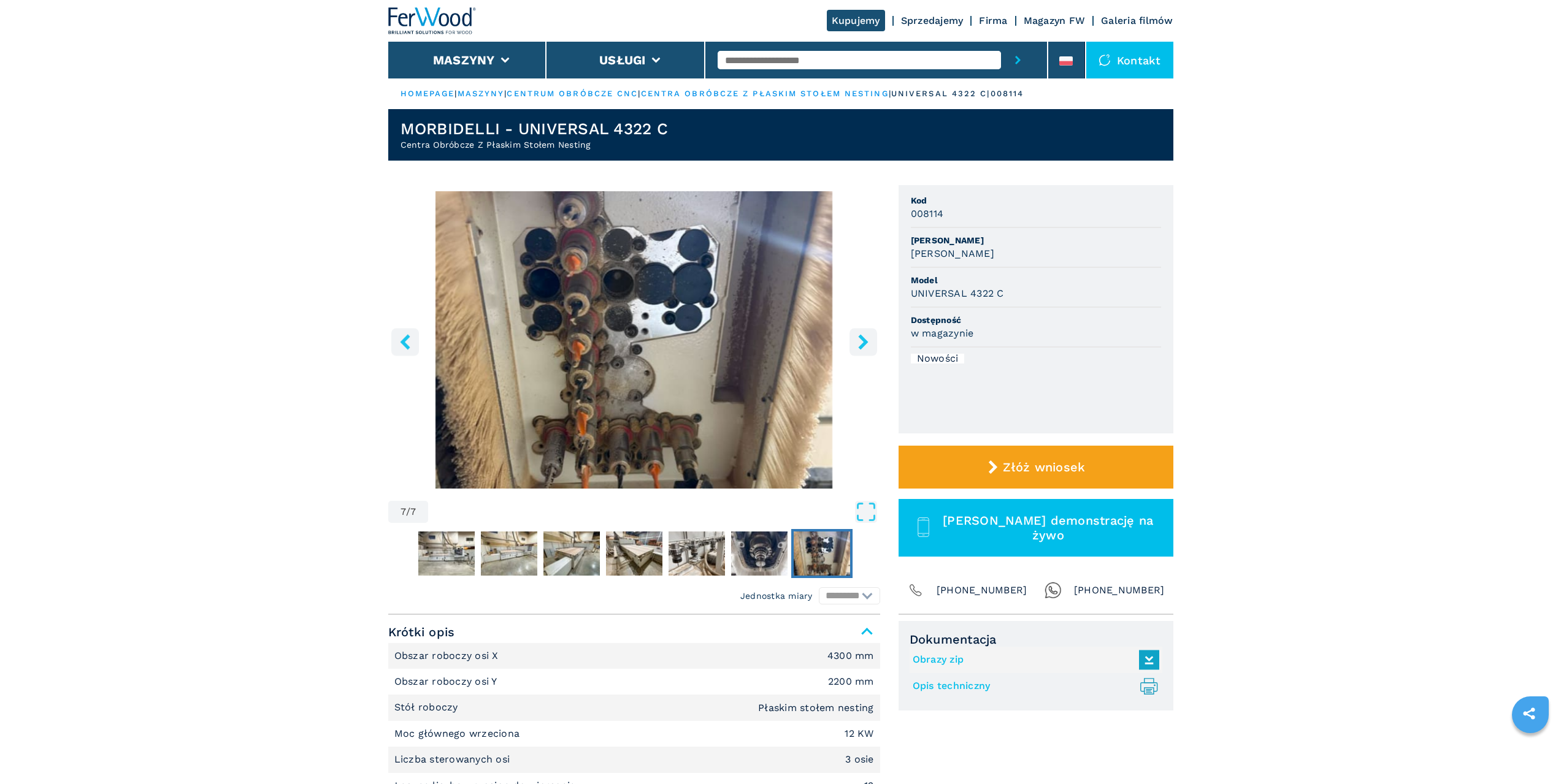
click at [869, 344] on icon "right-button" at bounding box center [864, 342] width 16 height 16
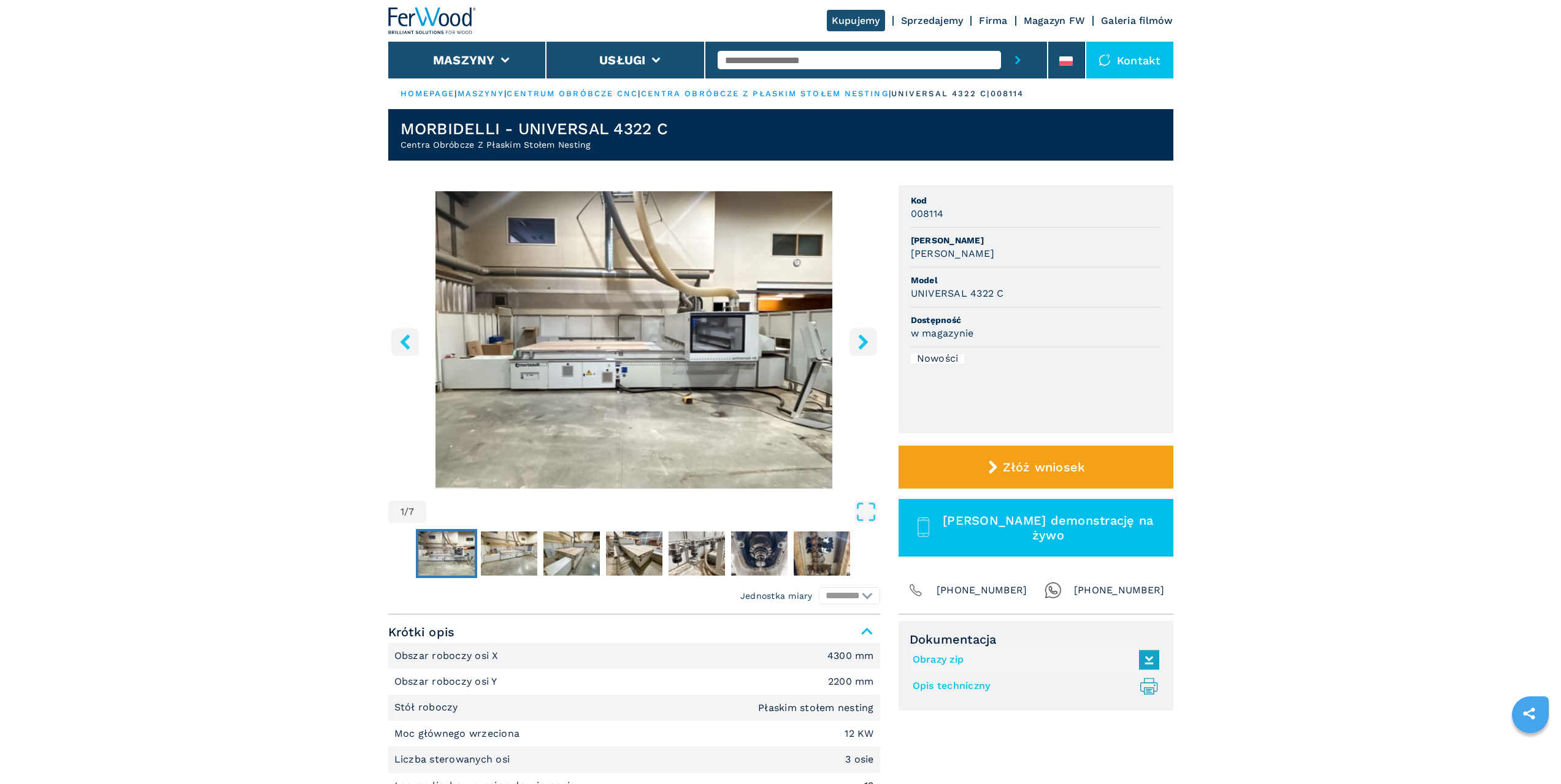
click at [869, 344] on icon "right-button" at bounding box center [864, 342] width 16 height 16
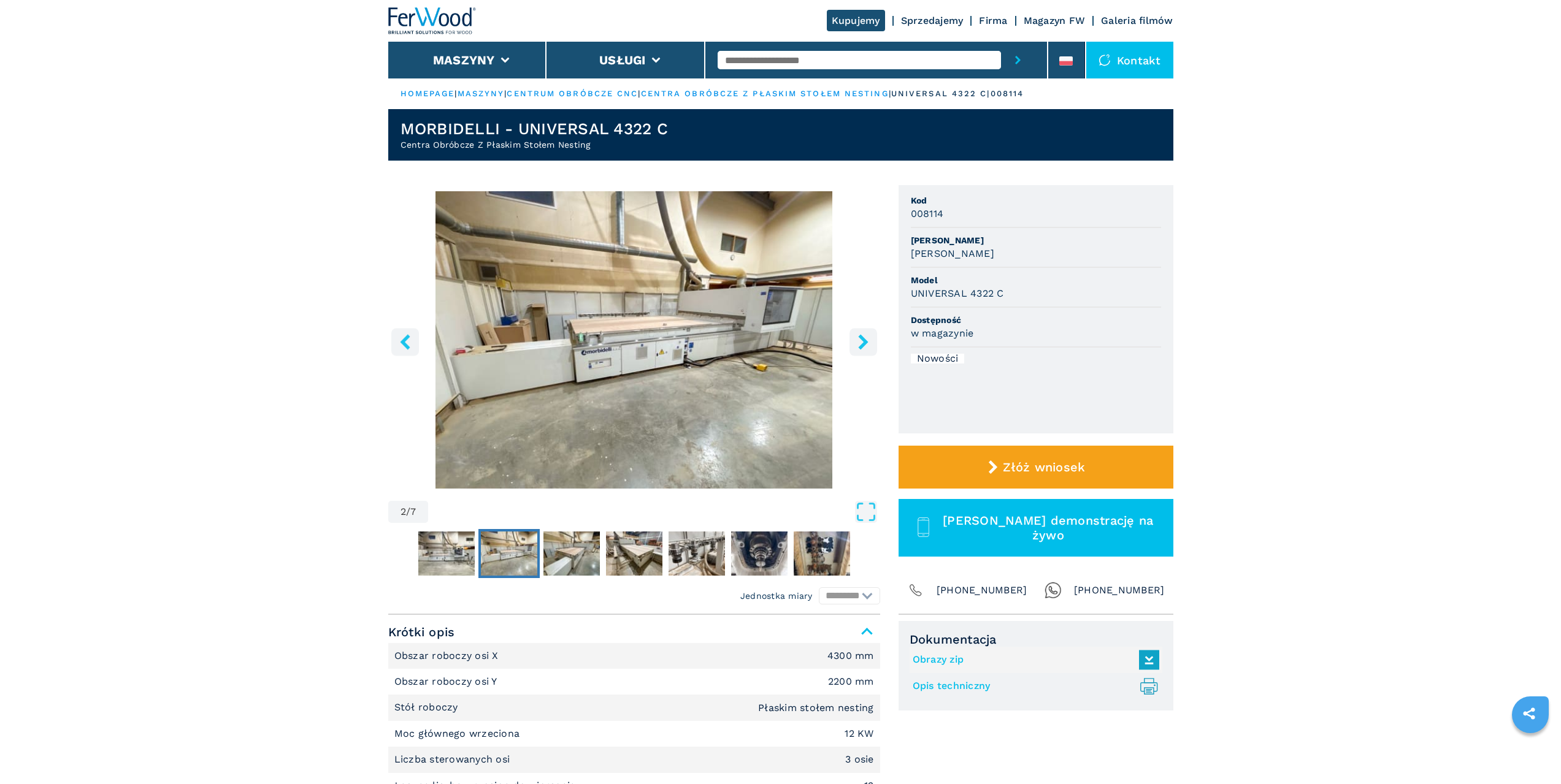
click at [869, 344] on icon "right-button" at bounding box center [864, 342] width 16 height 16
click at [863, 342] on icon "right-button" at bounding box center [864, 342] width 16 height 16
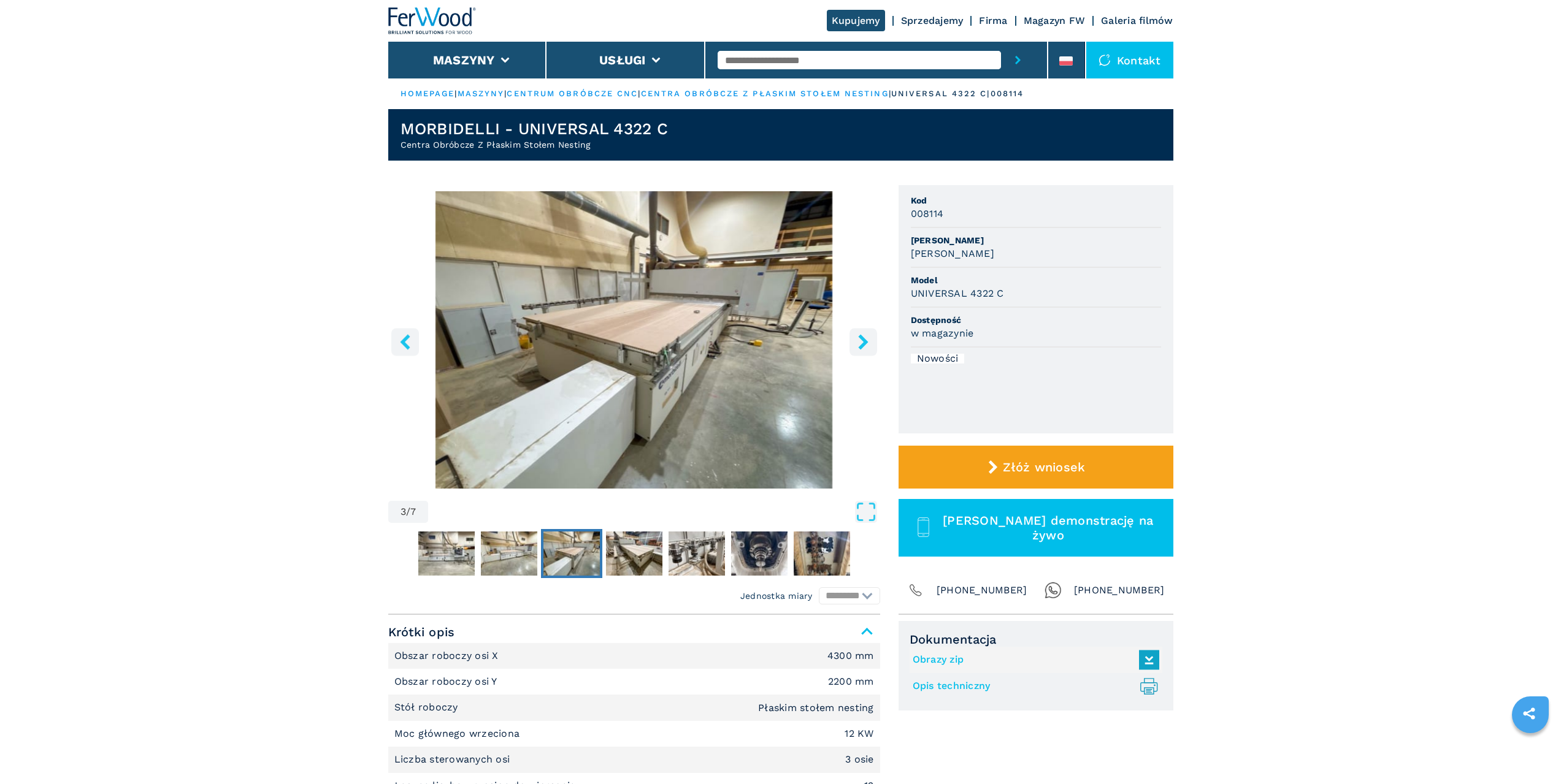
click at [853, 341] on button "right-button" at bounding box center [864, 342] width 28 height 28
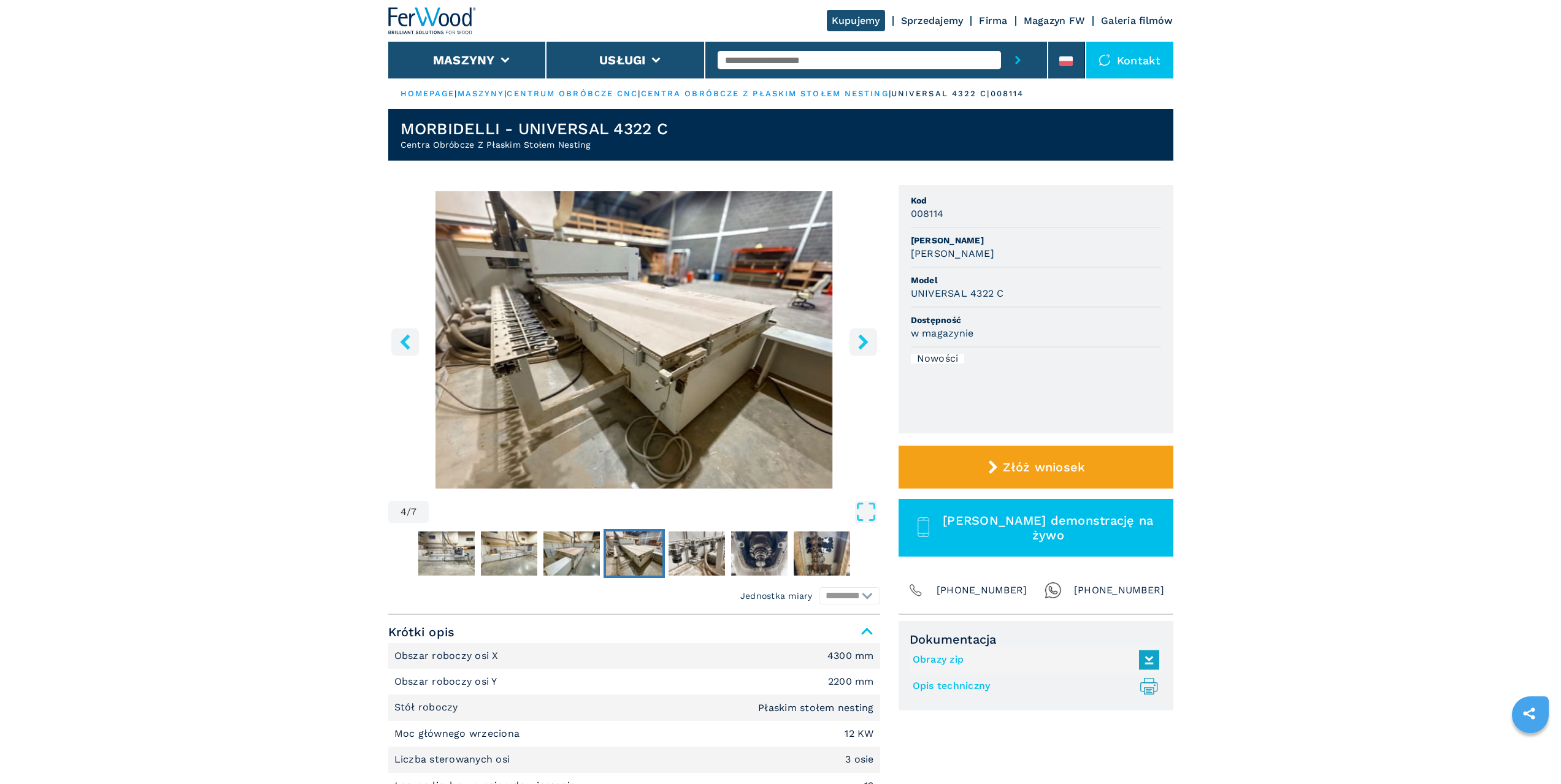
click at [852, 342] on button "right-button" at bounding box center [864, 342] width 28 height 28
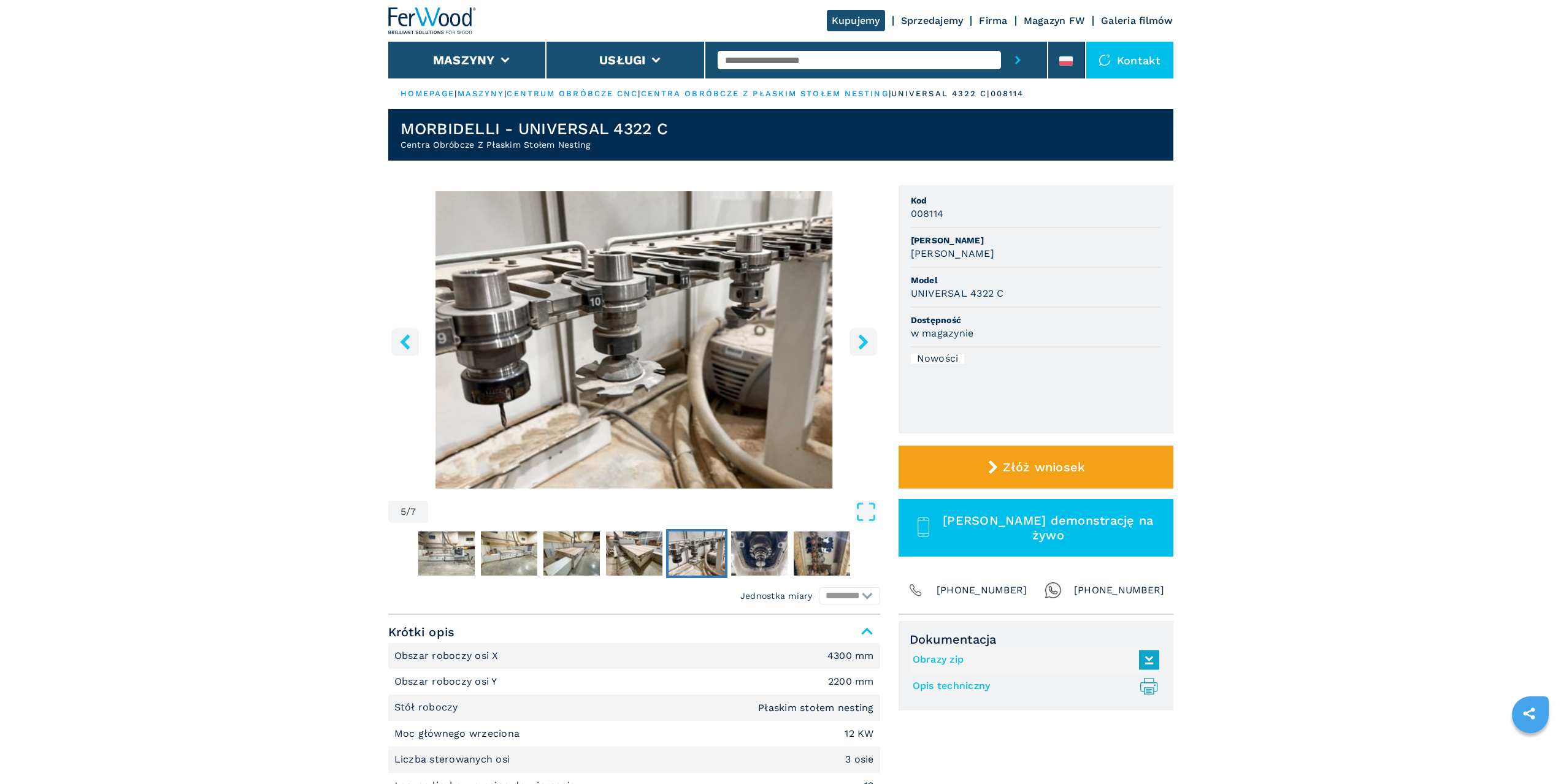
click at [852, 342] on button "right-button" at bounding box center [864, 342] width 28 height 28
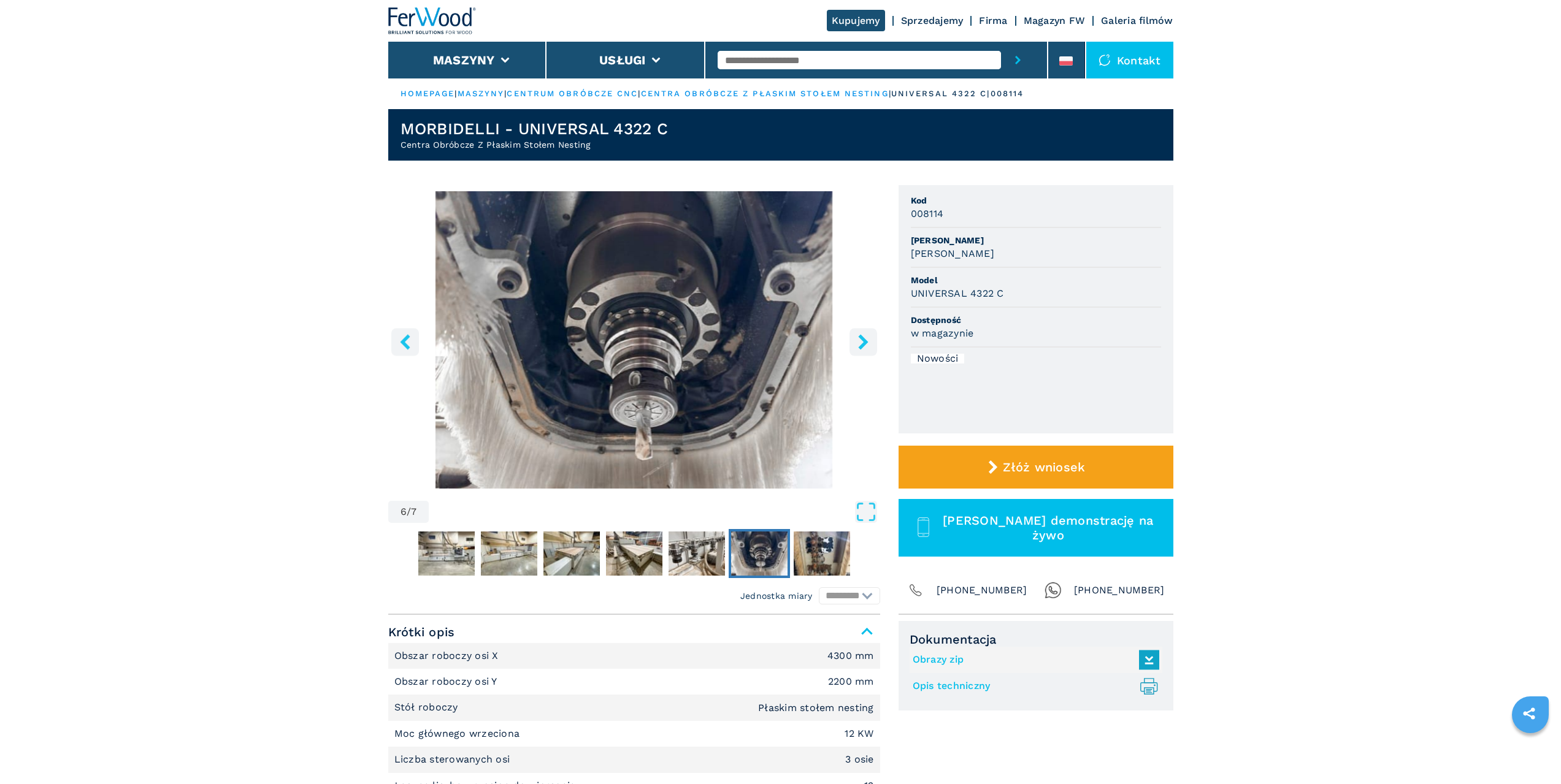
click at [852, 342] on button "right-button" at bounding box center [864, 342] width 28 height 28
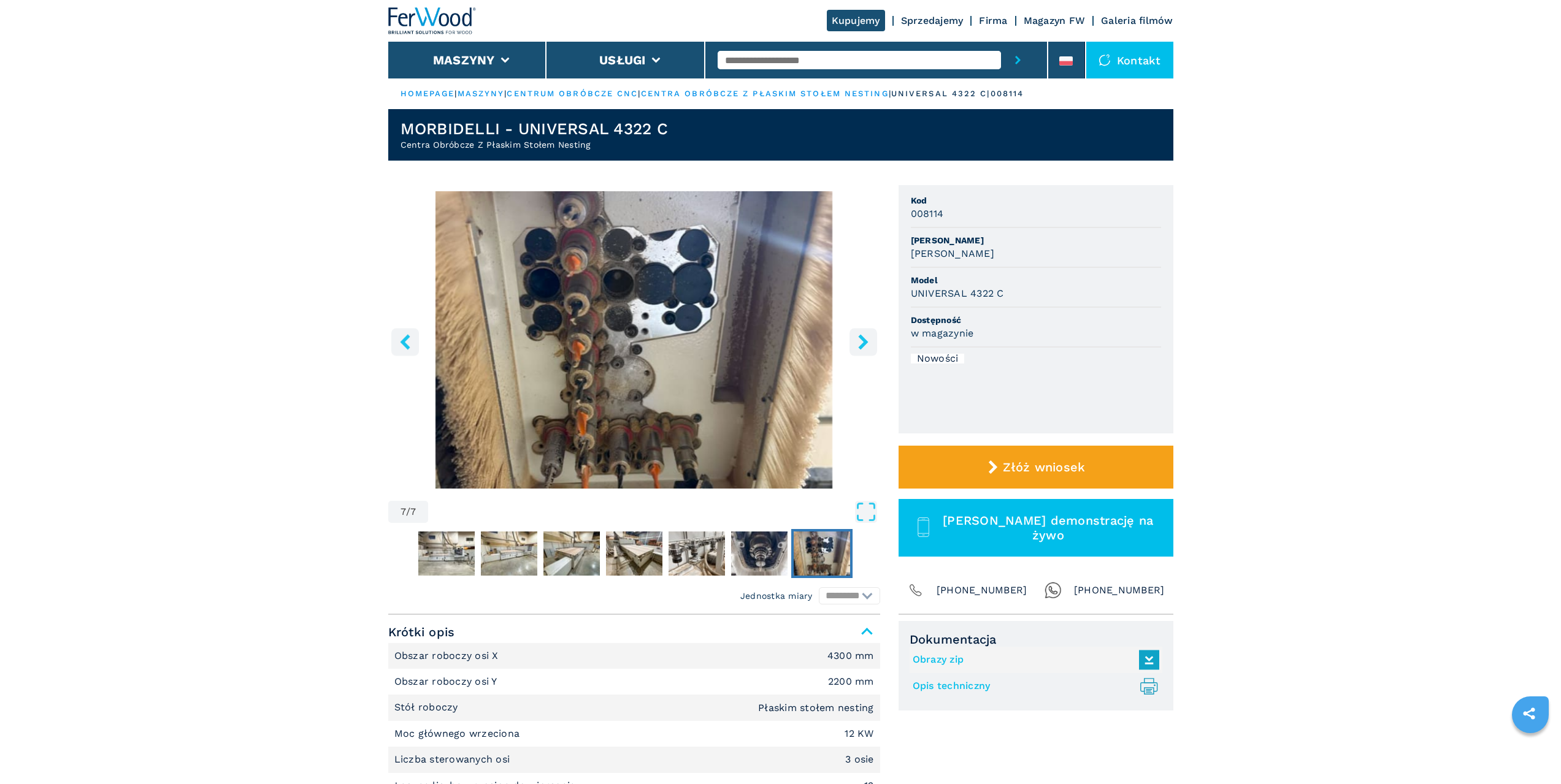
click at [857, 342] on icon "right-button" at bounding box center [864, 342] width 16 height 16
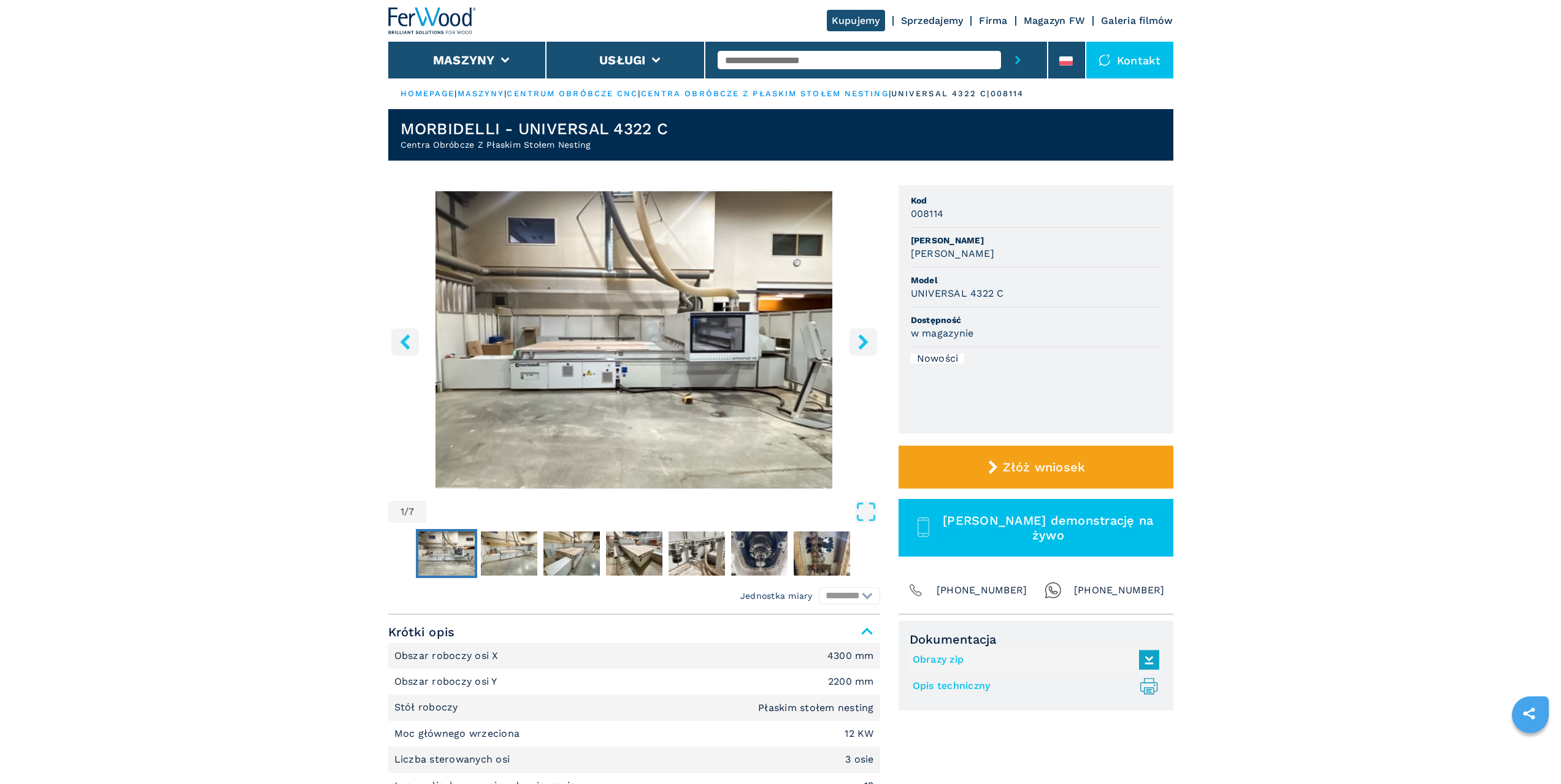
click at [857, 345] on icon "right-button" at bounding box center [864, 342] width 16 height 16
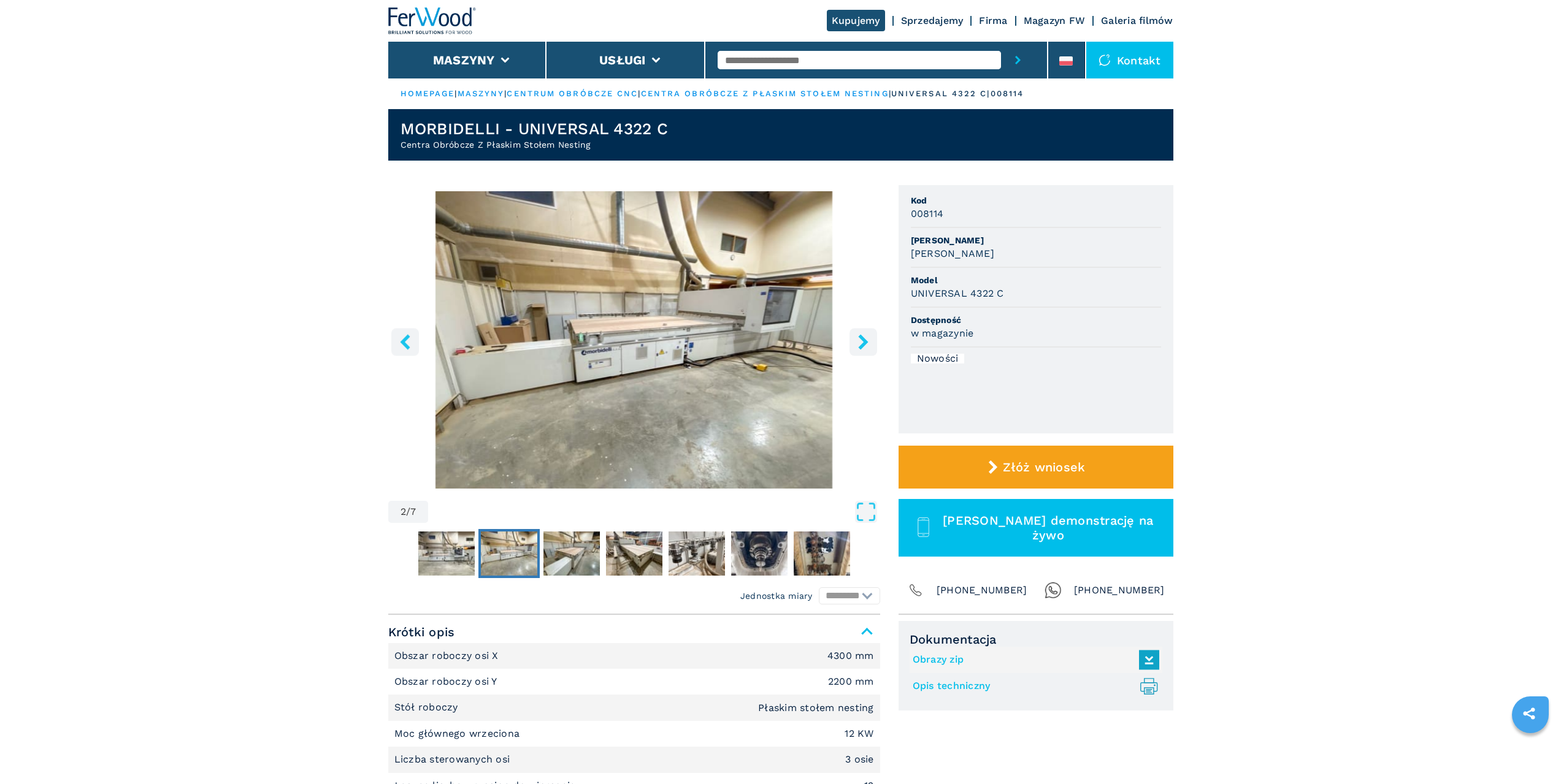
click at [857, 345] on icon "right-button" at bounding box center [864, 342] width 16 height 16
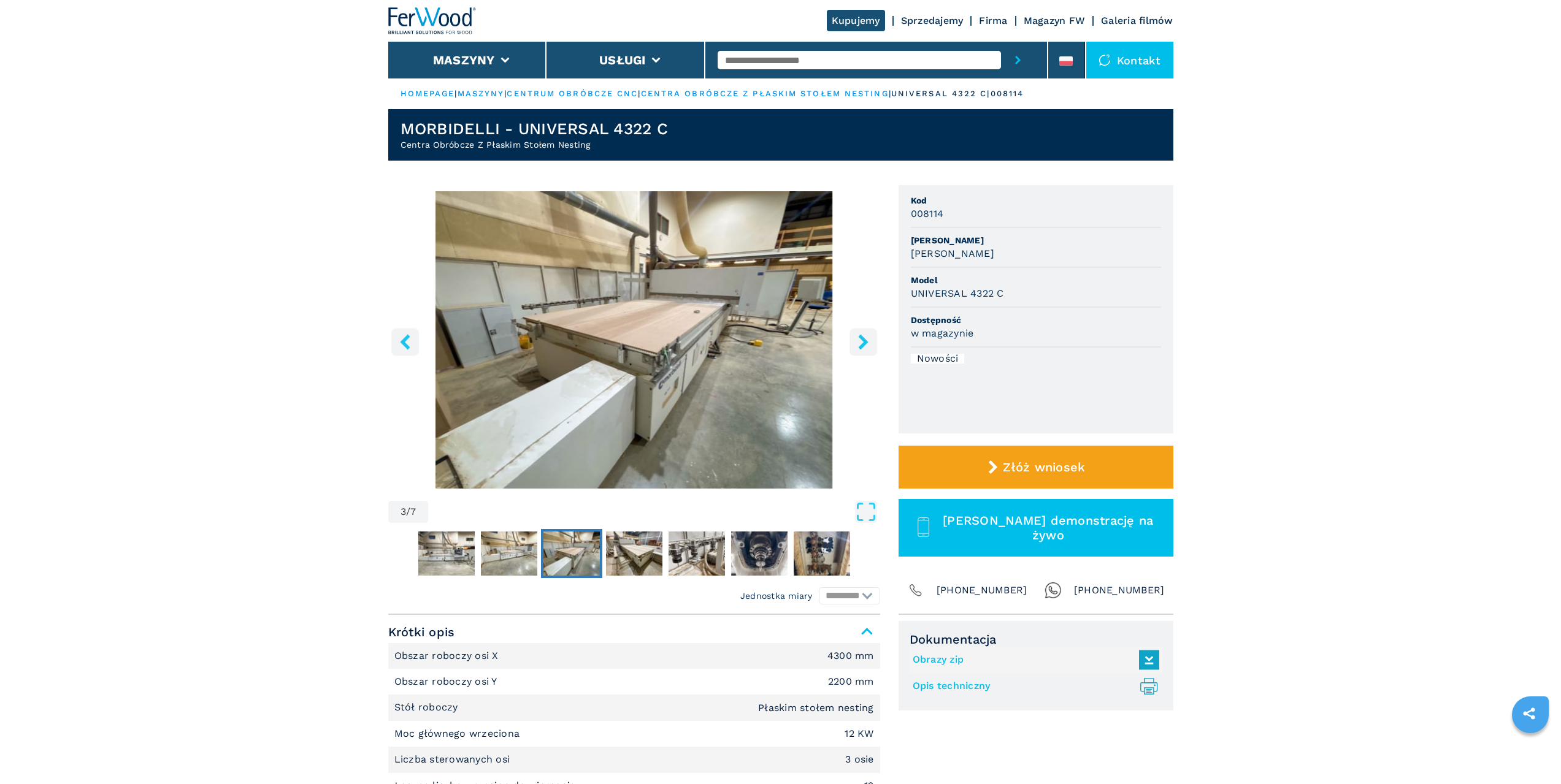
click at [864, 345] on icon "right-button" at bounding box center [863, 342] width 10 height 16
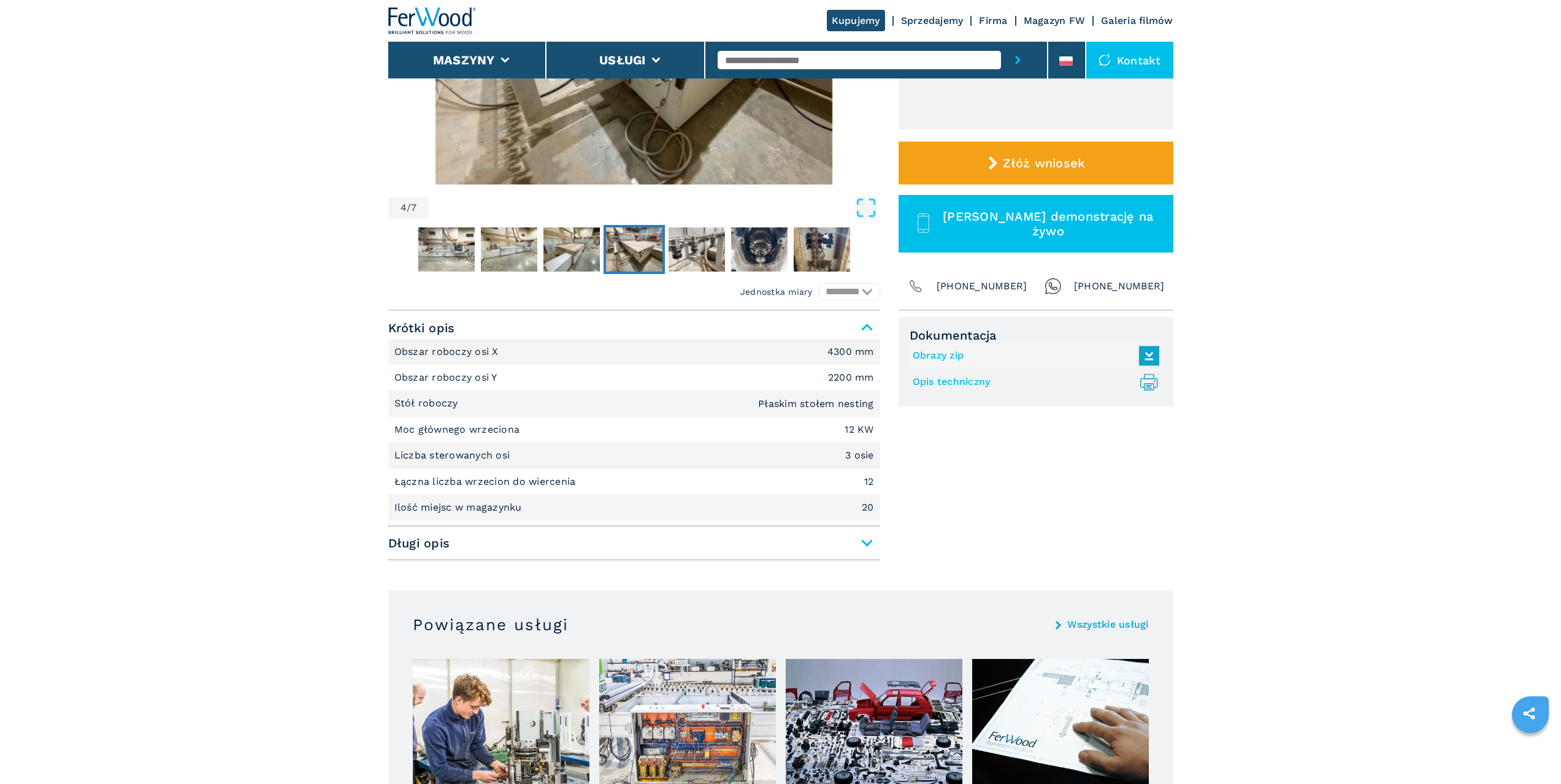
scroll to position [307, 0]
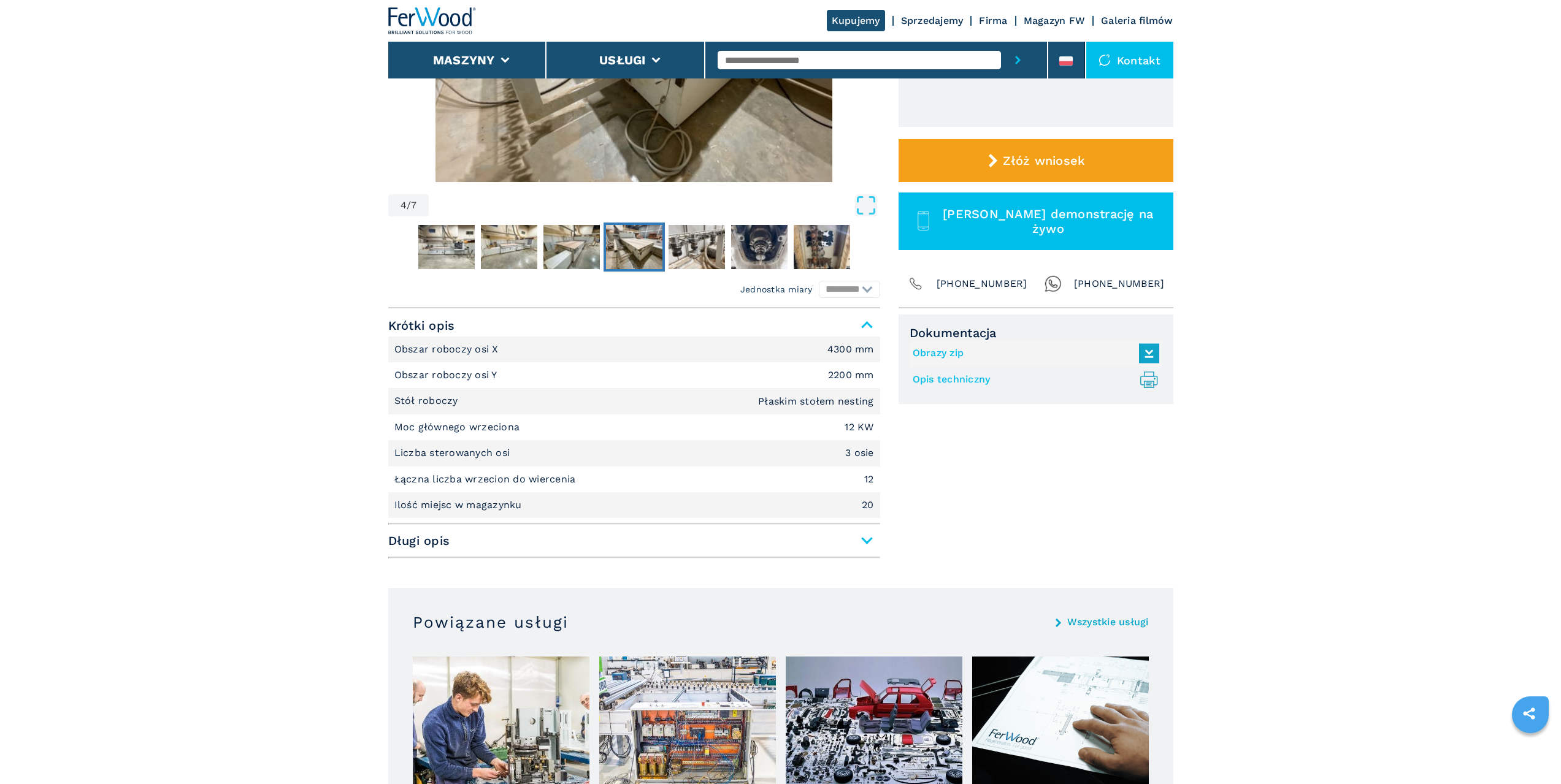
click at [865, 542] on span "Długi opis" at bounding box center [635, 540] width 492 height 22
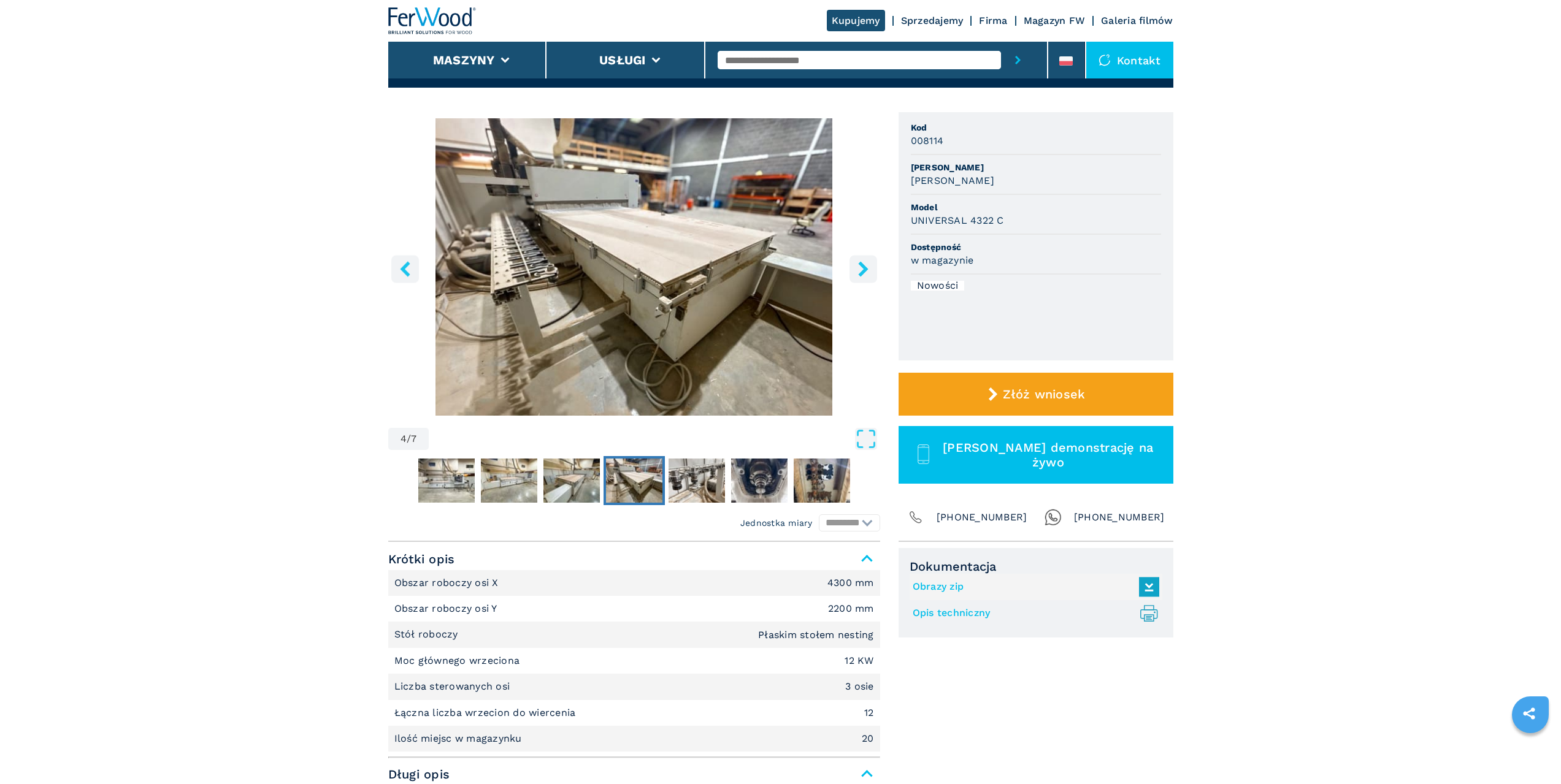
scroll to position [0, 0]
